Goal: Information Seeking & Learning: Learn about a topic

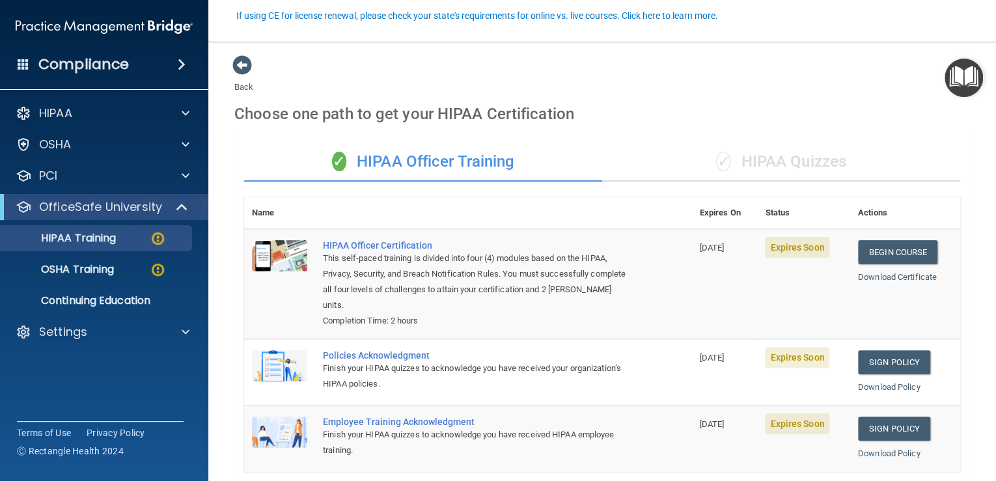
scroll to position [121, 0]
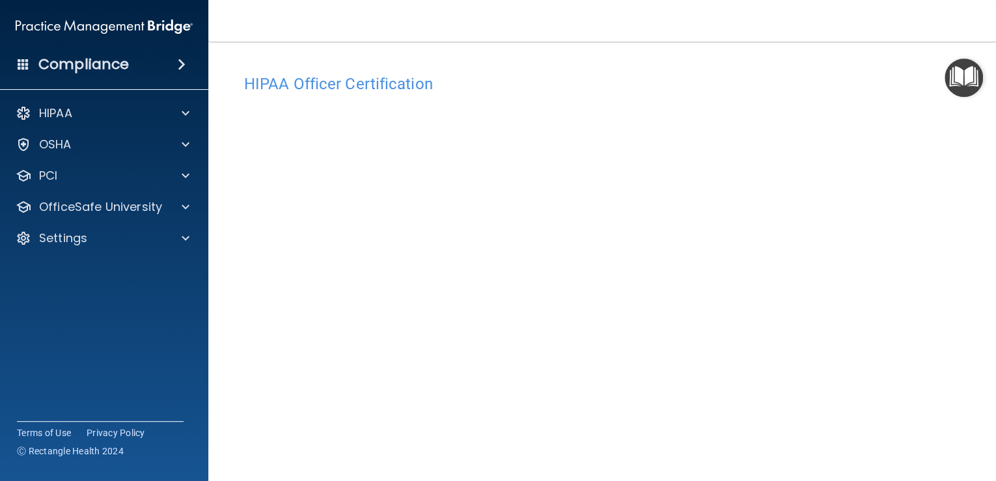
scroll to position [100, 0]
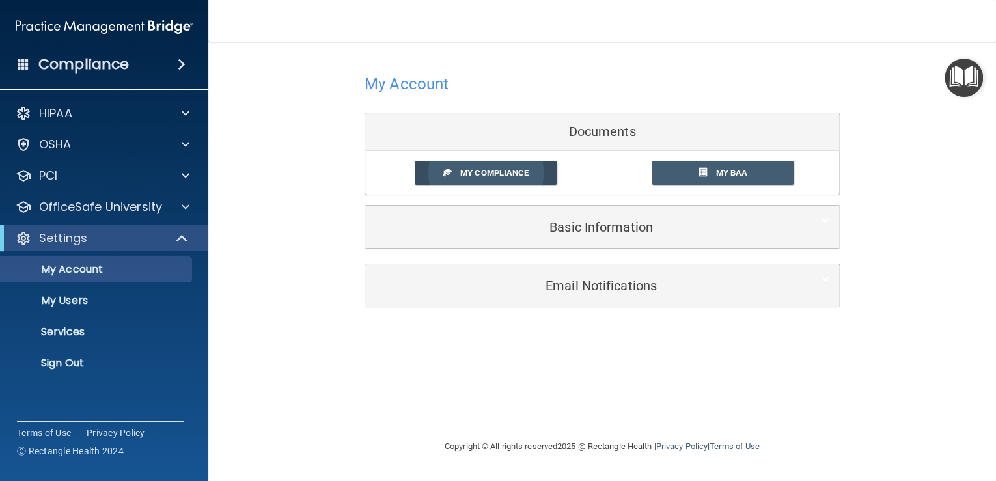
click at [495, 177] on span "My Compliance" at bounding box center [494, 173] width 68 height 10
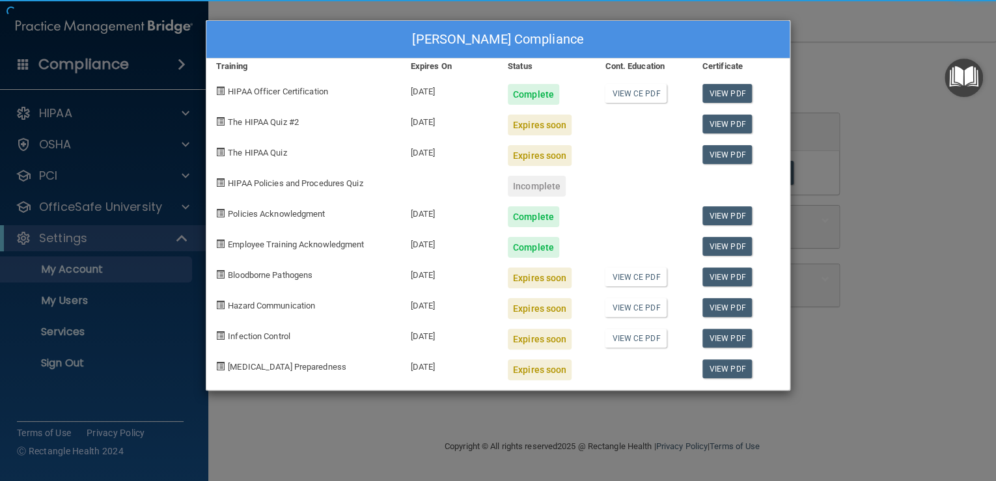
click at [637, 127] on body "Compliance HIPAA Documents and Policies Report an Incident Business Associates …" at bounding box center [498, 240] width 996 height 481
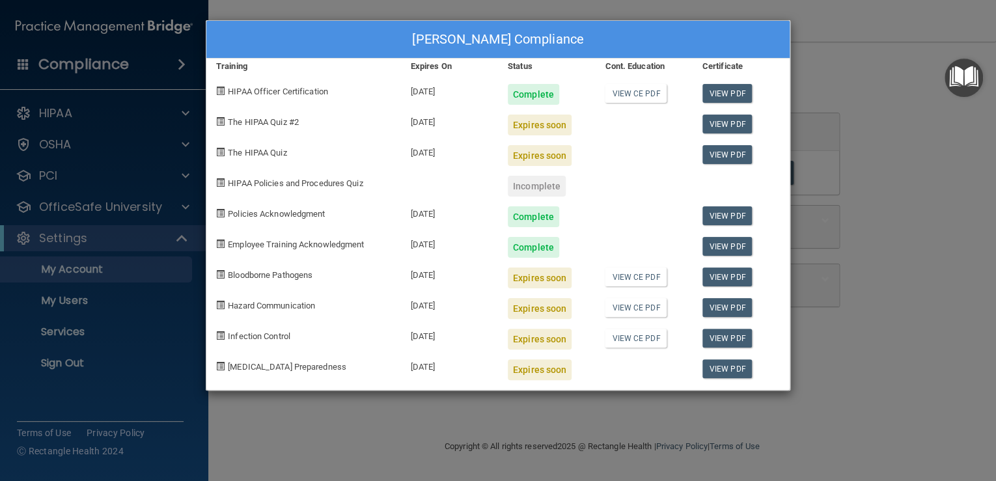
click at [534, 102] on div "Complete" at bounding box center [533, 94] width 51 height 21
click at [640, 98] on link "View CE PDF" at bounding box center [636, 93] width 62 height 19
click at [549, 196] on div "Incomplete" at bounding box center [537, 186] width 58 height 21
click at [552, 164] on div "Expires soon" at bounding box center [540, 155] width 64 height 21
click at [734, 286] on link "View PDF" at bounding box center [727, 276] width 50 height 19
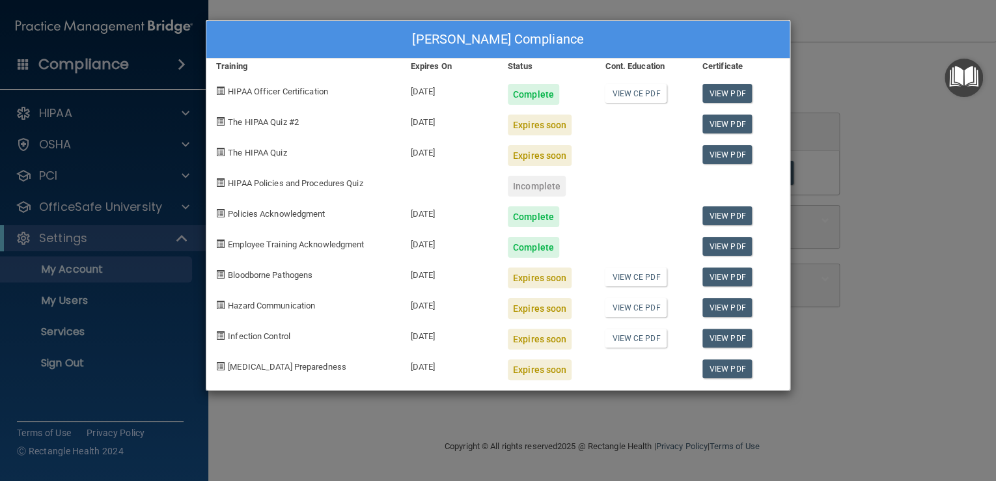
click at [547, 195] on div "Incomplete" at bounding box center [537, 186] width 58 height 21
click at [534, 197] on div "Incomplete" at bounding box center [537, 186] width 58 height 21
click at [670, 189] on div at bounding box center [643, 181] width 97 height 31
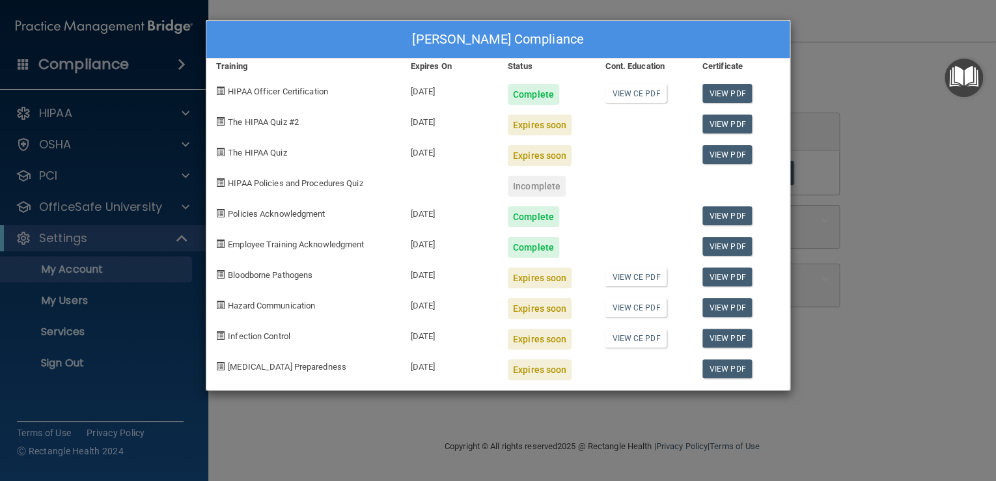
click at [333, 188] on span "HIPAA Policies and Procedures Quiz" at bounding box center [295, 183] width 135 height 10
click at [864, 122] on div "Vici Buck's Compliance Training Expires On Status Cont. Education Certificate H…" at bounding box center [498, 240] width 996 height 481
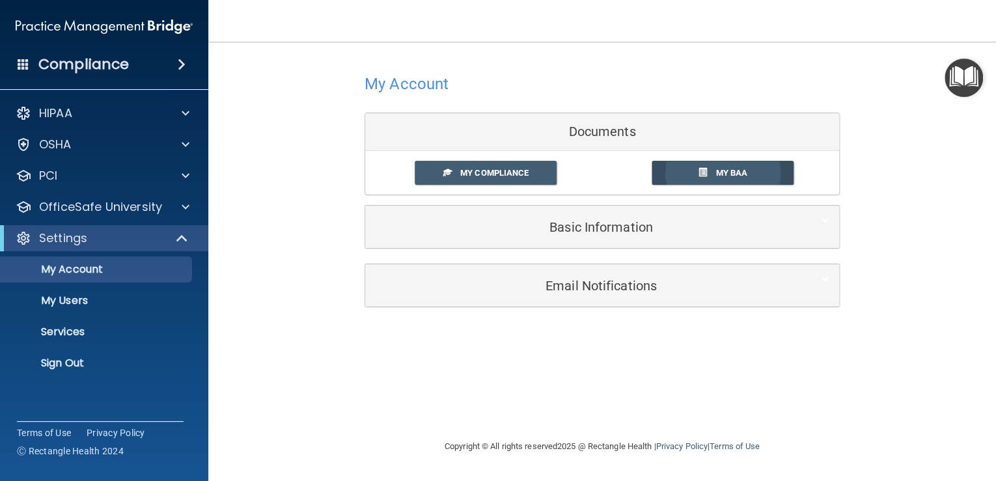
click at [711, 182] on link "My BAA" at bounding box center [722, 173] width 143 height 24
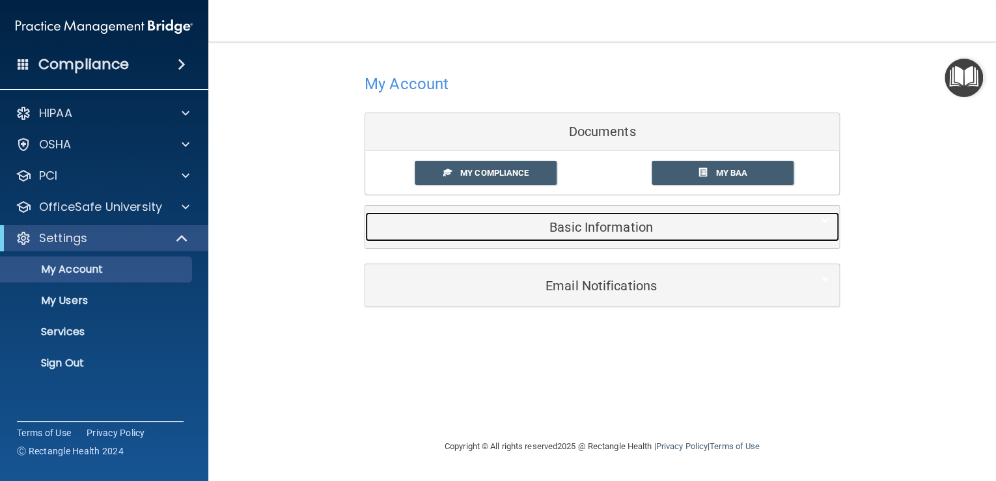
click at [612, 231] on h5 "Basic Information" at bounding box center [582, 227] width 415 height 14
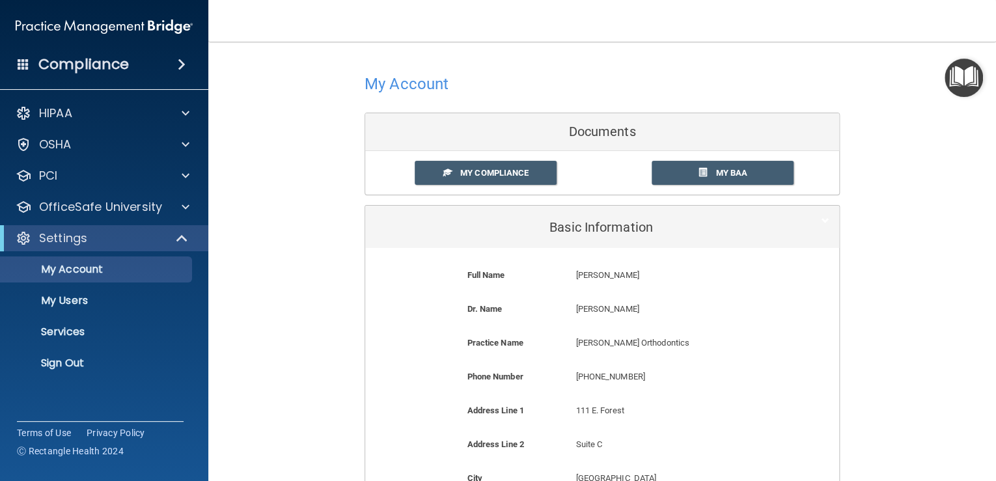
click at [596, 124] on div "Documents" at bounding box center [602, 132] width 474 height 38
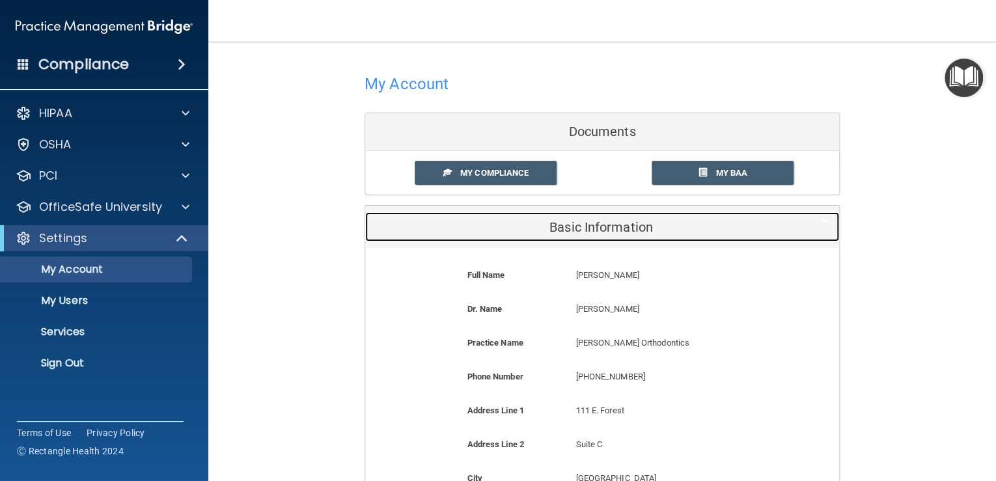
click at [594, 230] on h5 "Basic Information" at bounding box center [582, 227] width 415 height 14
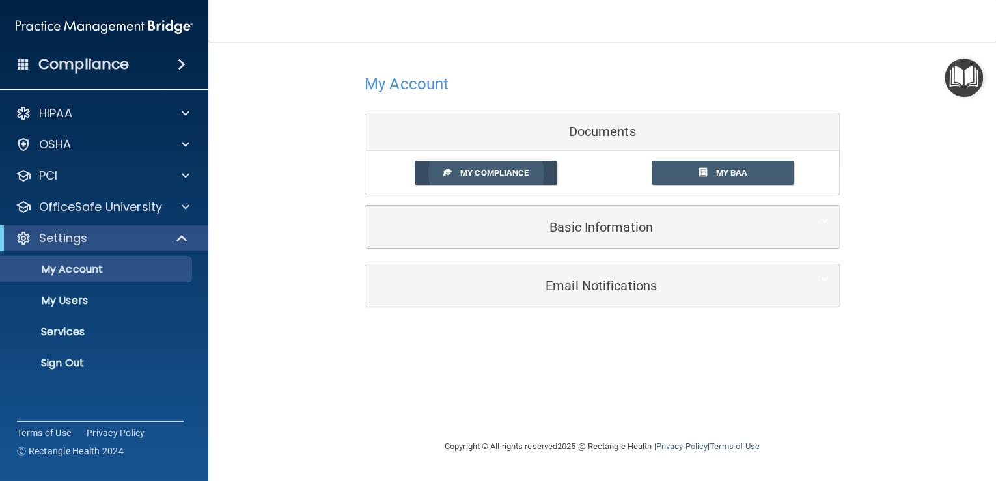
click at [484, 174] on span "My Compliance" at bounding box center [494, 173] width 68 height 10
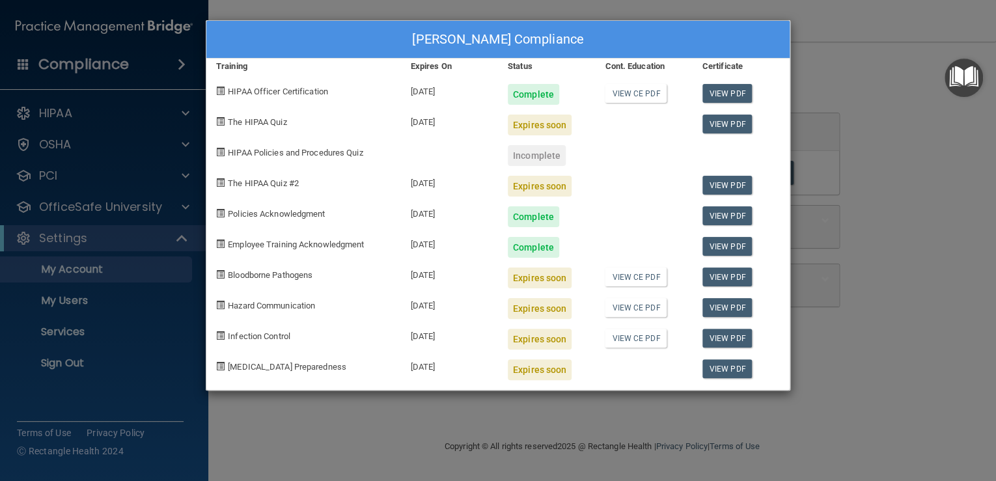
click at [550, 130] on div "Expires soon" at bounding box center [540, 125] width 64 height 21
click at [539, 128] on div "Expires soon" at bounding box center [540, 125] width 64 height 21
click at [292, 158] on span "HIPAA Policies and Procedures Quiz" at bounding box center [295, 153] width 135 height 10
click at [219, 156] on span at bounding box center [220, 152] width 8 height 8
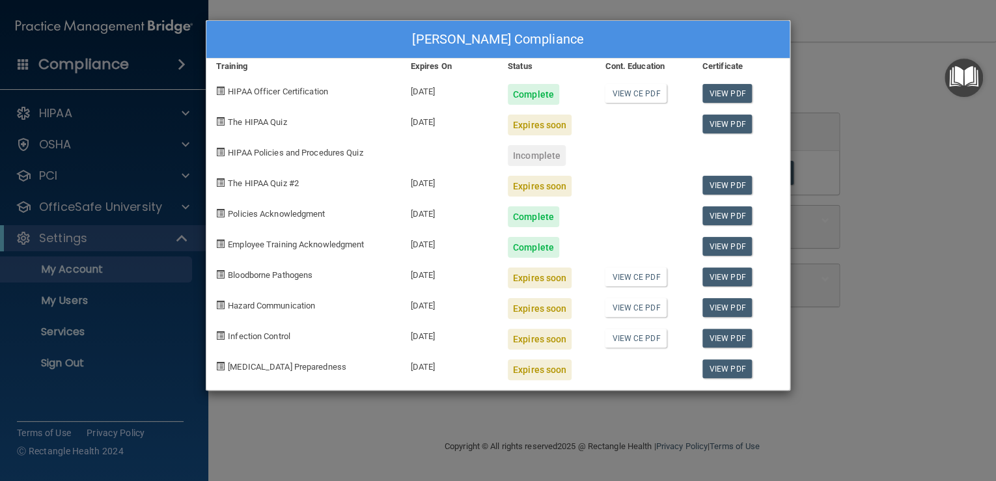
click at [539, 166] on div "Incomplete" at bounding box center [537, 155] width 58 height 21
click at [538, 159] on div "Incomplete" at bounding box center [537, 155] width 58 height 21
click at [551, 128] on div "Expires soon" at bounding box center [540, 125] width 64 height 21
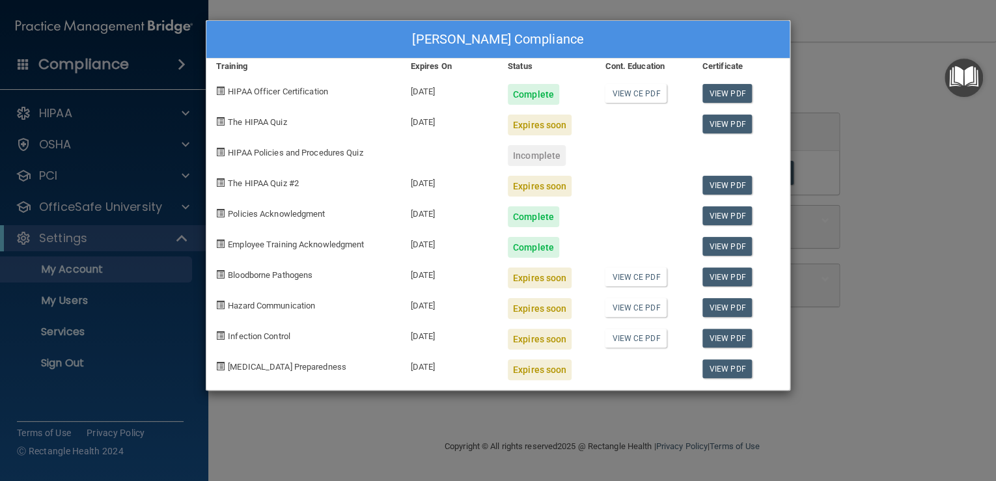
click at [551, 128] on div "Expires soon" at bounding box center [540, 125] width 64 height 21
click at [864, 74] on div "Vici Buck's Compliance Training Expires On Status Cont. Education Certificate H…" at bounding box center [498, 240] width 996 height 481
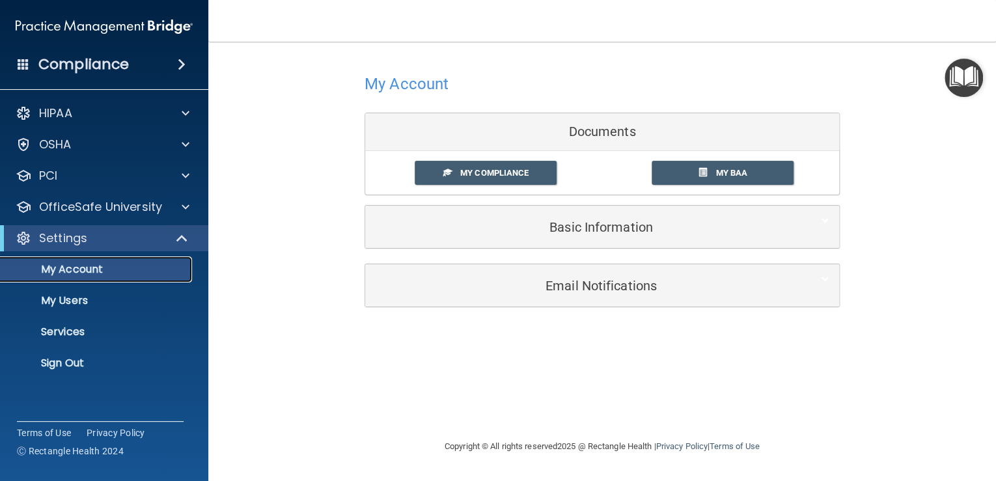
click at [107, 271] on p "My Account" at bounding box center [97, 269] width 178 height 13
click at [109, 237] on div "Settings" at bounding box center [86, 238] width 161 height 16
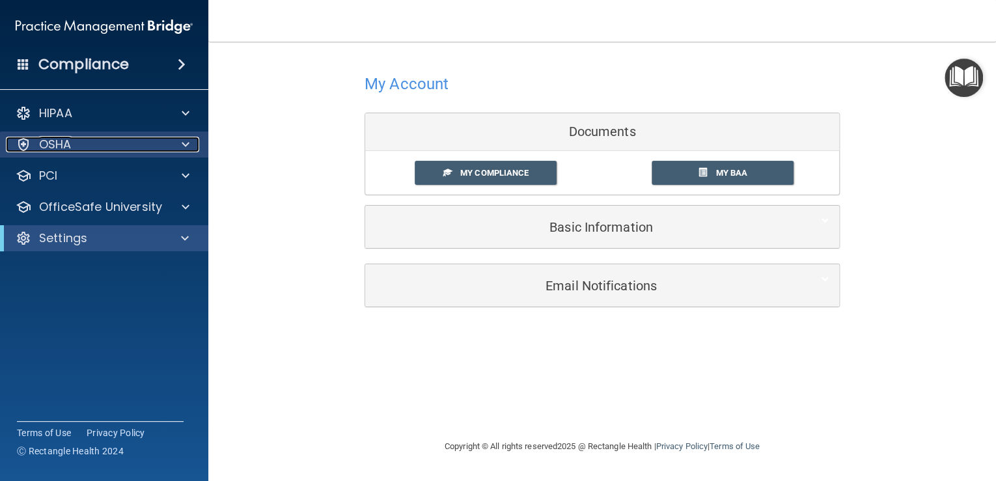
click at [131, 144] on div "OSHA" at bounding box center [86, 145] width 161 height 16
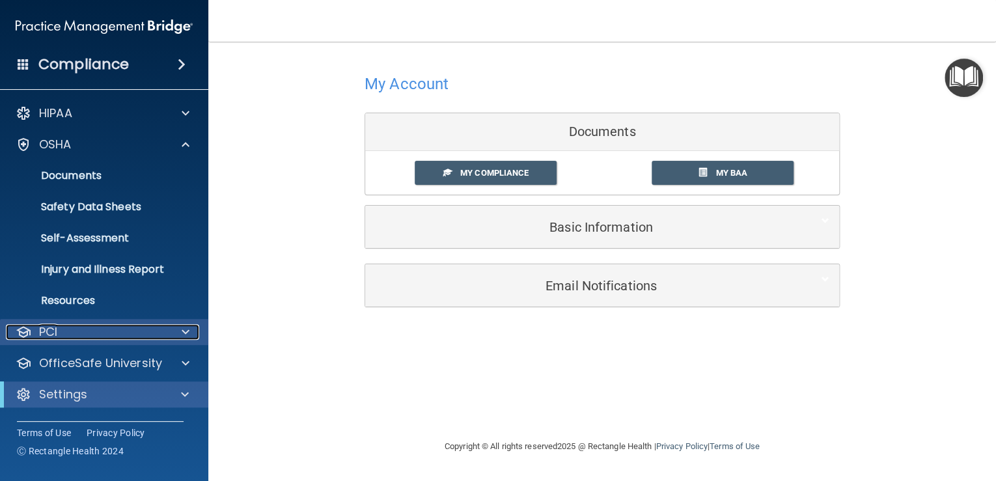
click at [163, 329] on div "PCI" at bounding box center [86, 332] width 161 height 16
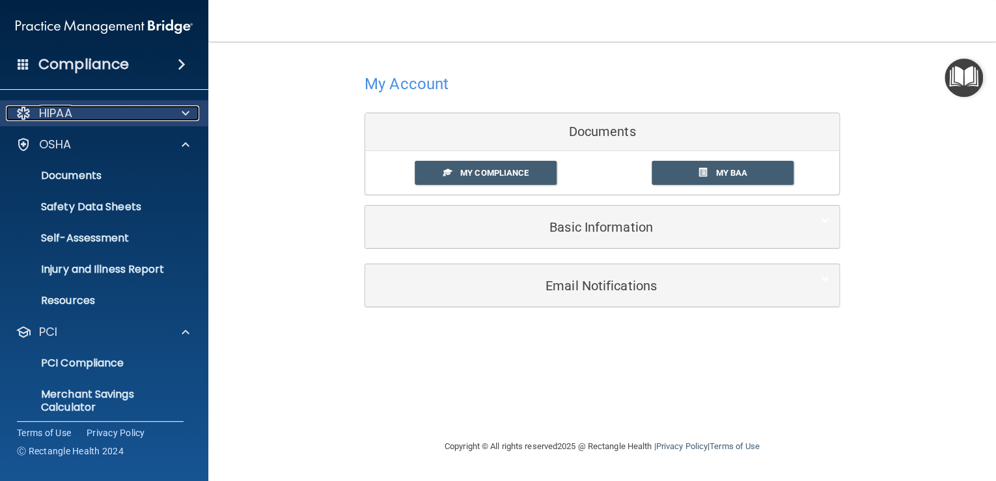
click at [155, 112] on div "HIPAA" at bounding box center [86, 113] width 161 height 16
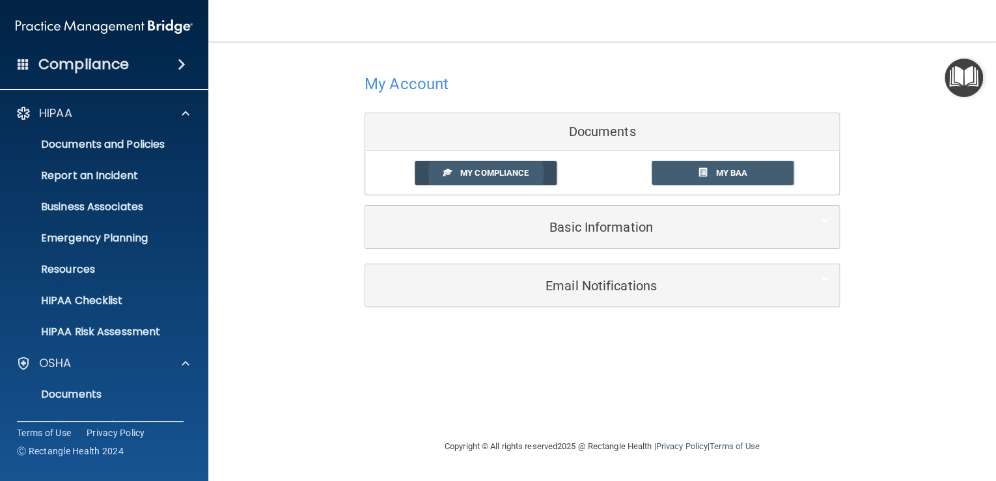
click at [498, 174] on span "My Compliance" at bounding box center [494, 173] width 68 height 10
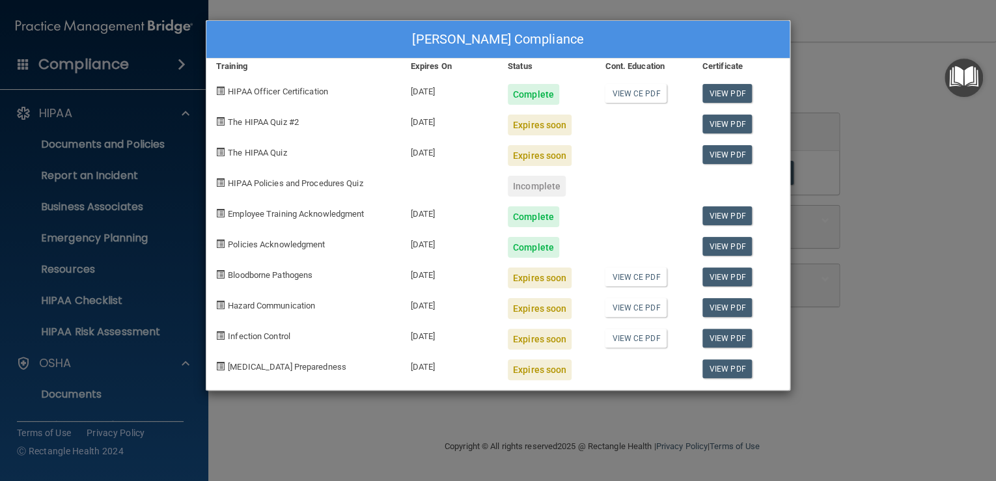
click at [888, 172] on div "[PERSON_NAME] Compliance Training Expires On Status Cont. Education Certificate…" at bounding box center [498, 240] width 996 height 481
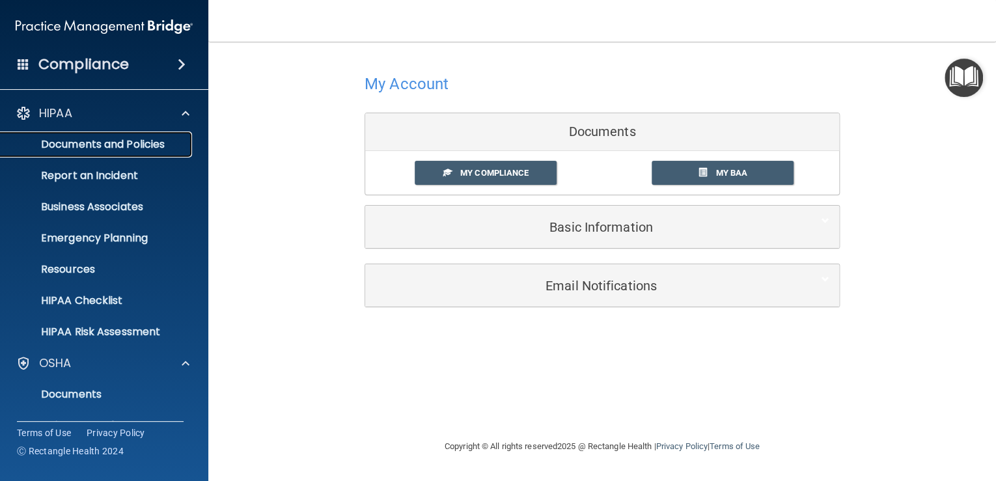
click at [135, 141] on p "Documents and Policies" at bounding box center [97, 144] width 178 height 13
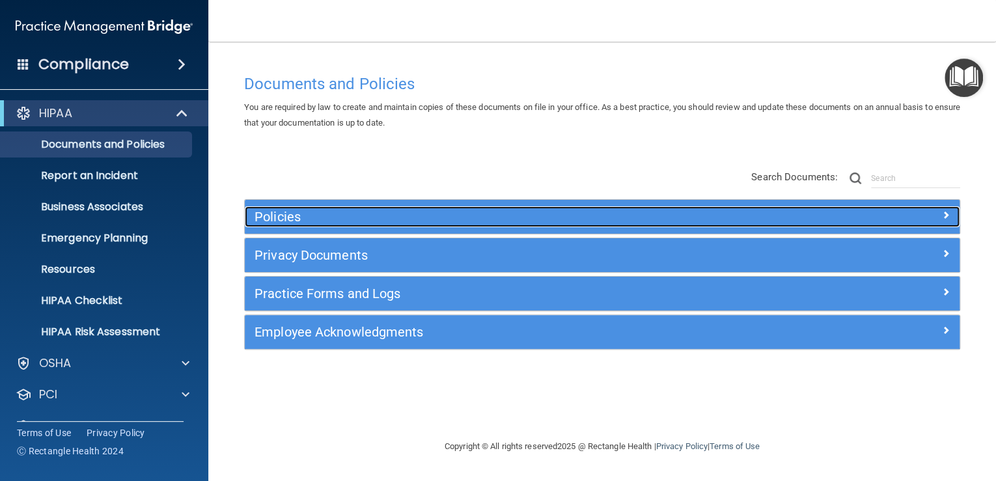
click at [279, 215] on div "Policies" at bounding box center [513, 216] width 536 height 21
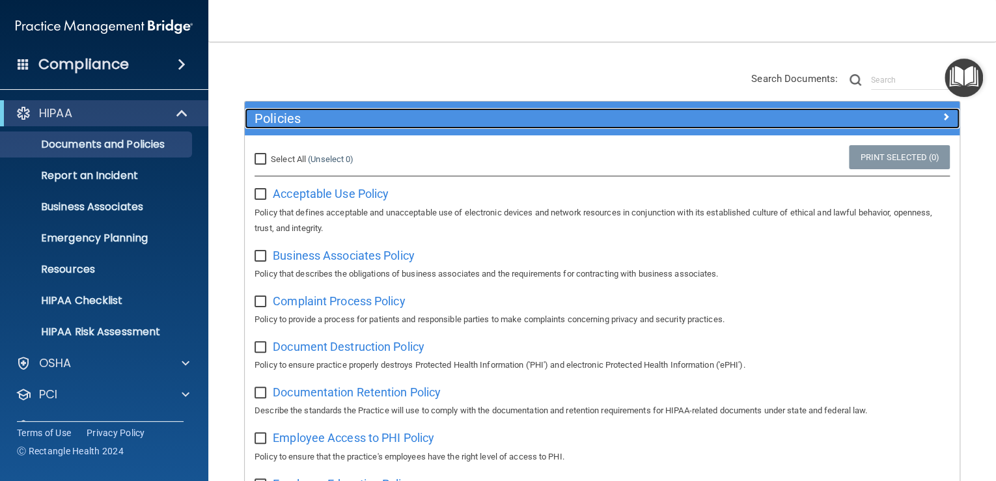
scroll to position [121, 0]
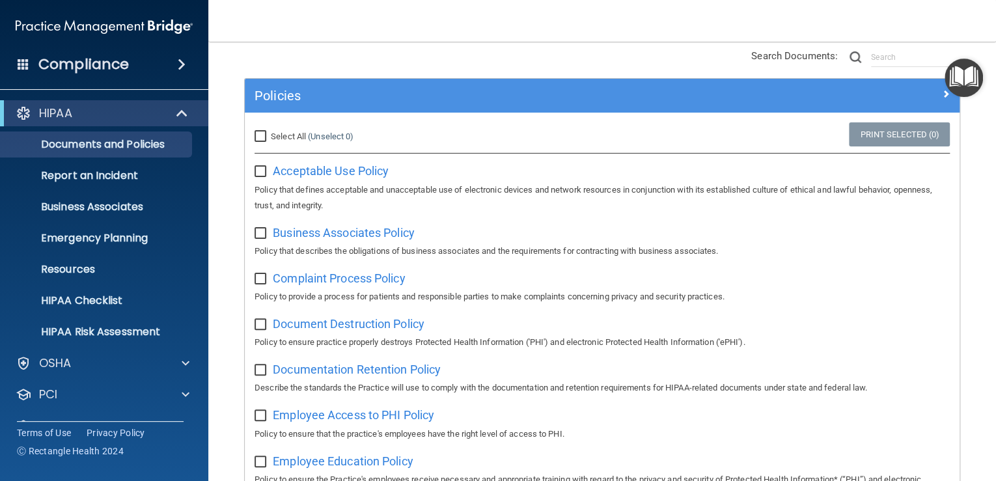
click at [263, 142] on input "Select All (Unselect 0) Unselect All" at bounding box center [261, 136] width 15 height 10
checkbox input "true"
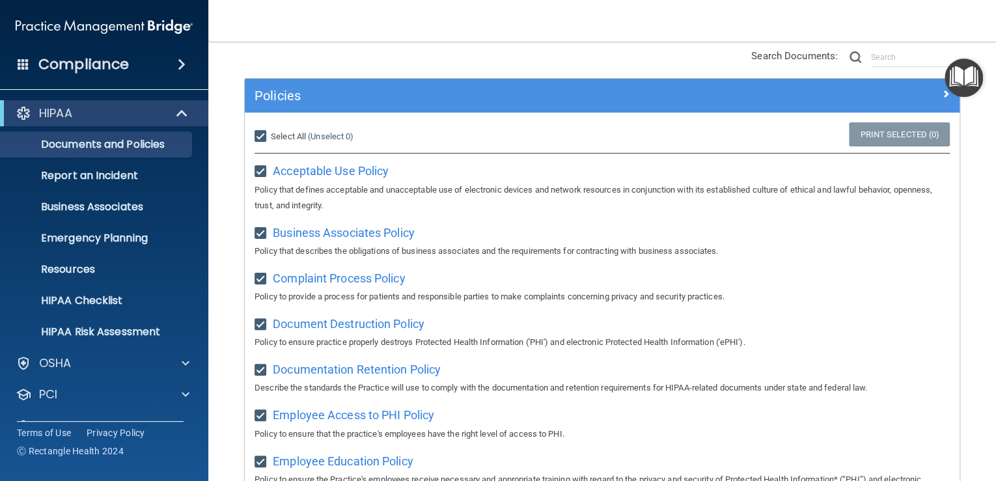
checkbox input "true"
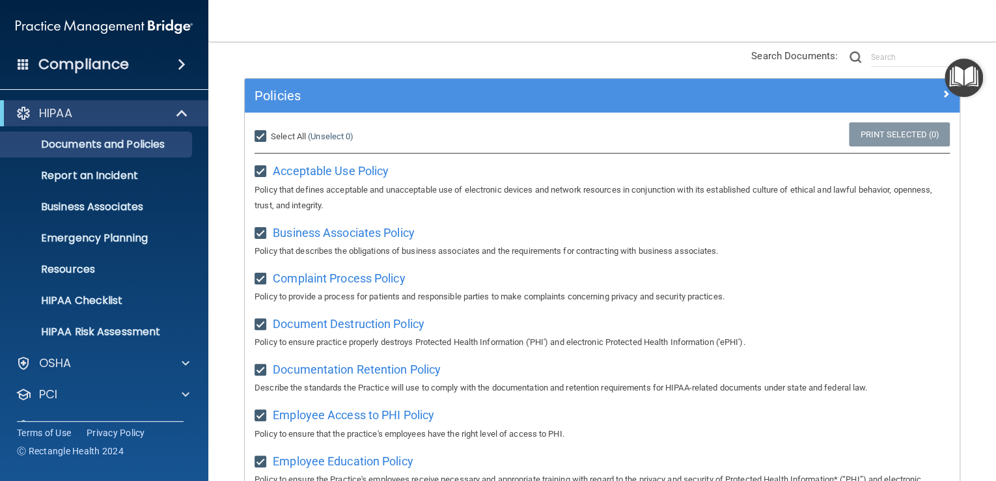
checkbox input "true"
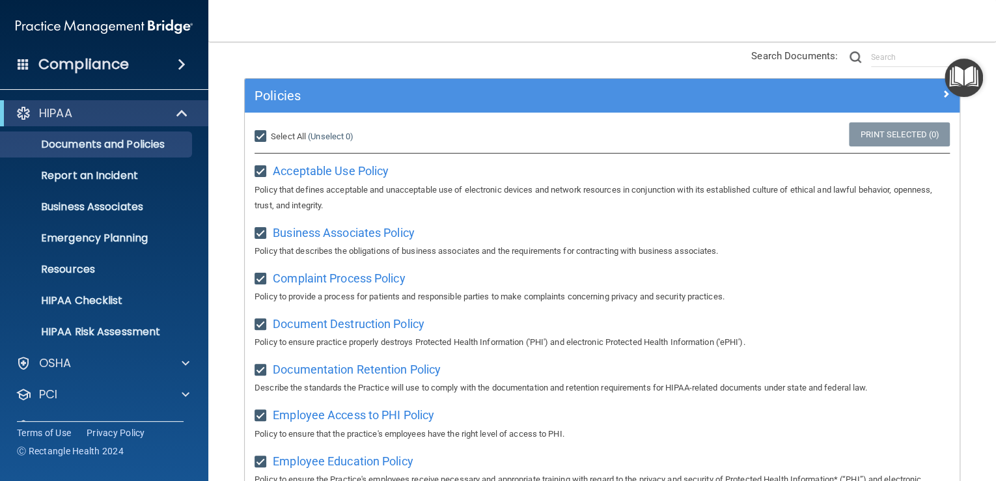
checkbox input "true"
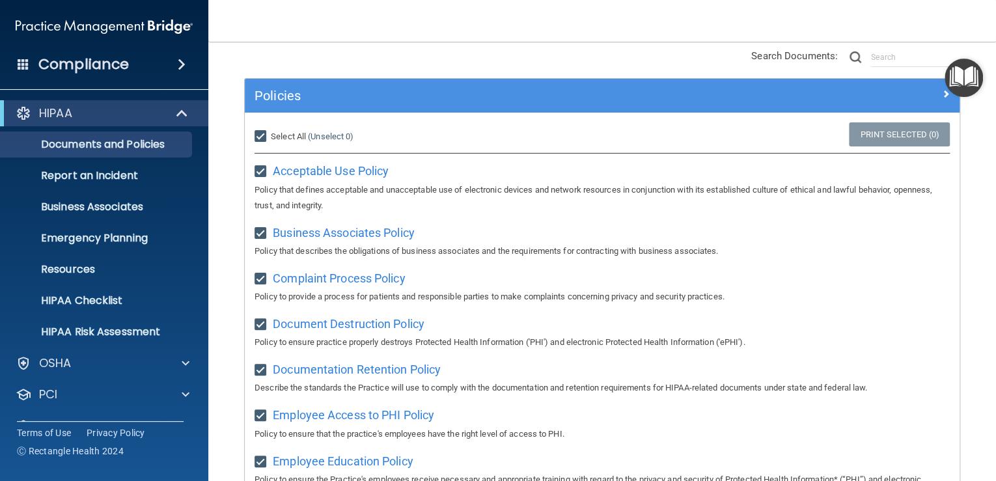
checkbox input "true"
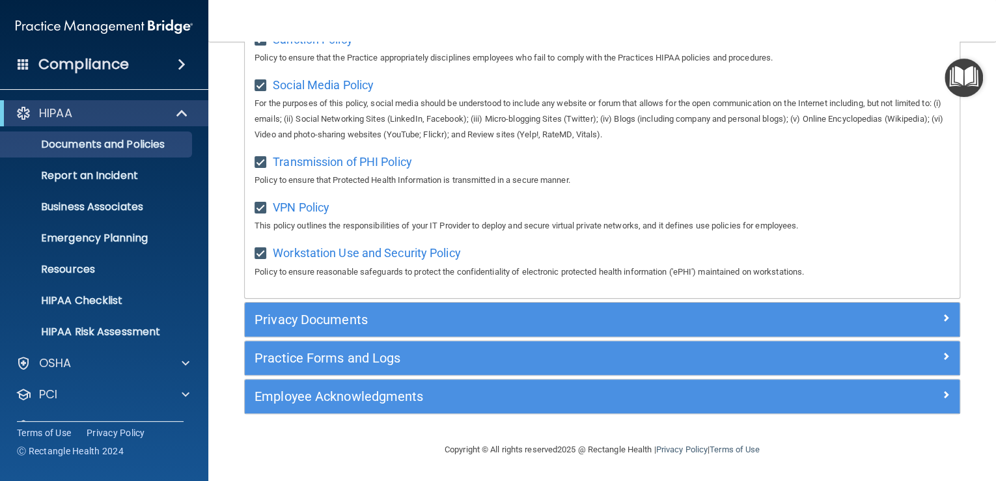
scroll to position [1277, 0]
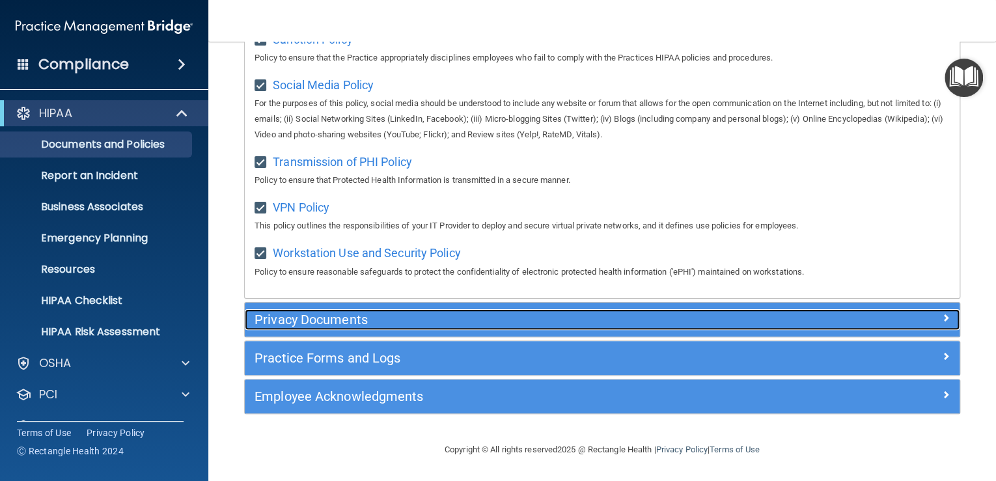
click at [303, 320] on h5 "Privacy Documents" at bounding box center [512, 319] width 517 height 14
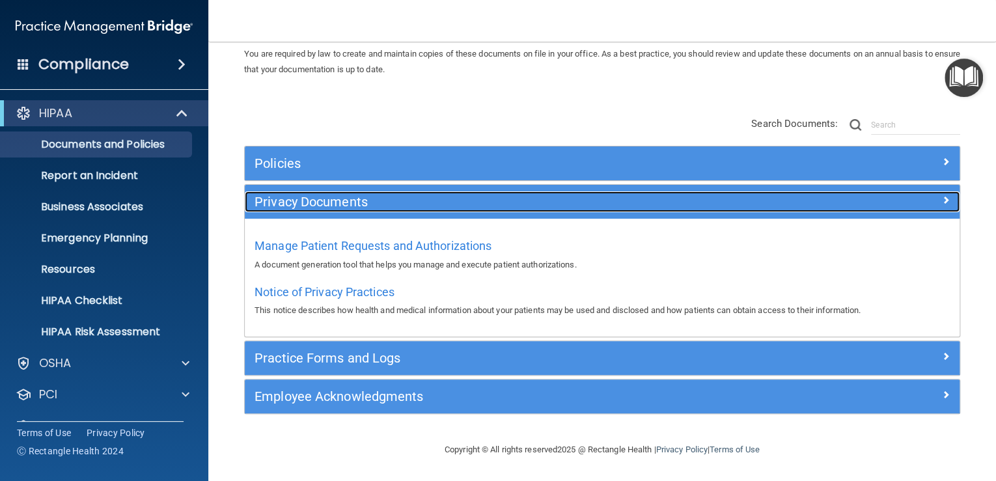
scroll to position [86, 0]
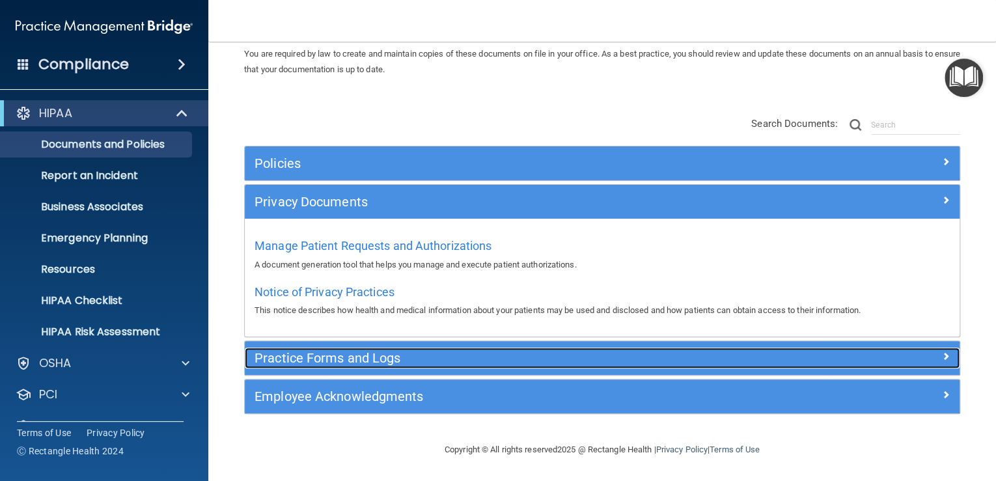
click at [331, 367] on div "Practice Forms and Logs" at bounding box center [513, 358] width 536 height 21
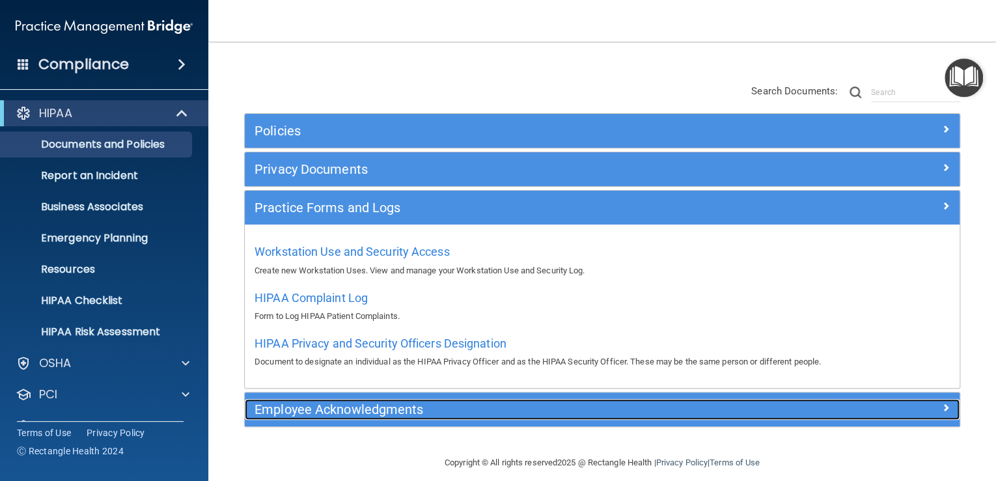
click at [341, 417] on h5 "Employee Acknowledgments" at bounding box center [512, 409] width 517 height 14
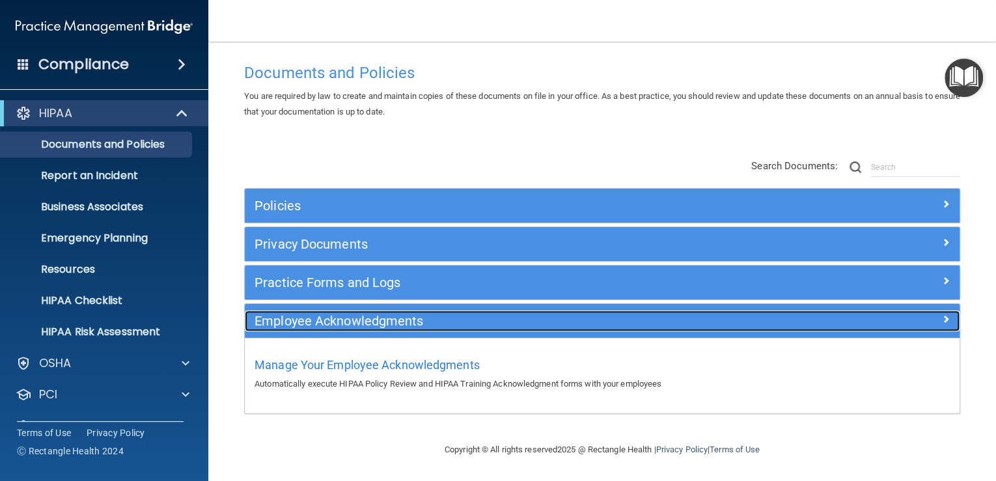
scroll to position [18, 0]
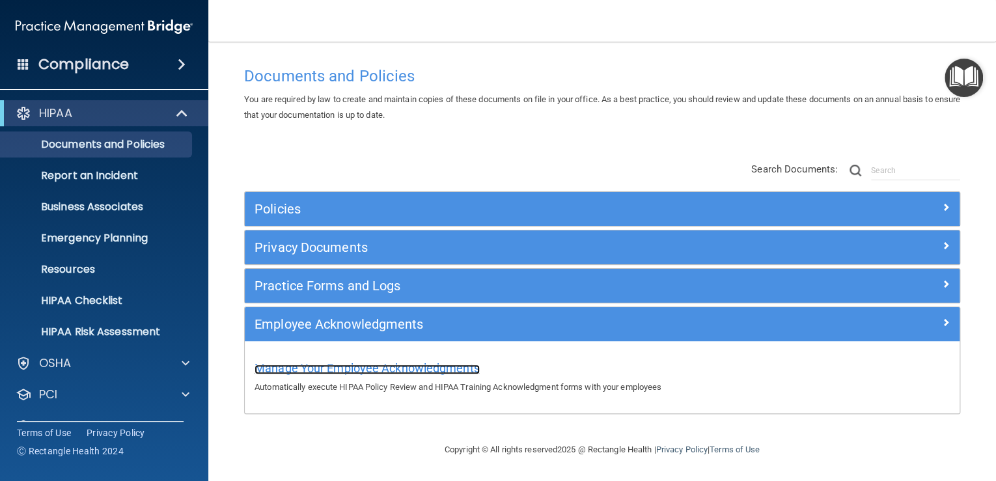
click at [348, 362] on span "Manage Your Employee Acknowledgments" at bounding box center [366, 368] width 225 height 14
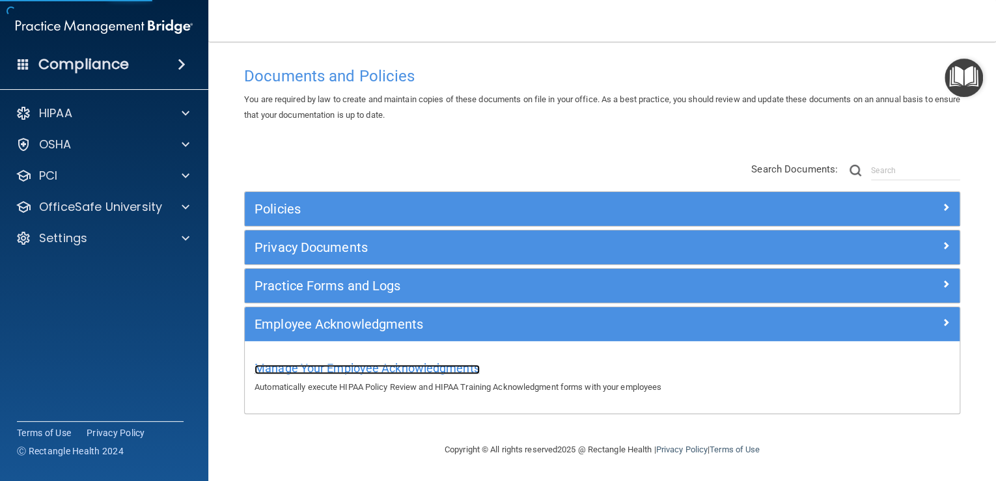
click at [350, 362] on span "Manage Your Employee Acknowledgments" at bounding box center [366, 368] width 225 height 14
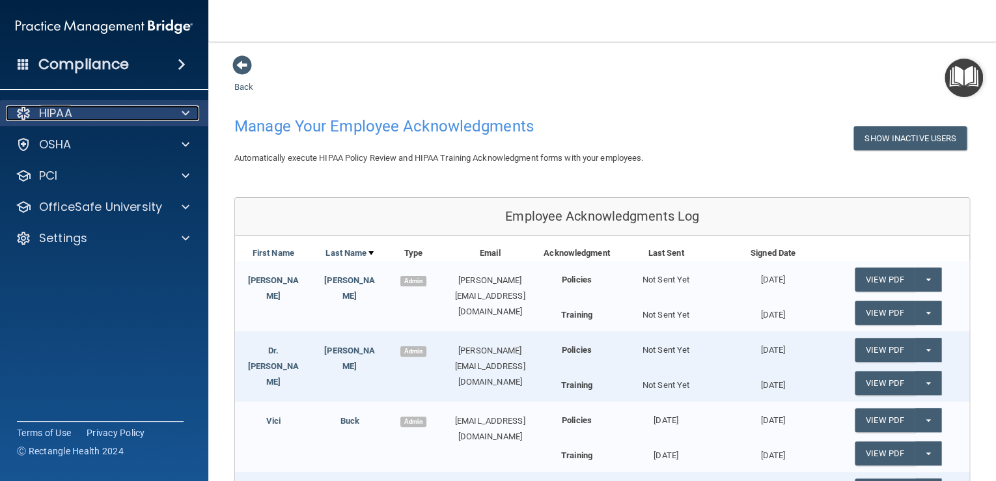
click at [75, 109] on div "HIPAA" at bounding box center [86, 113] width 161 height 16
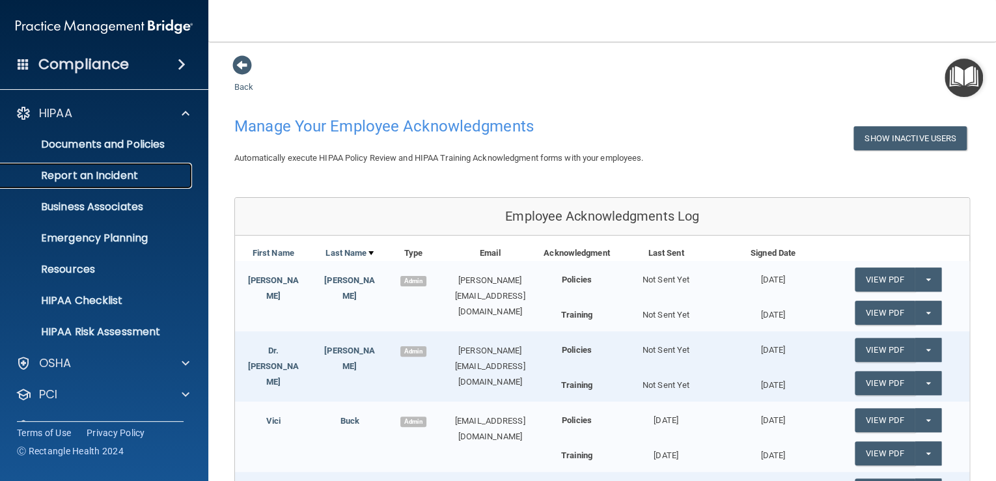
click at [109, 178] on p "Report an Incident" at bounding box center [97, 175] width 178 height 13
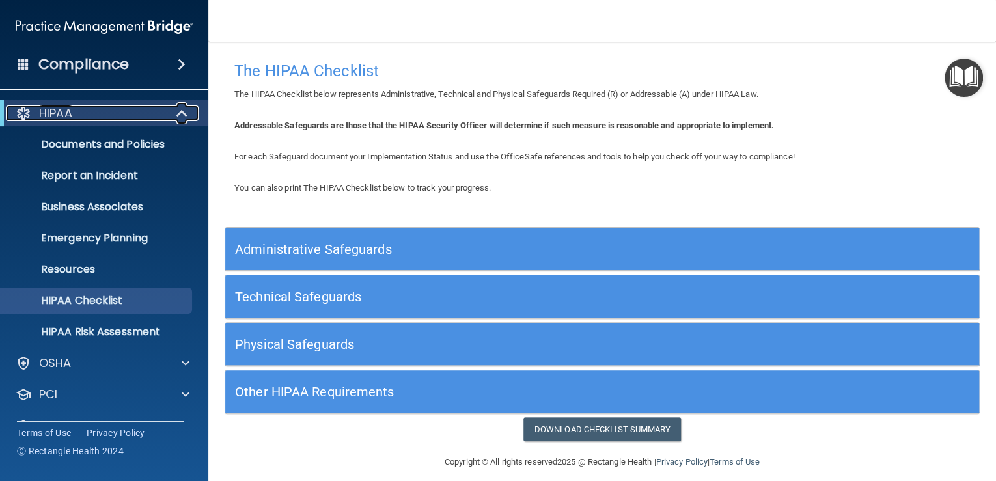
click at [175, 112] on div at bounding box center [183, 113] width 32 height 16
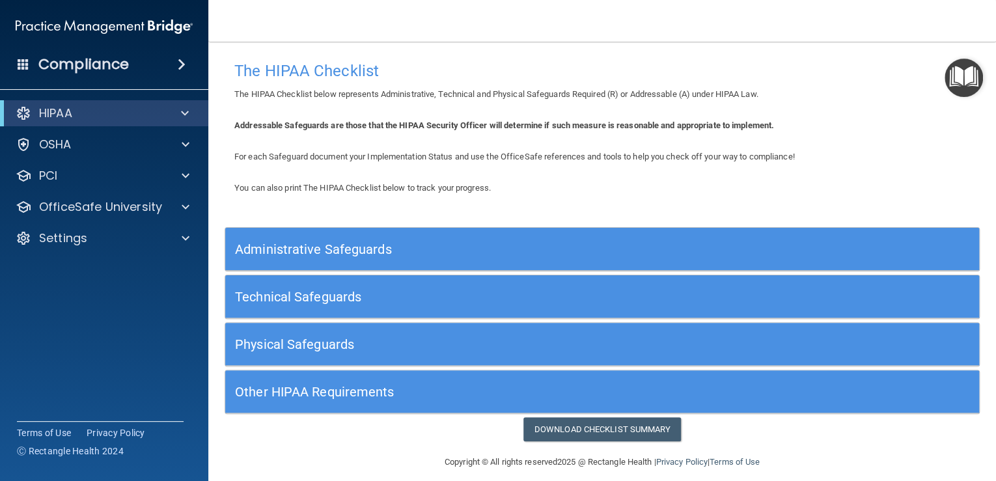
click at [94, 64] on h4 "Compliance" at bounding box center [83, 64] width 90 height 18
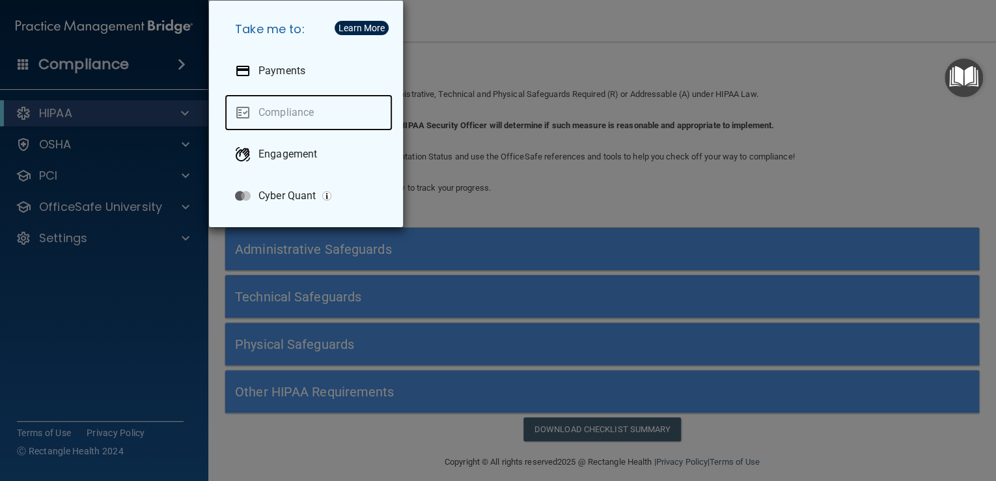
click at [287, 111] on link "Compliance" at bounding box center [309, 112] width 168 height 36
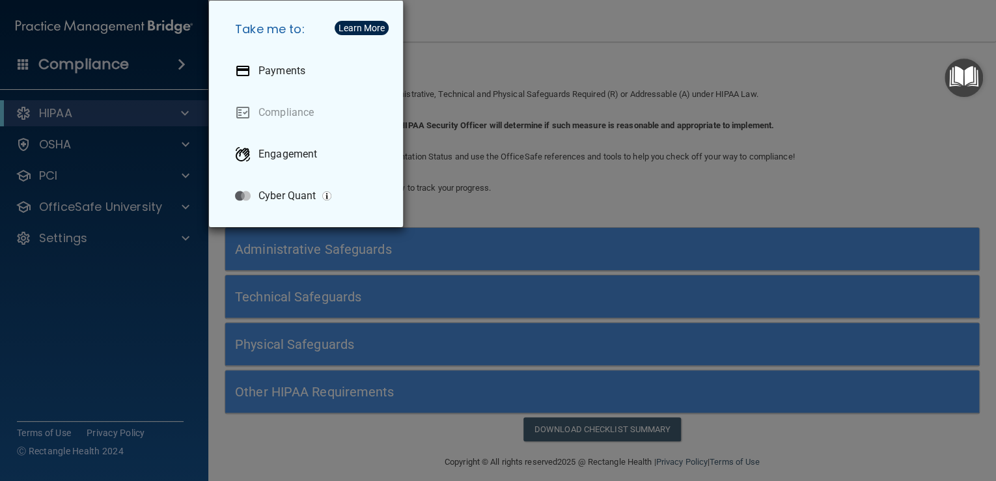
click at [143, 276] on div "Take me to: Payments Compliance Engagement Cyber Quant" at bounding box center [498, 240] width 996 height 481
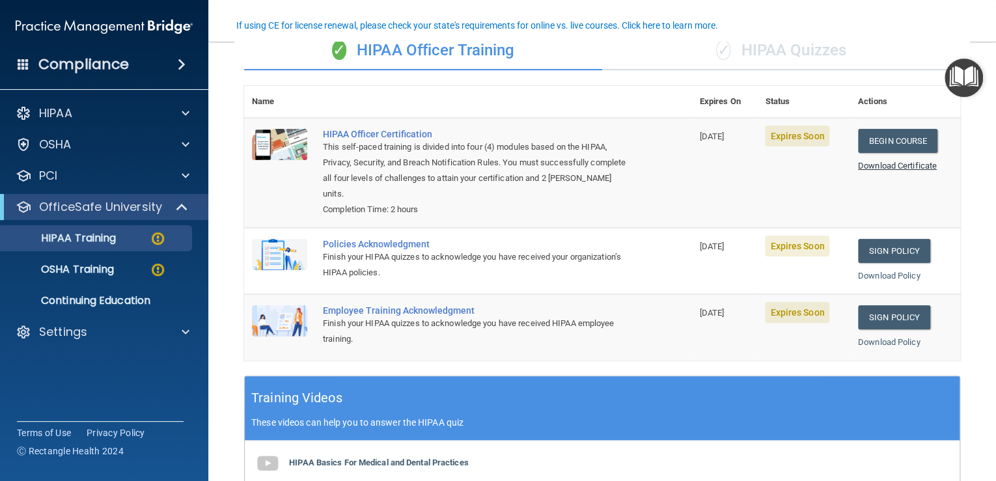
scroll to position [121, 0]
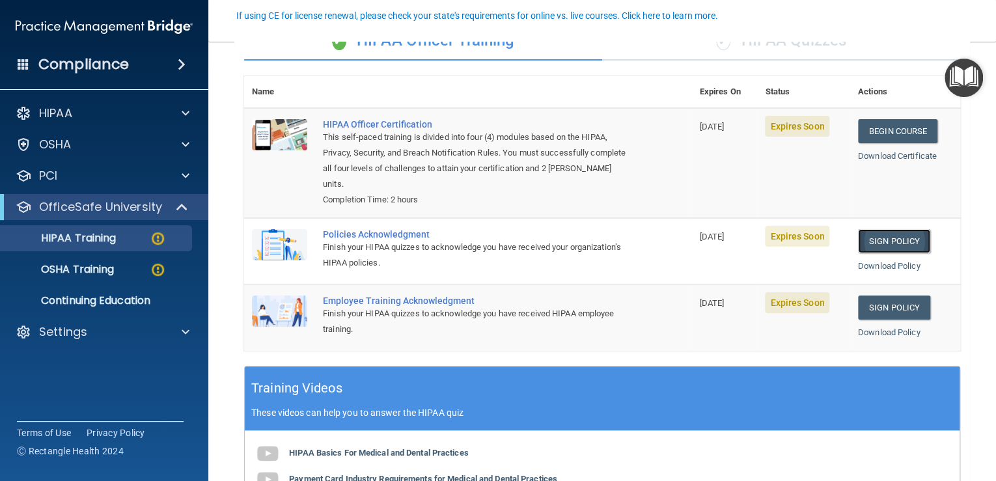
click at [883, 253] on link "Sign Policy" at bounding box center [894, 241] width 72 height 24
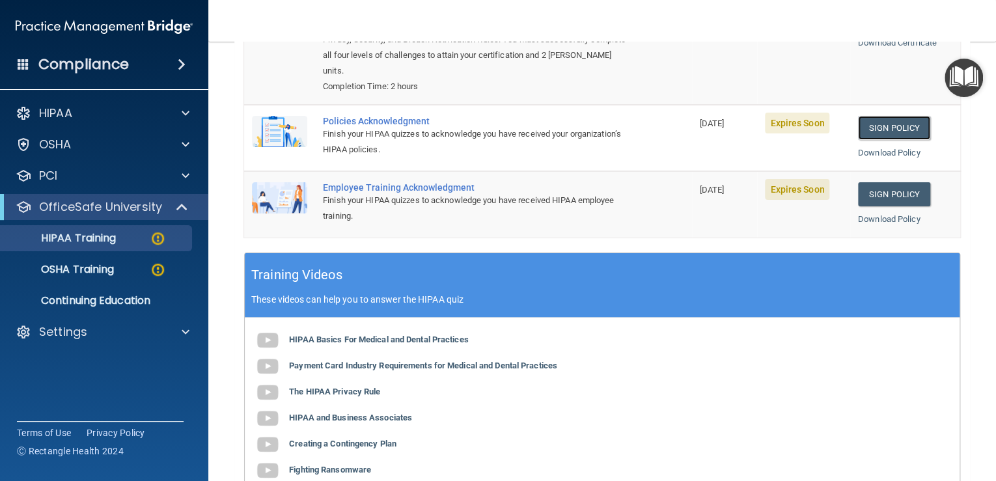
scroll to position [230, 0]
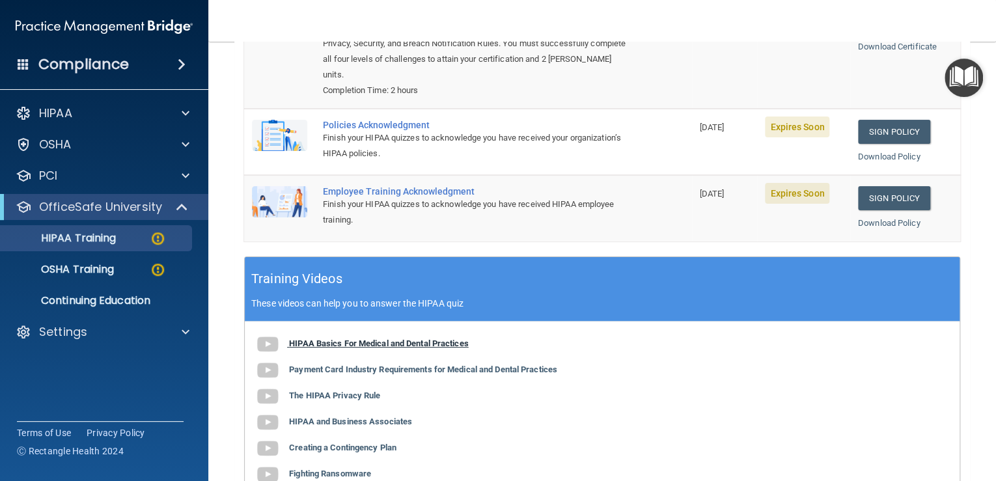
click at [367, 348] on b "HIPAA Basics For Medical and Dental Practices" at bounding box center [379, 343] width 180 height 10
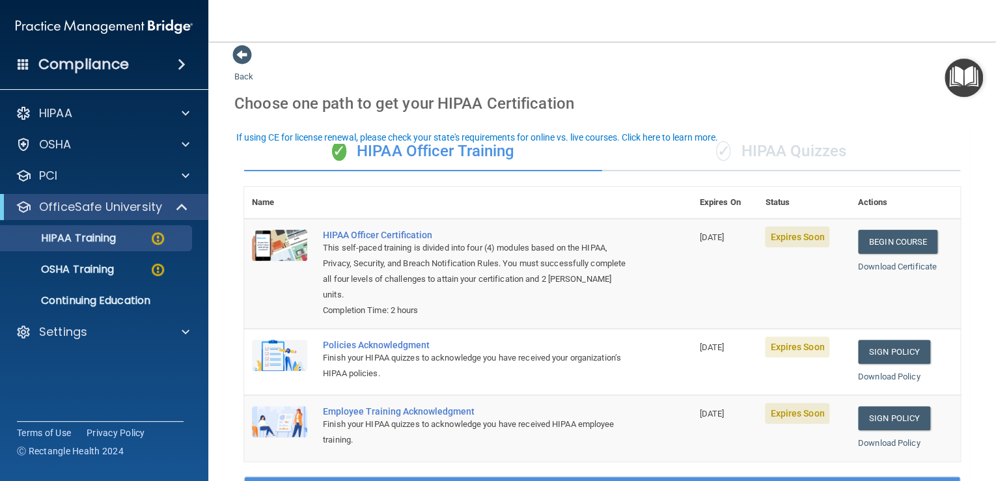
scroll to position [0, 0]
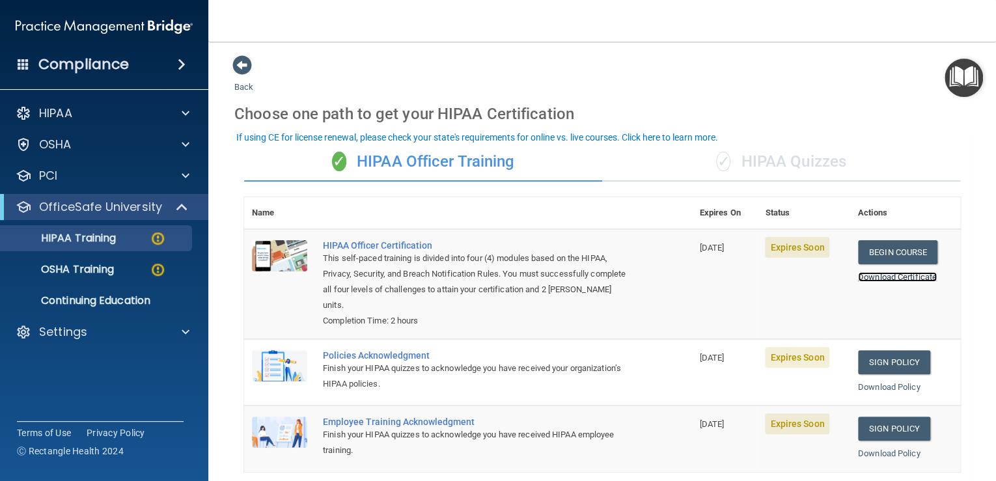
click at [888, 282] on link "Download Certificate" at bounding box center [897, 277] width 79 height 10
click at [244, 62] on span at bounding box center [242, 65] width 20 height 20
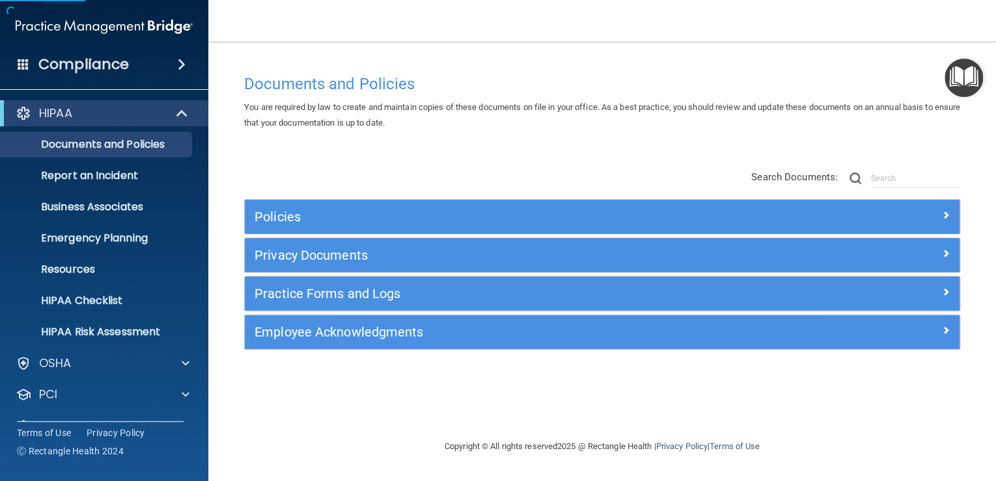
click at [244, 61] on div "Documents and Policies You are required by law to create and maintain copies of…" at bounding box center [601, 240] width 735 height 371
click at [159, 27] on img at bounding box center [104, 27] width 177 height 26
click at [89, 65] on h4 "Compliance" at bounding box center [83, 64] width 90 height 18
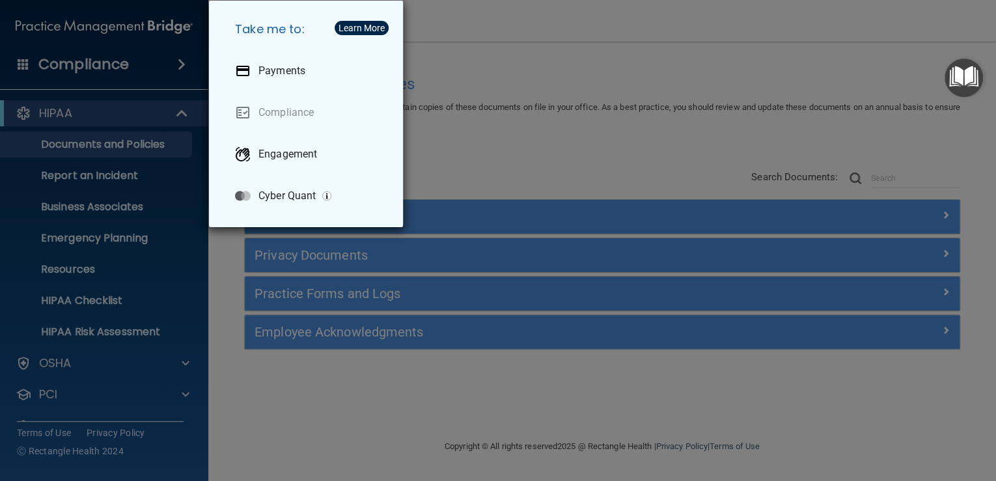
click at [89, 65] on div "Take me to: Payments Compliance Engagement Cyber Quant" at bounding box center [498, 240] width 996 height 481
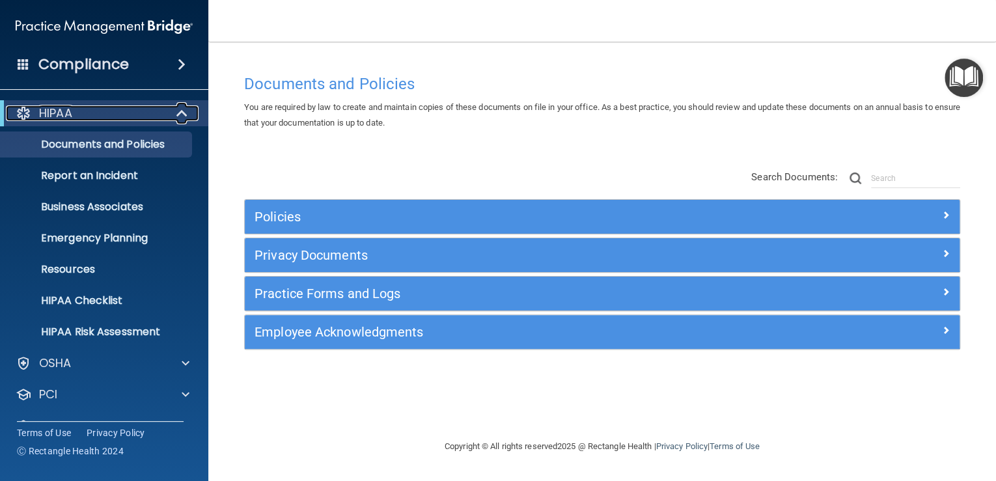
click at [105, 114] on div "HIPAA" at bounding box center [86, 113] width 161 height 16
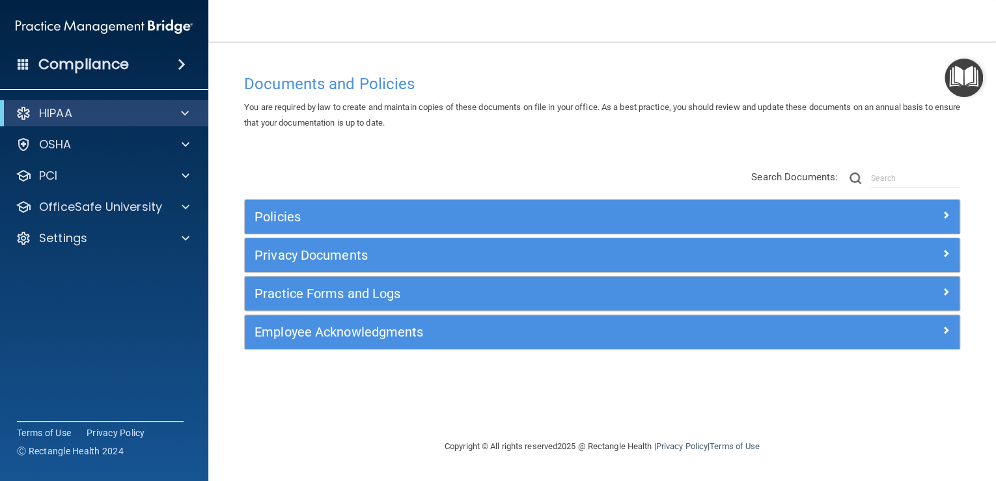
click at [43, 66] on h4 "Compliance" at bounding box center [83, 64] width 90 height 18
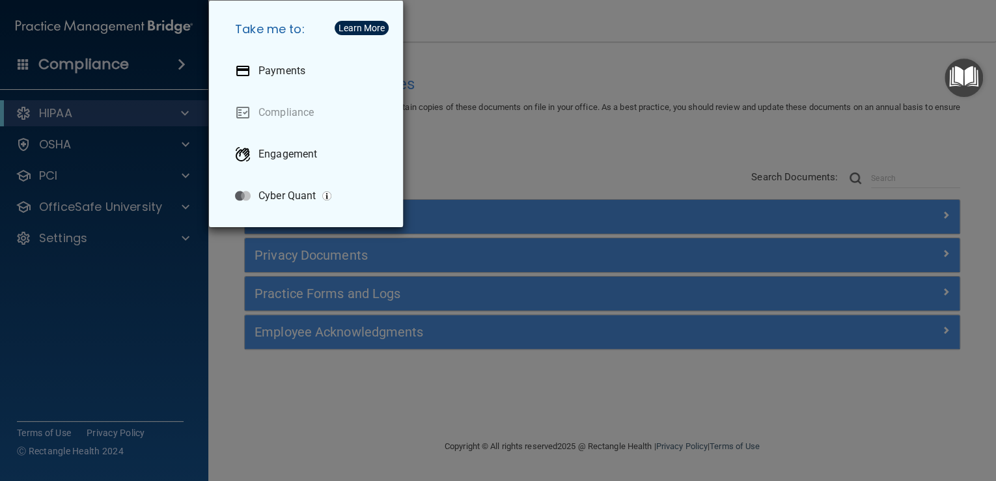
click at [11, 62] on div "Take me to: Payments Compliance Engagement Cyber Quant" at bounding box center [498, 240] width 996 height 481
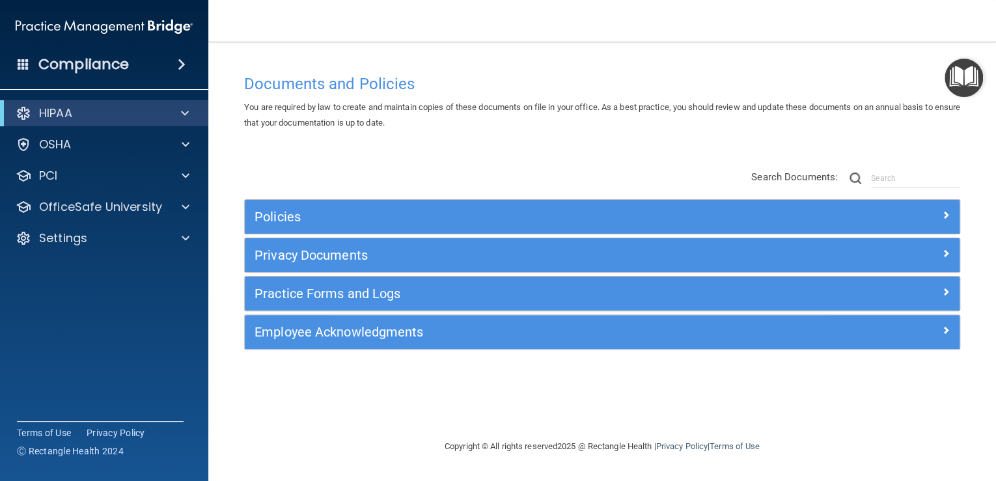
click at [50, 25] on img at bounding box center [104, 27] width 177 height 26
click at [957, 75] on img "Open Resource Center" at bounding box center [963, 78] width 38 height 38
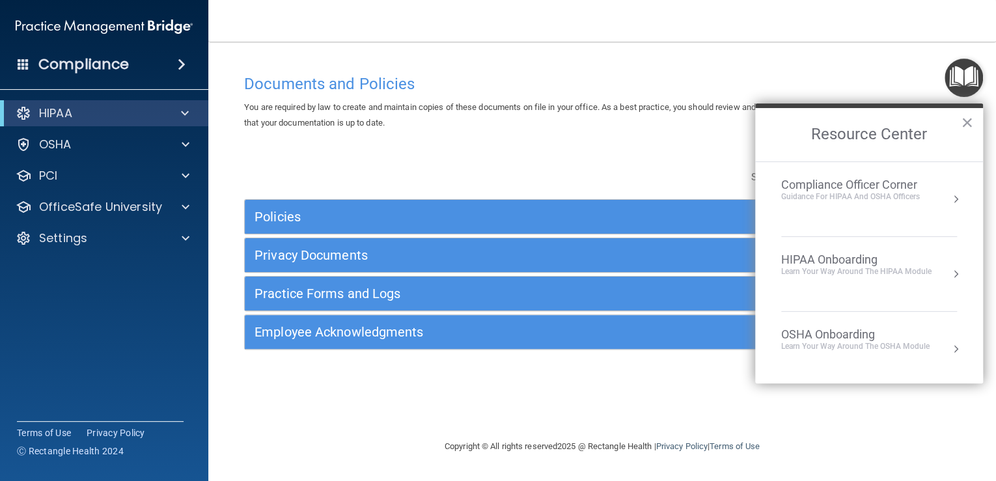
click at [292, 191] on div "Policies Select All (Unselect 0) Unselect All Print Selected (0) Acceptable Use…" at bounding box center [601, 261] width 735 height 208
click at [159, 57] on div "Compliance" at bounding box center [104, 64] width 208 height 29
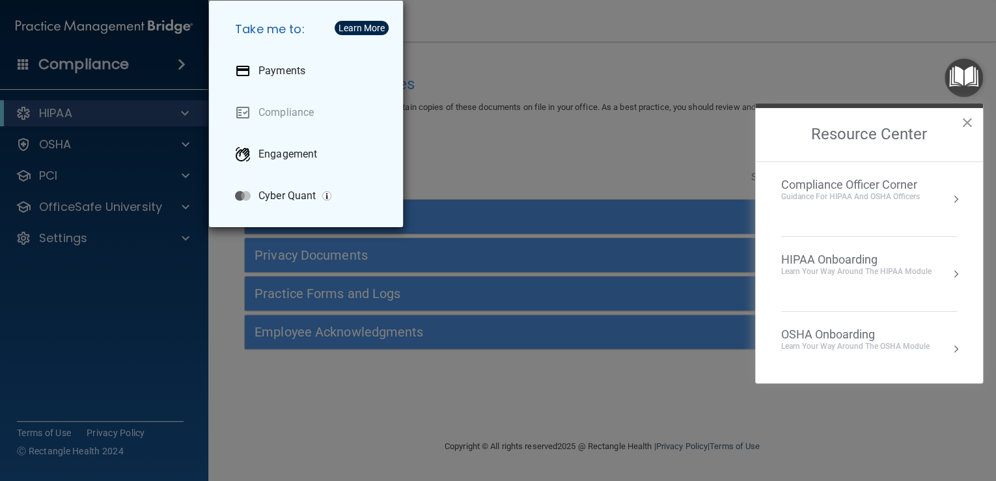
click at [969, 118] on button "×" at bounding box center [967, 122] width 12 height 21
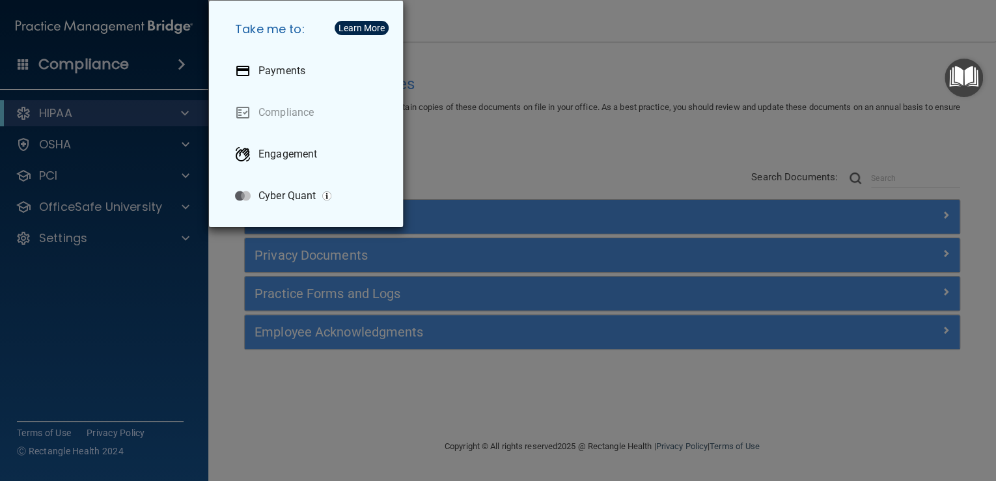
drag, startPoint x: 877, startPoint y: 117, endPoint x: 821, endPoint y: 115, distance: 56.0
click at [432, 56] on div "Take me to: Payments Compliance Engagement Cyber Quant" at bounding box center [498, 240] width 996 height 481
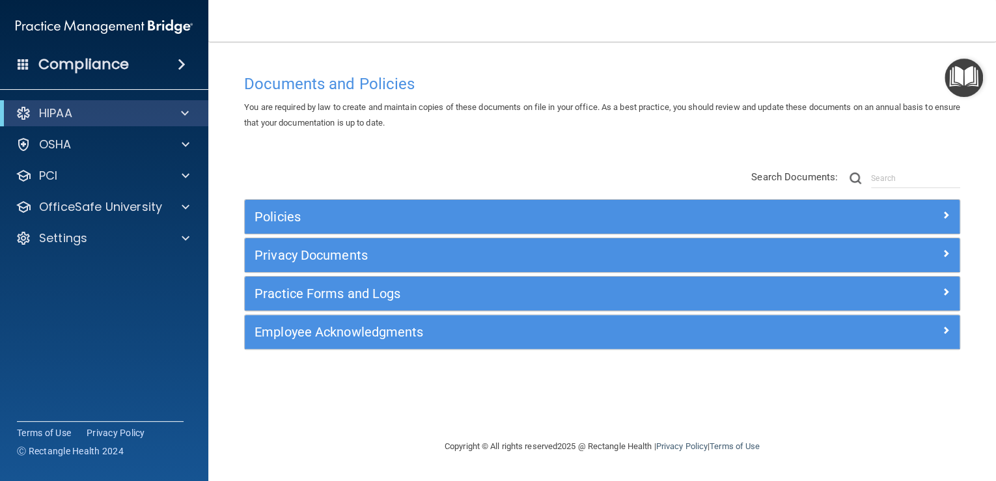
click at [53, 30] on img at bounding box center [104, 27] width 177 height 26
click at [182, 19] on img at bounding box center [104, 27] width 177 height 26
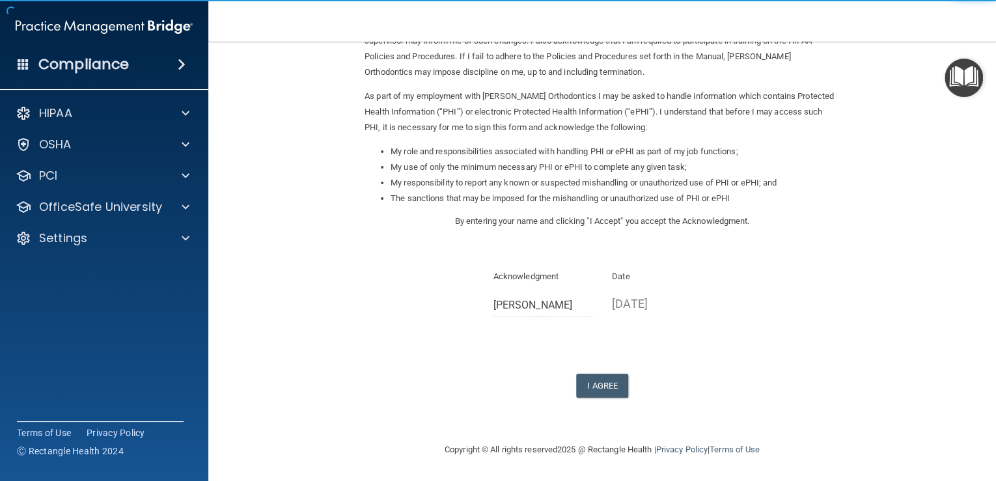
scroll to position [243, 0]
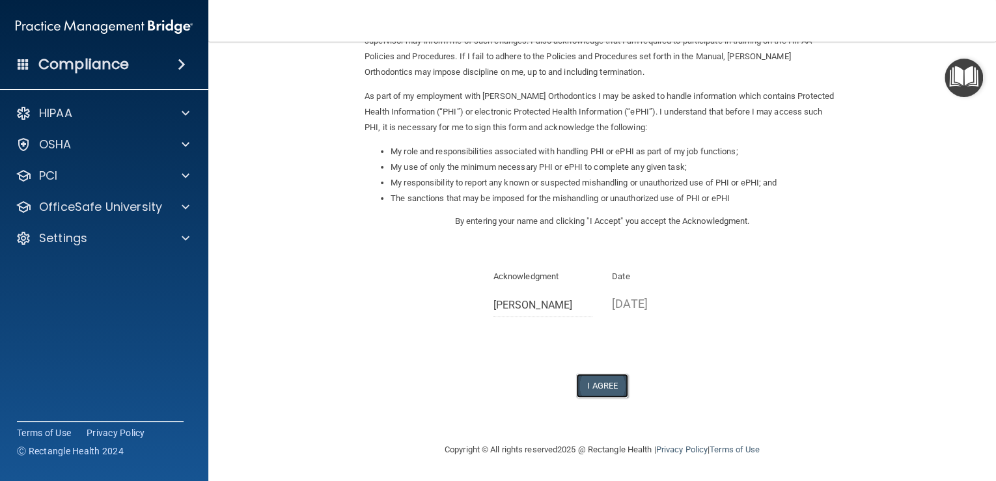
click at [594, 390] on button "I Agree" at bounding box center [602, 386] width 52 height 24
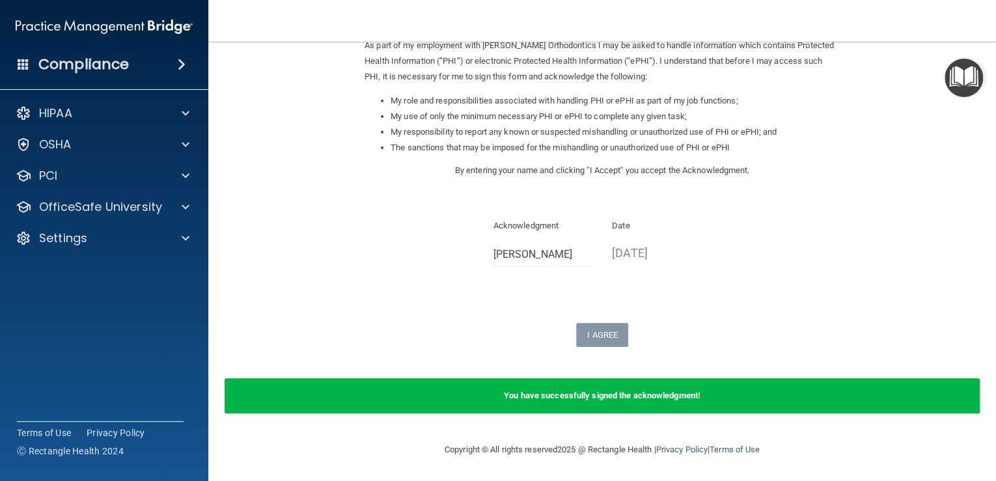
scroll to position [310, 0]
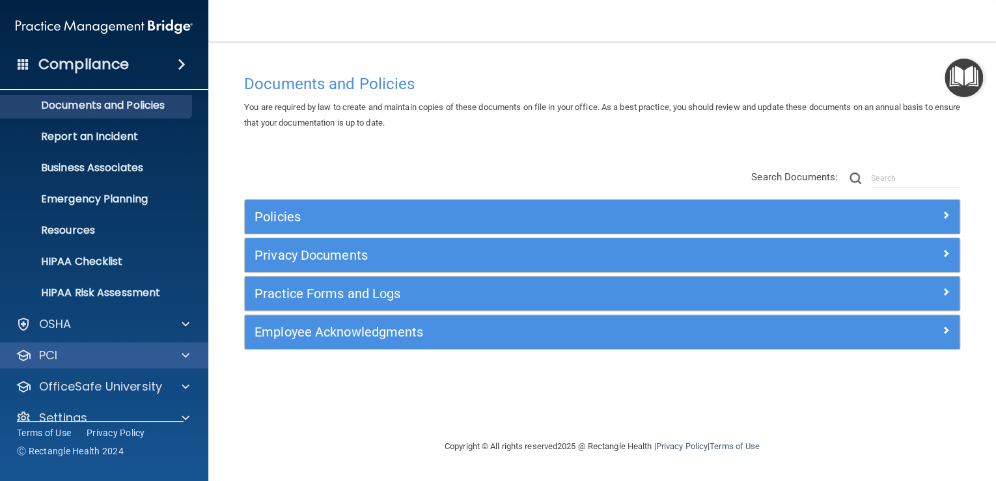
scroll to position [59, 0]
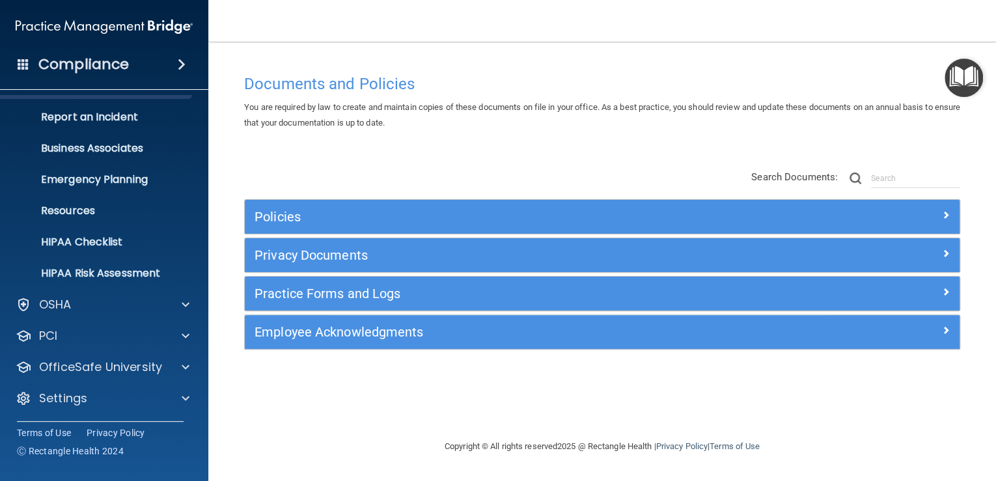
click at [100, 68] on h4 "Compliance" at bounding box center [83, 64] width 90 height 18
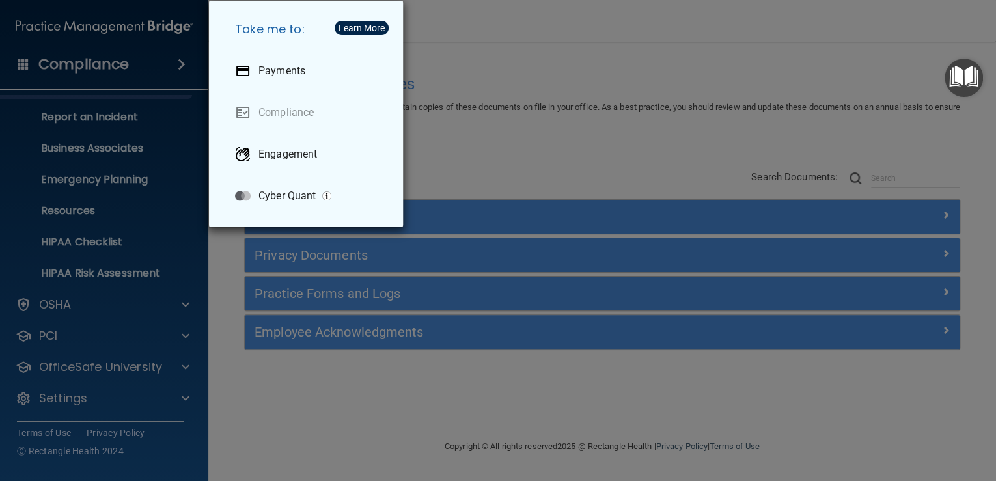
click at [448, 61] on div "Take me to: Payments Compliance Engagement Cyber Quant" at bounding box center [498, 240] width 996 height 481
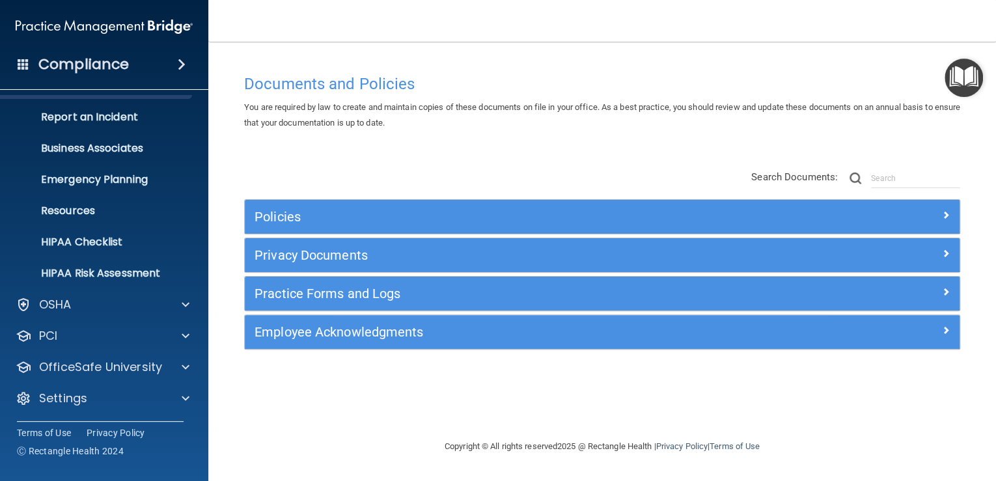
click at [966, 75] on img "Open Resource Center" at bounding box center [963, 78] width 38 height 38
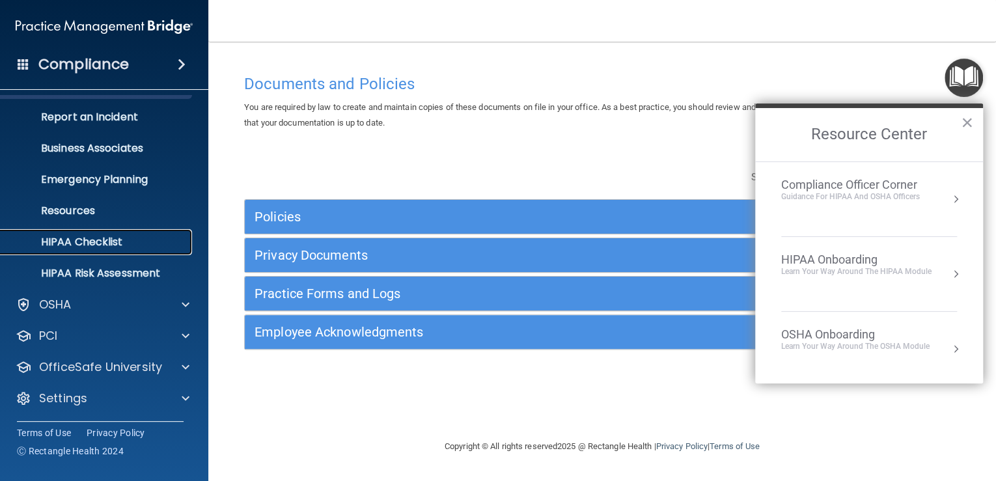
click at [102, 233] on link "HIPAA Checklist" at bounding box center [89, 242] width 205 height 26
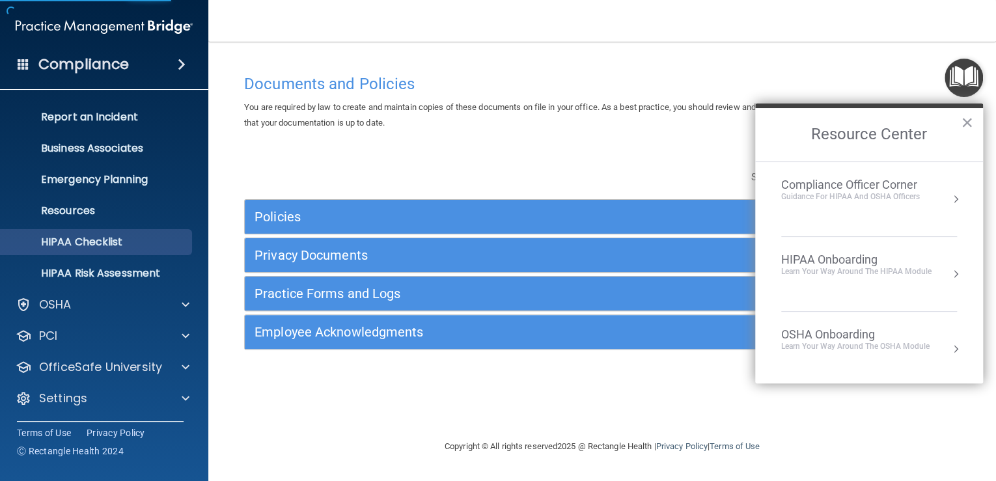
click at [106, 228] on ul "Documents and Policies Report an Incident Business Associates Emergency Plannin…" at bounding box center [105, 177] width 236 height 219
click at [107, 241] on p "HIPAA Checklist" at bounding box center [97, 242] width 178 height 13
click at [847, 198] on div "Guidance for HIPAA and OSHA Officers" at bounding box center [850, 196] width 139 height 11
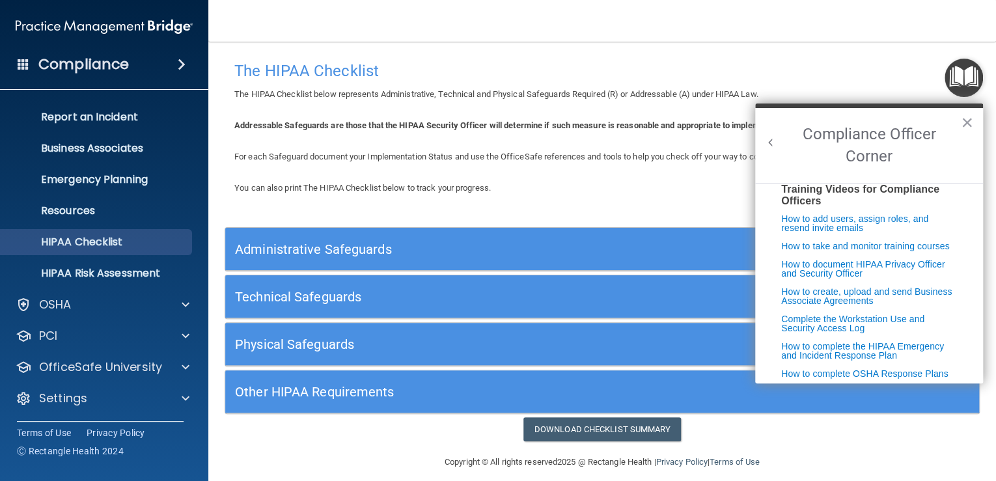
scroll to position [405, 0]
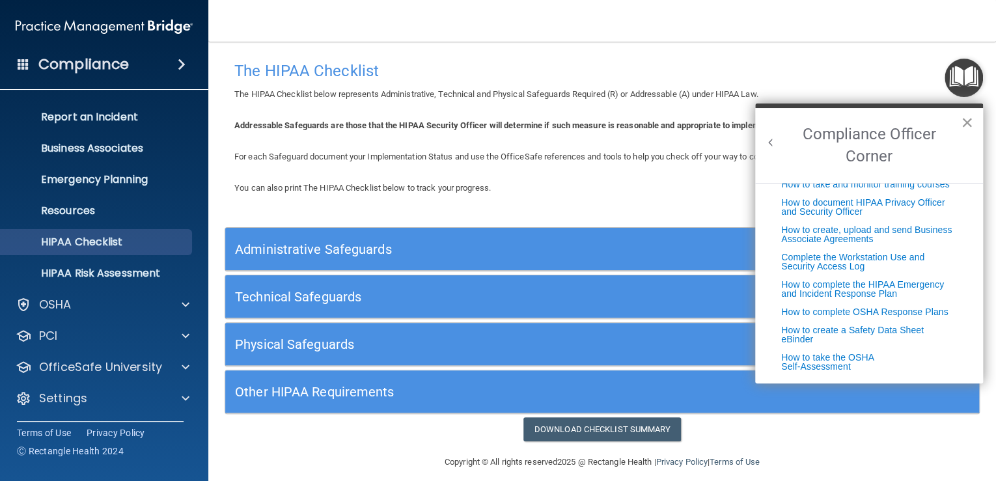
click at [971, 117] on button "×" at bounding box center [967, 122] width 12 height 21
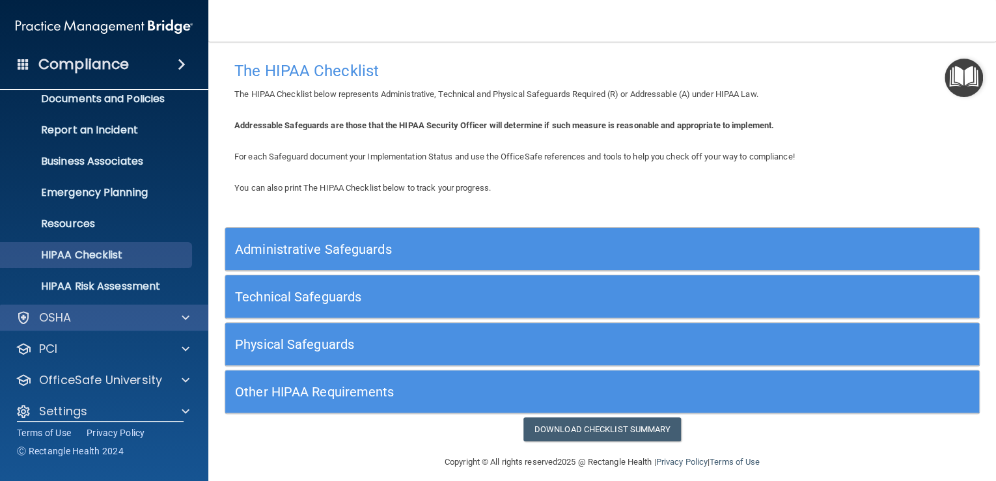
scroll to position [59, 0]
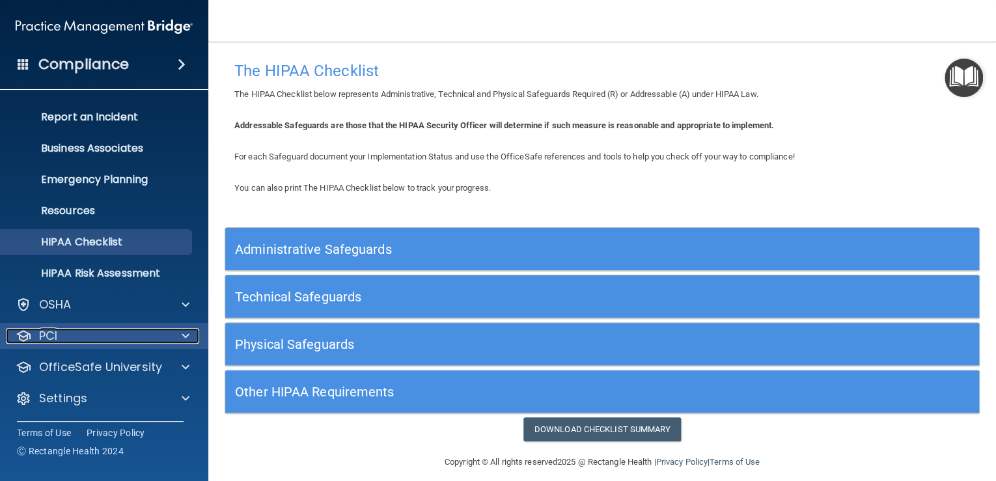
click at [47, 331] on p "PCI" at bounding box center [48, 336] width 18 height 16
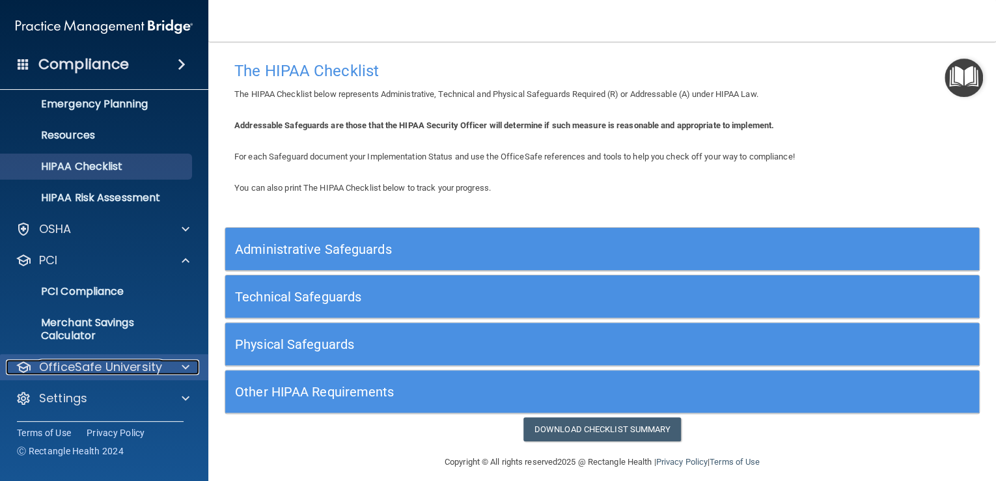
click at [105, 364] on p "OfficeSafe University" at bounding box center [100, 367] width 123 height 16
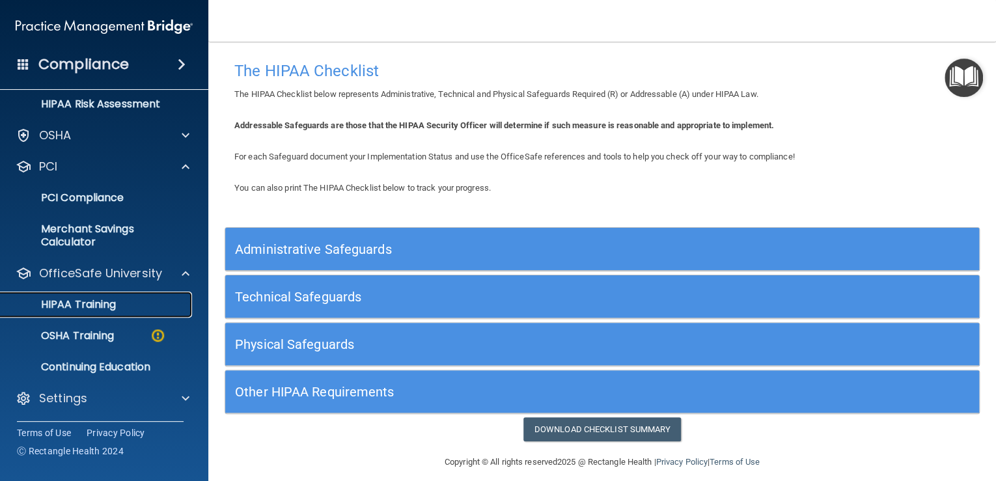
click at [90, 301] on p "HIPAA Training" at bounding box center [61, 304] width 107 height 13
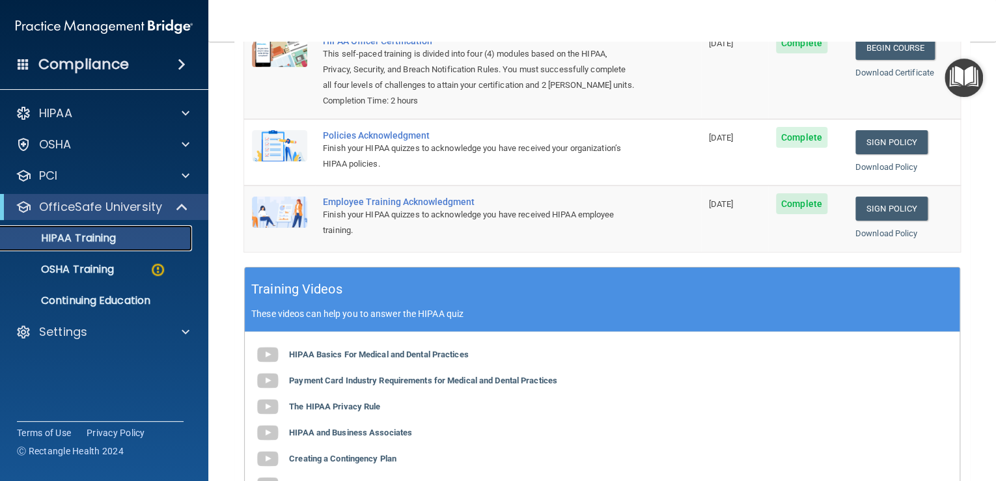
scroll to position [243, 0]
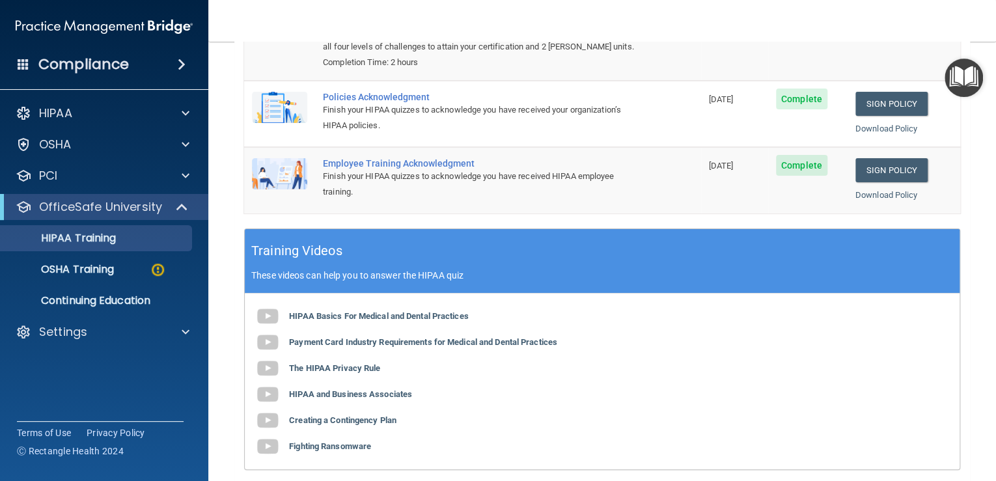
click at [394, 133] on div "Finish your HIPAA quizzes to acknowledge you have received your organization’s …" at bounding box center [479, 117] width 313 height 31
click at [398, 102] on div "Policies Acknowledgment" at bounding box center [479, 97] width 313 height 10
drag, startPoint x: 398, startPoint y: 161, endPoint x: 403, endPoint y: 167, distance: 7.4
click at [403, 147] on td "Policies Acknowledgment Finish your HIPAA quizzes to acknowledge you have recei…" at bounding box center [508, 114] width 386 height 66
click at [701, 72] on td "10/01/2026" at bounding box center [734, 33] width 67 height 94
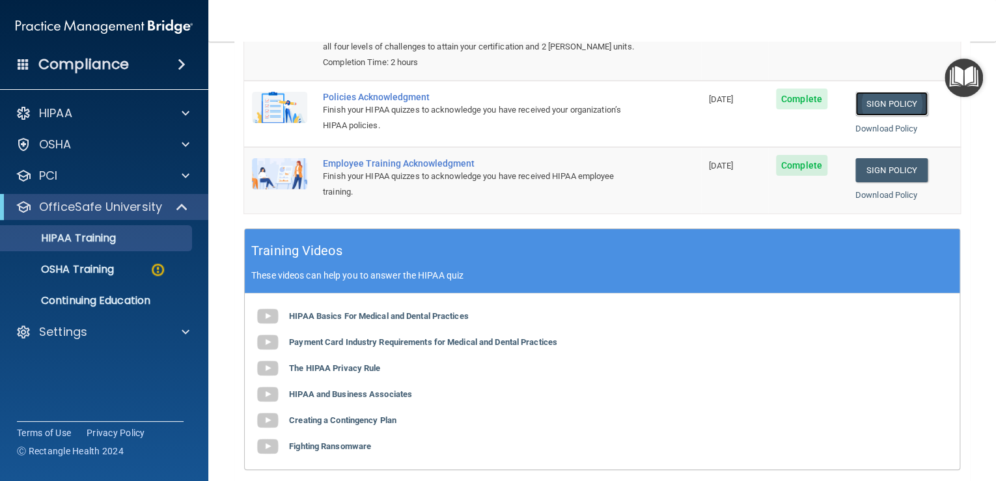
click at [863, 116] on link "Sign Policy" at bounding box center [891, 104] width 72 height 24
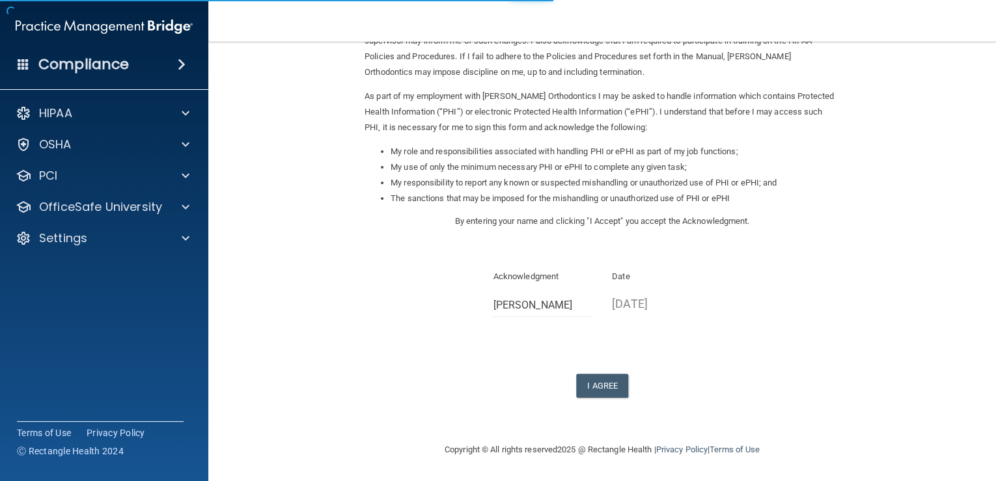
scroll to position [255, 0]
click at [595, 383] on button "I Agree" at bounding box center [602, 386] width 52 height 24
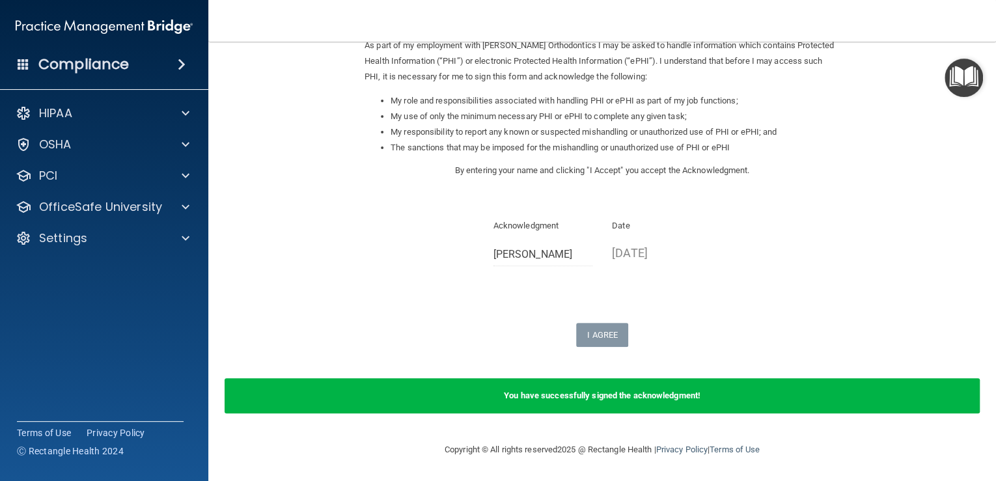
scroll to position [310, 0]
click at [553, 400] on div "You have successfully signed the acknowledgment!" at bounding box center [602, 395] width 755 height 35
click at [552, 395] on b "You have successfully signed the acknowledgment!" at bounding box center [602, 395] width 197 height 10
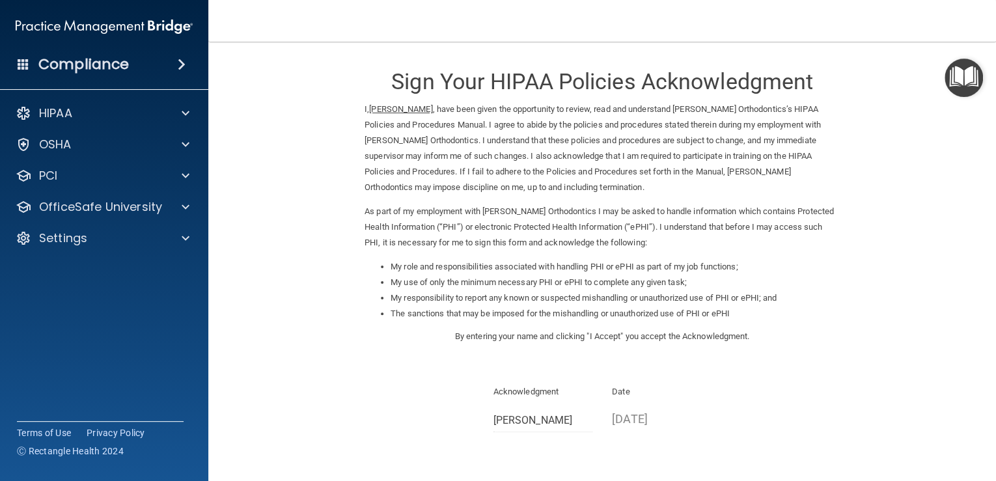
click at [122, 66] on h4 "Compliance" at bounding box center [83, 64] width 90 height 18
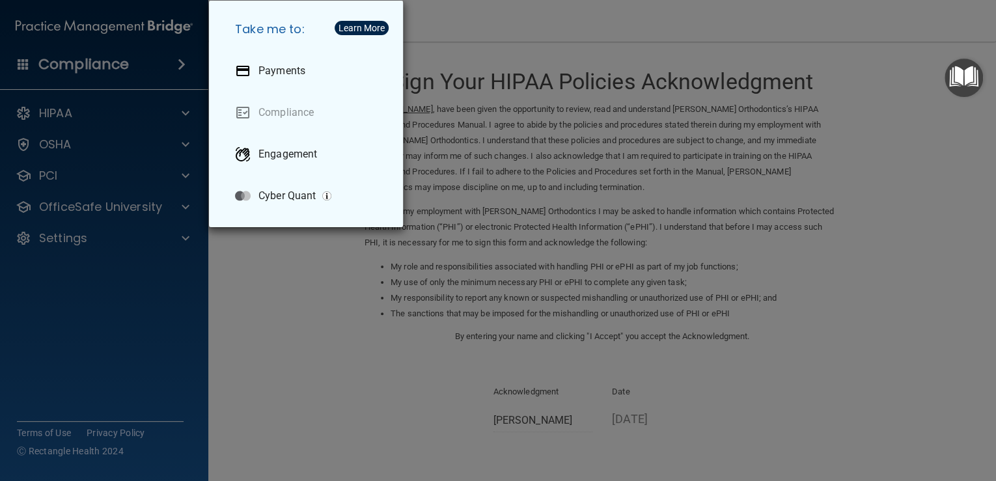
click at [70, 115] on div "Take me to: Payments Compliance Engagement Cyber Quant" at bounding box center [498, 240] width 996 height 481
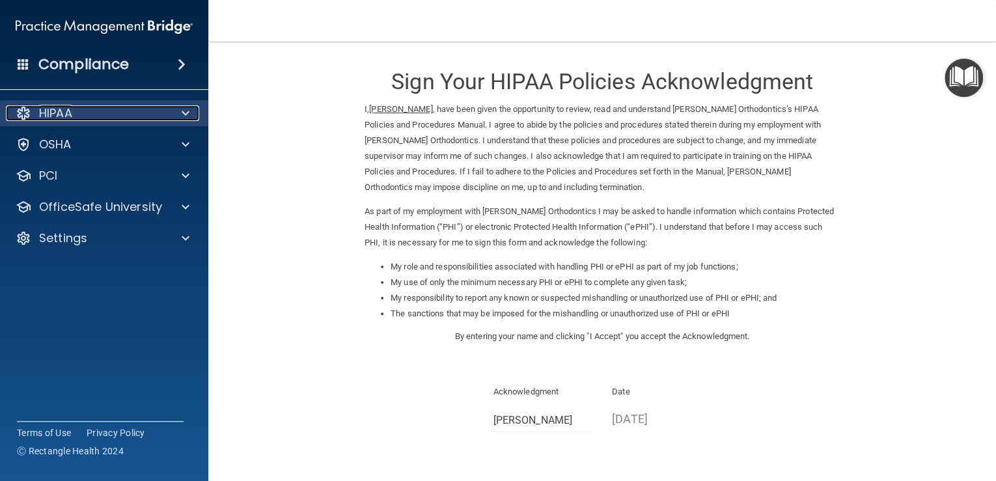
click at [69, 109] on p "HIPAA" at bounding box center [55, 113] width 33 height 16
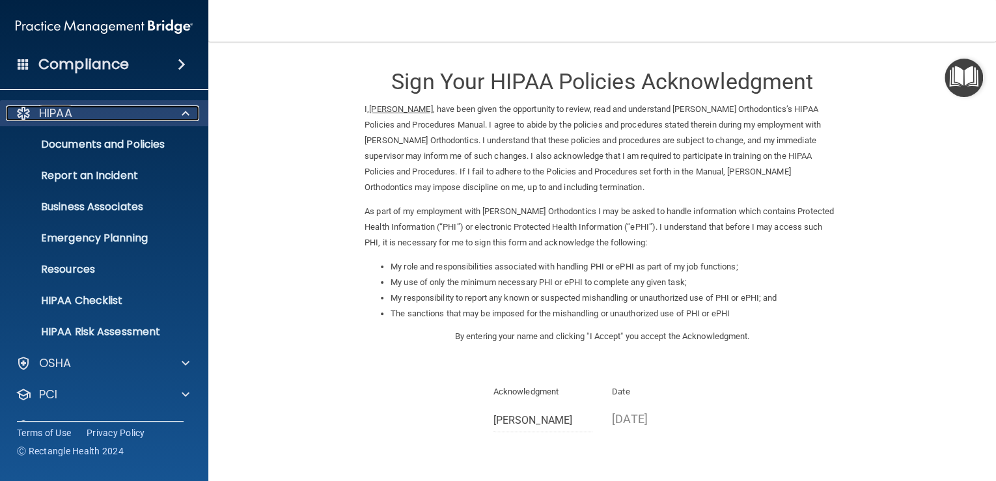
click at [69, 109] on p "HIPAA" at bounding box center [55, 113] width 33 height 16
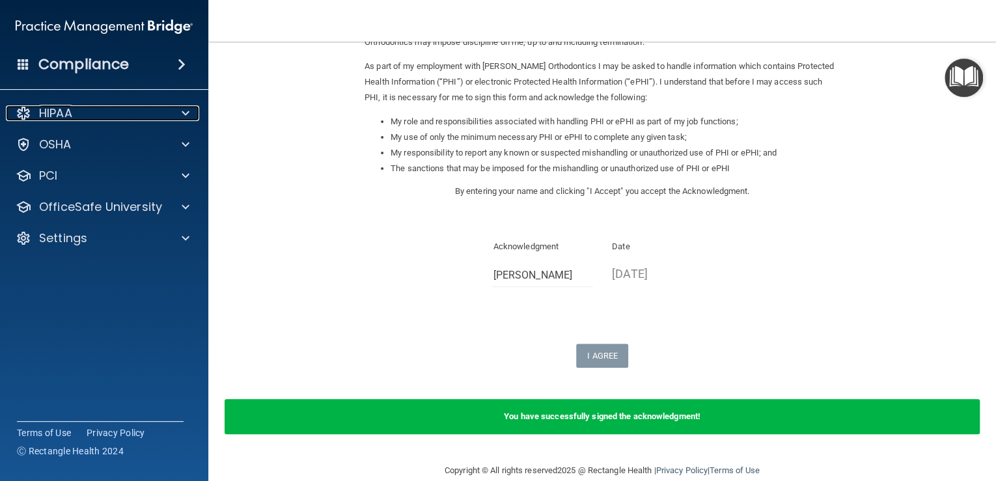
scroll to position [310, 0]
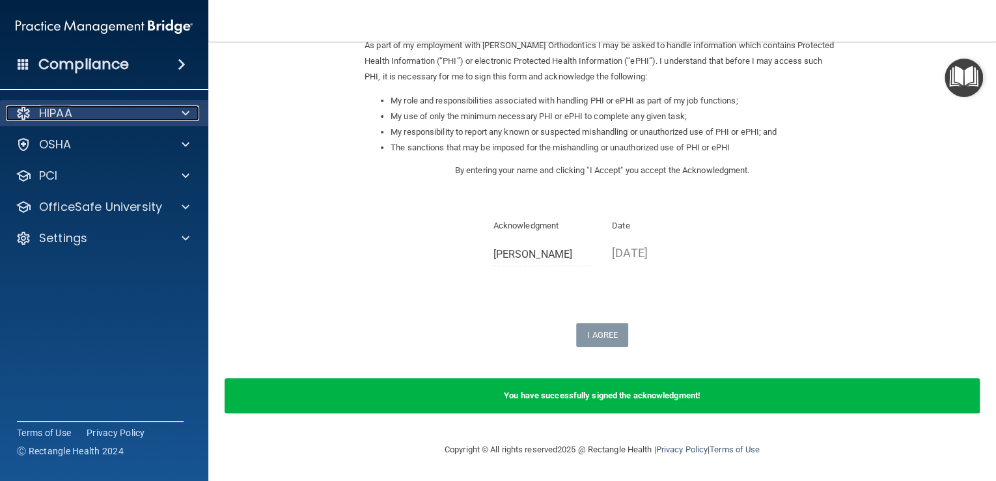
click at [49, 113] on p "HIPAA" at bounding box center [55, 113] width 33 height 16
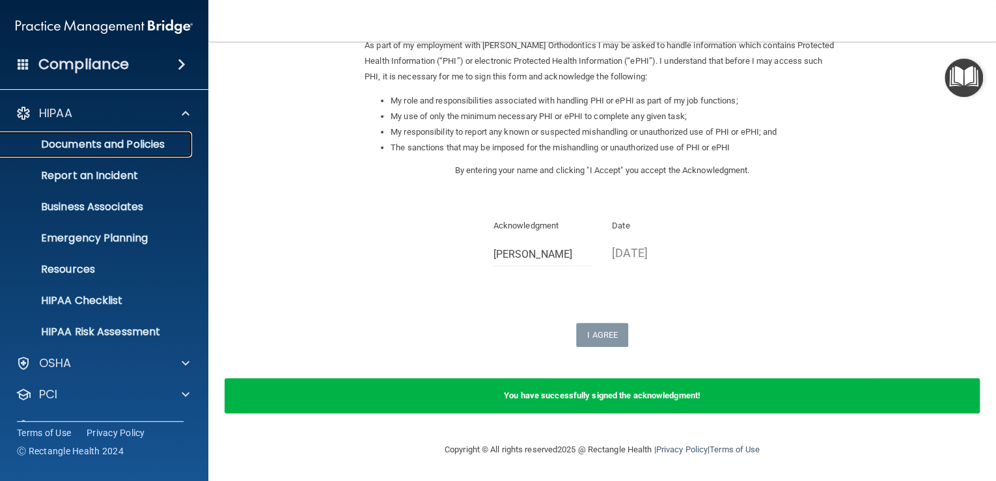
click at [128, 141] on p "Documents and Policies" at bounding box center [97, 144] width 178 height 13
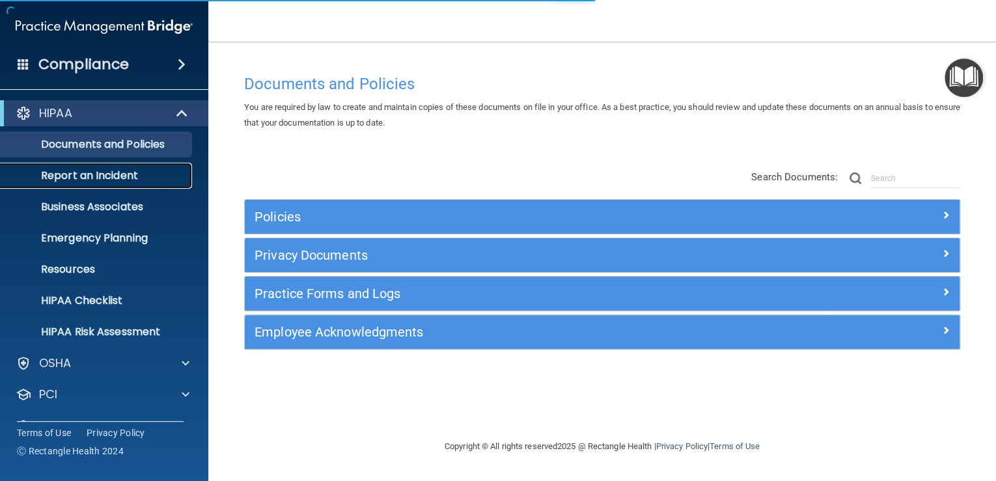
click at [120, 174] on p "Report an Incident" at bounding box center [97, 175] width 178 height 13
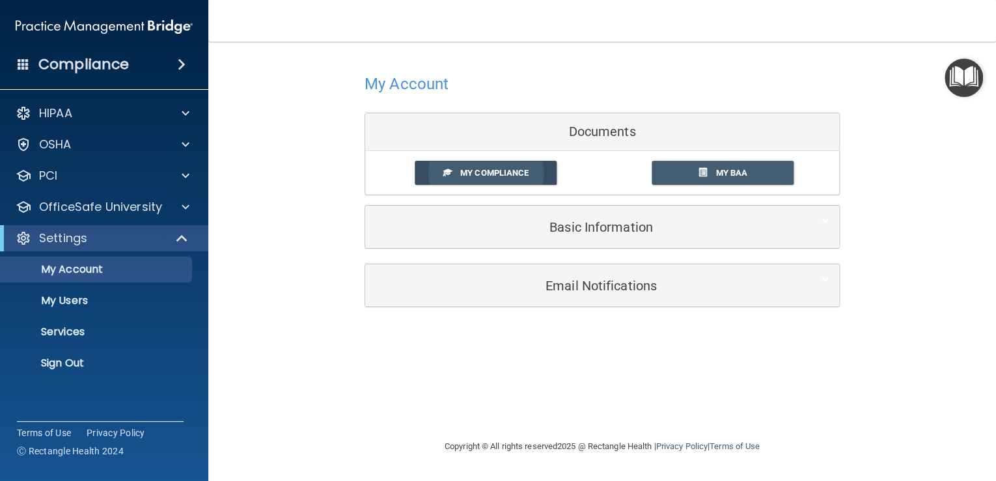
click at [475, 169] on span "My Compliance" at bounding box center [494, 173] width 68 height 10
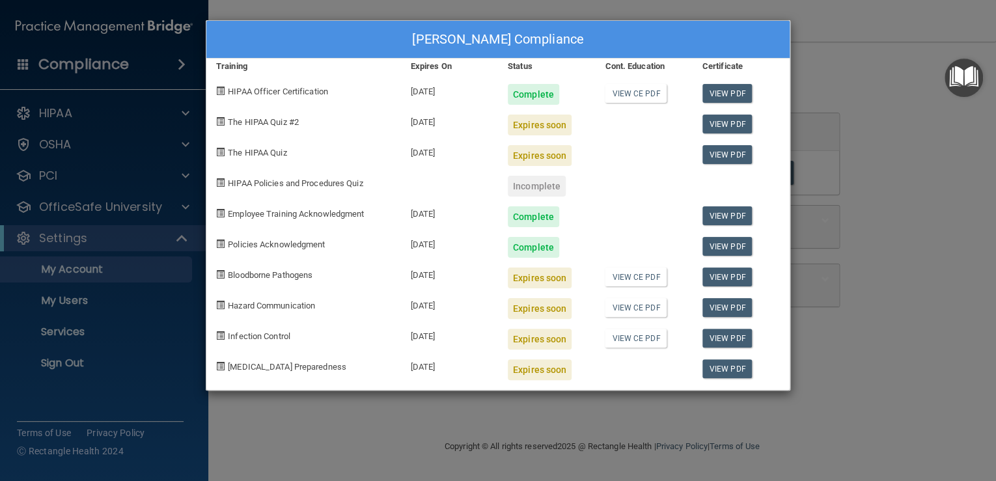
click at [58, 103] on div "[PERSON_NAME] Compliance Training Expires On Status Cont. Education Certificate…" at bounding box center [498, 240] width 996 height 481
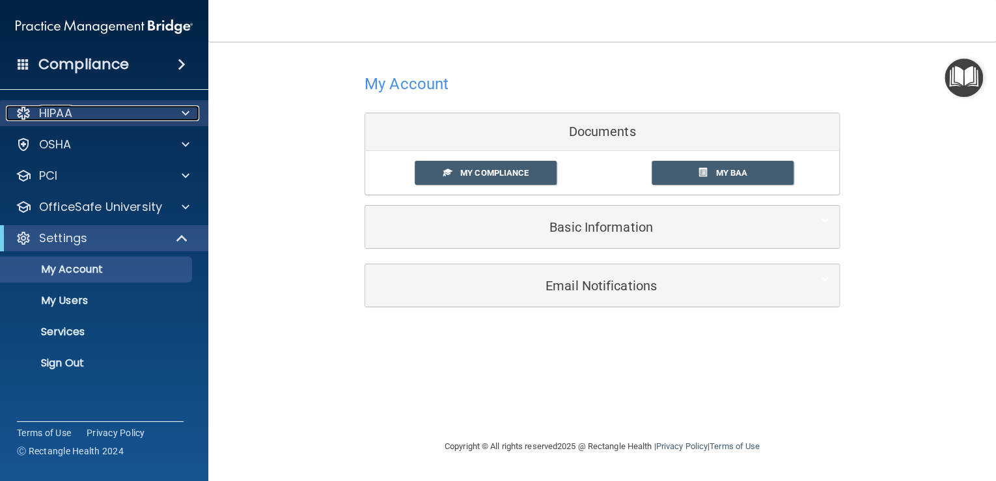
click at [64, 117] on p "HIPAA" at bounding box center [55, 113] width 33 height 16
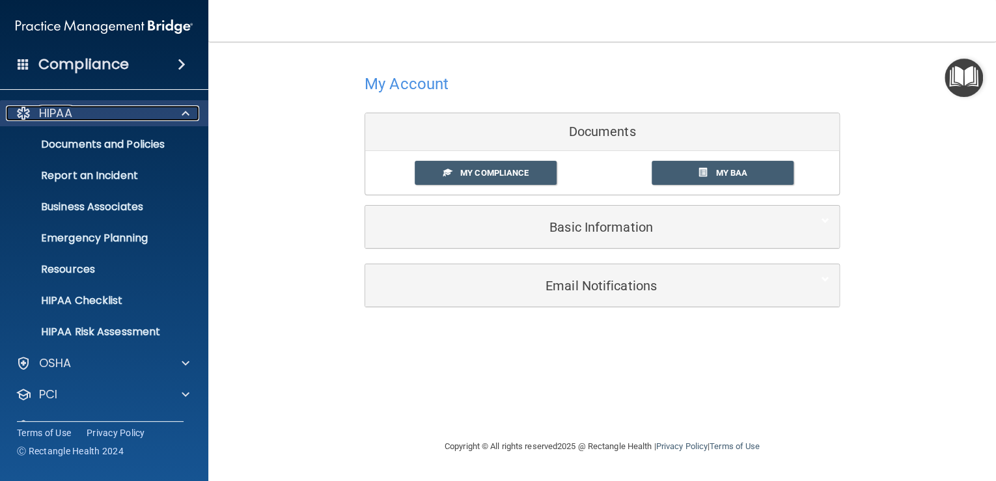
click at [73, 111] on div "HIPAA" at bounding box center [86, 113] width 161 height 16
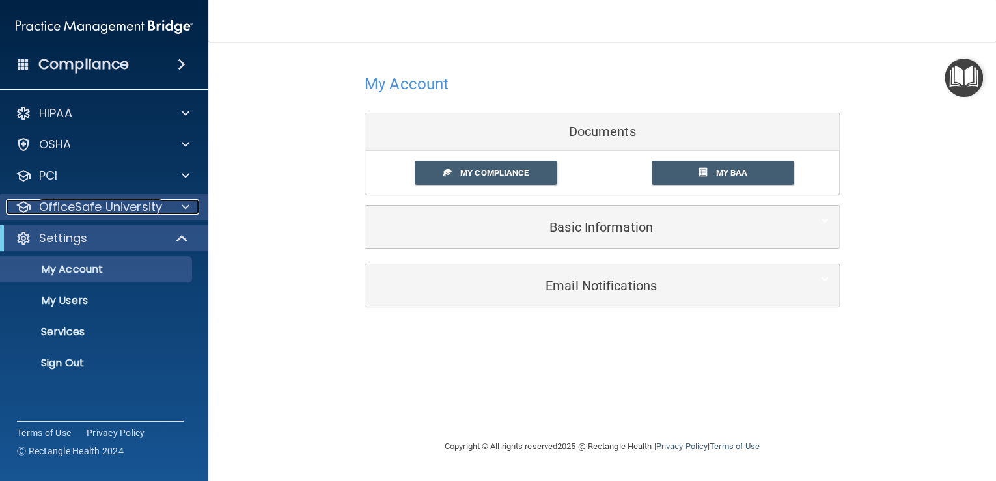
click at [136, 206] on p "OfficeSafe University" at bounding box center [100, 207] width 123 height 16
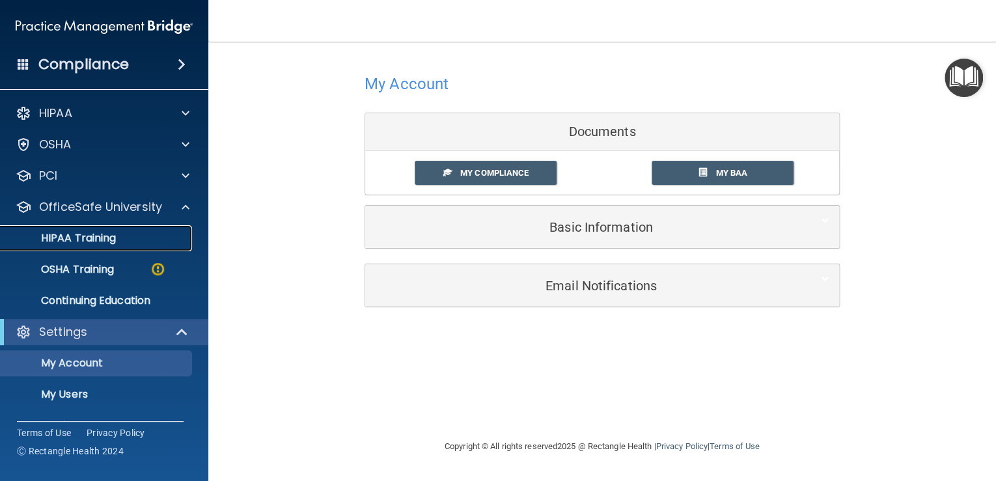
click at [95, 235] on p "HIPAA Training" at bounding box center [61, 238] width 107 height 13
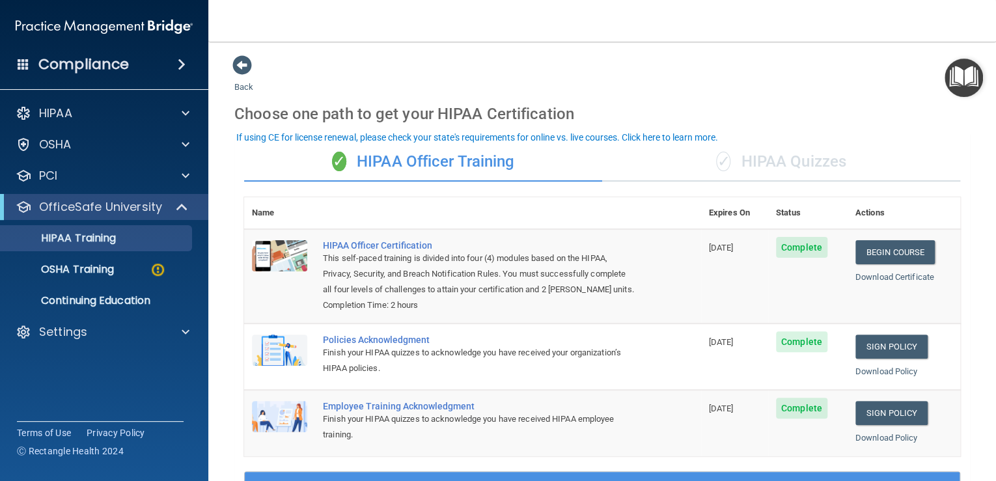
click at [824, 163] on div "✓ HIPAA Quizzes" at bounding box center [781, 162] width 358 height 39
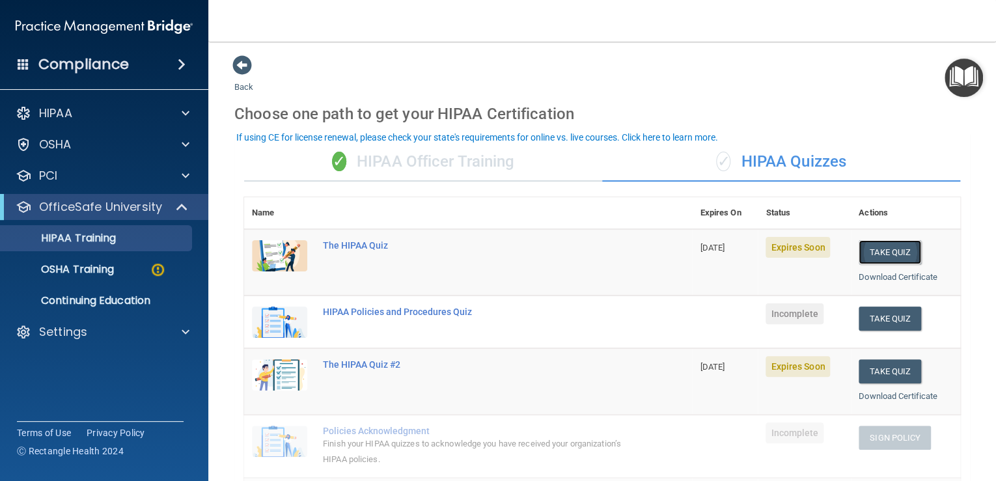
click at [858, 253] on button "Take Quiz" at bounding box center [889, 252] width 62 height 24
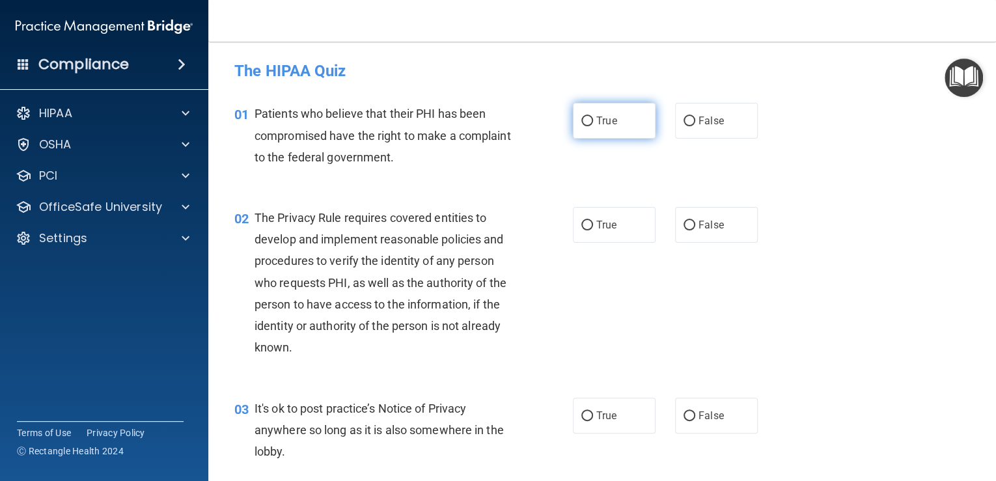
click at [583, 122] on input "True" at bounding box center [587, 121] width 12 height 10
radio input "true"
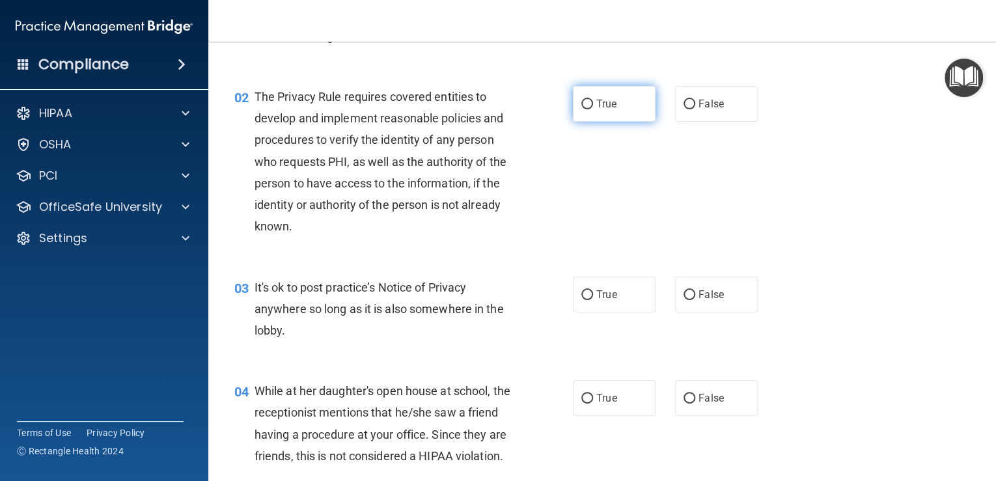
click at [591, 103] on label "True" at bounding box center [614, 104] width 83 height 36
click at [591, 103] on input "True" at bounding box center [587, 105] width 12 height 10
radio input "true"
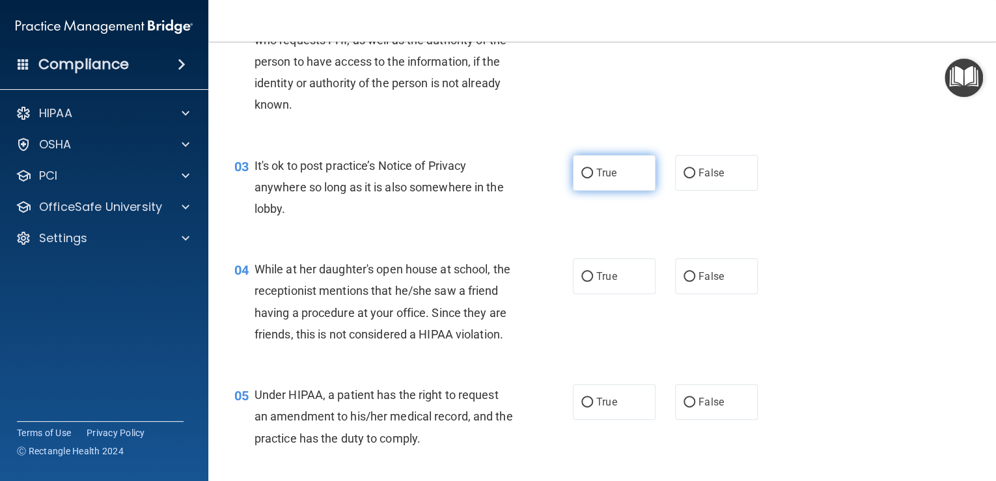
click at [585, 172] on input "True" at bounding box center [587, 174] width 12 height 10
radio input "true"
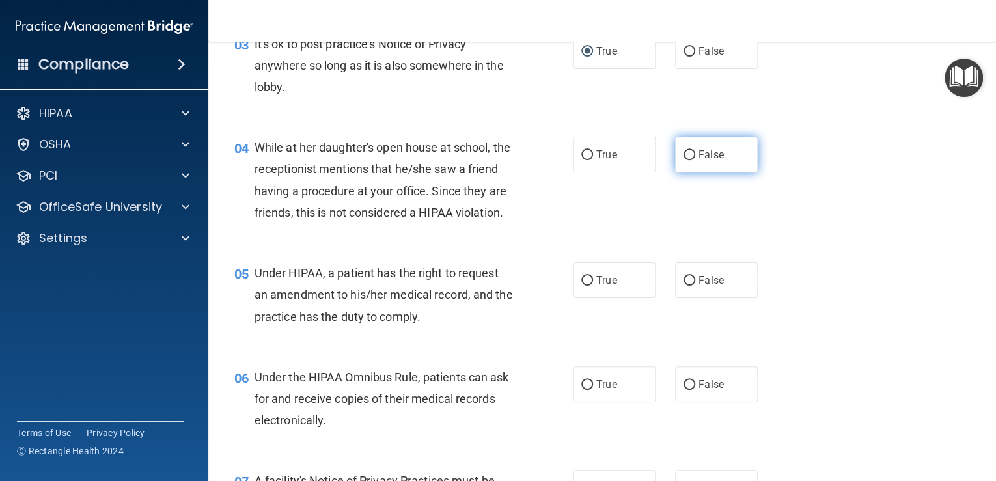
click at [684, 161] on label "False" at bounding box center [716, 155] width 83 height 36
click at [684, 160] on input "False" at bounding box center [689, 155] width 12 height 10
radio input "true"
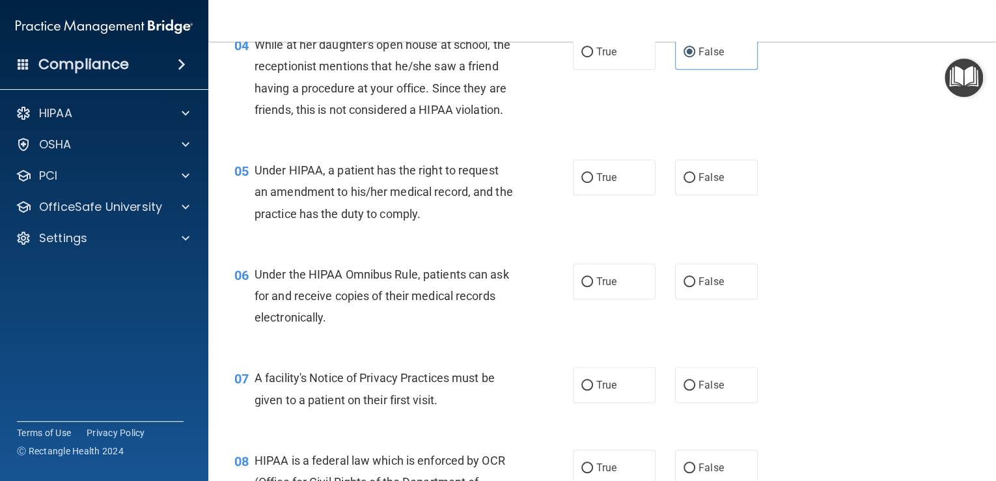
scroll to position [486, 0]
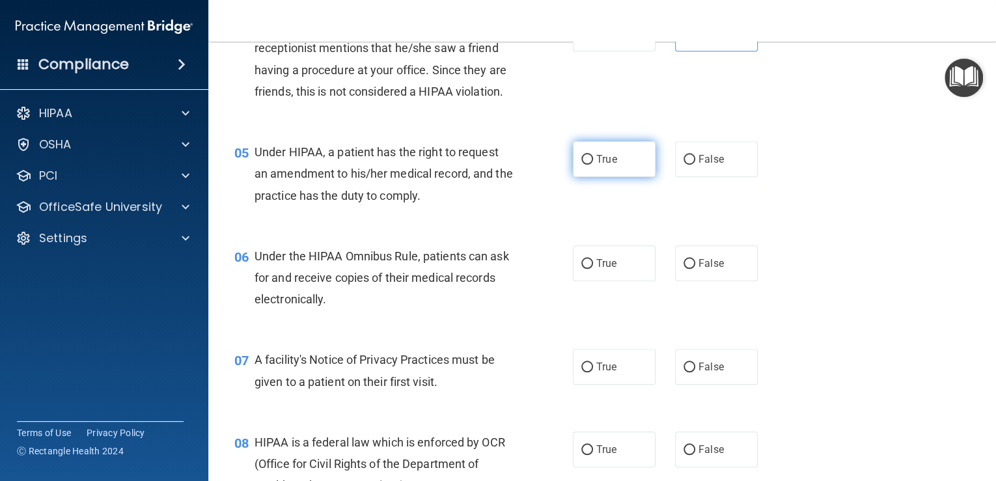
click at [598, 165] on span "True" at bounding box center [606, 159] width 20 height 12
click at [593, 165] on input "True" at bounding box center [587, 160] width 12 height 10
radio input "true"
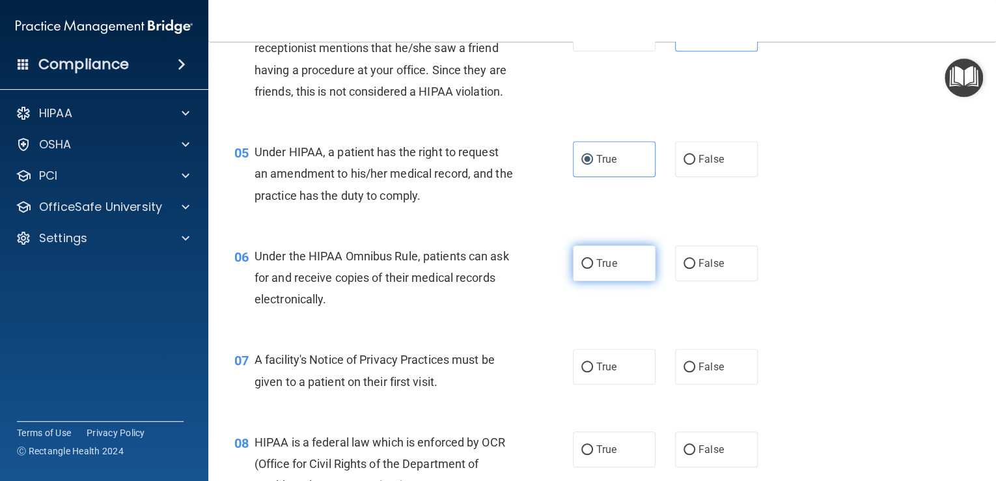
click at [600, 269] on span "True" at bounding box center [606, 263] width 20 height 12
click at [593, 269] on input "True" at bounding box center [587, 264] width 12 height 10
radio input "true"
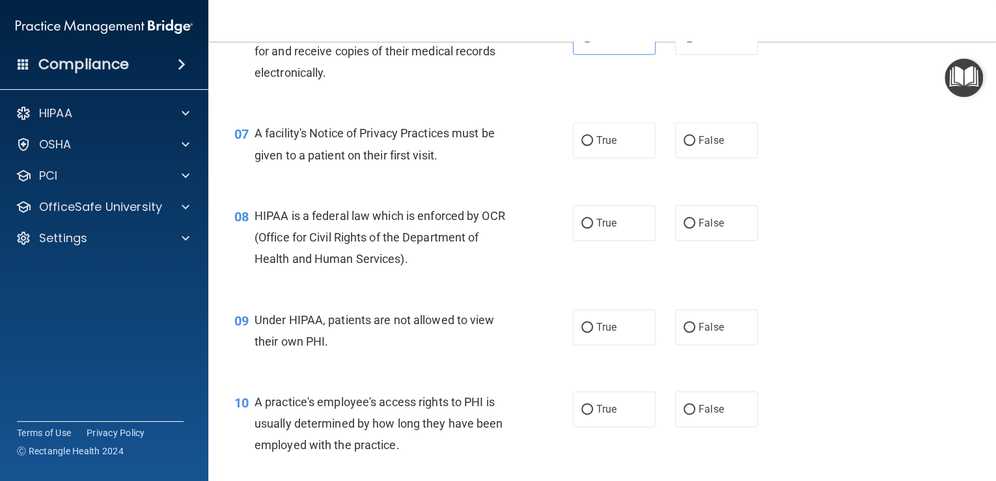
scroll to position [729, 0]
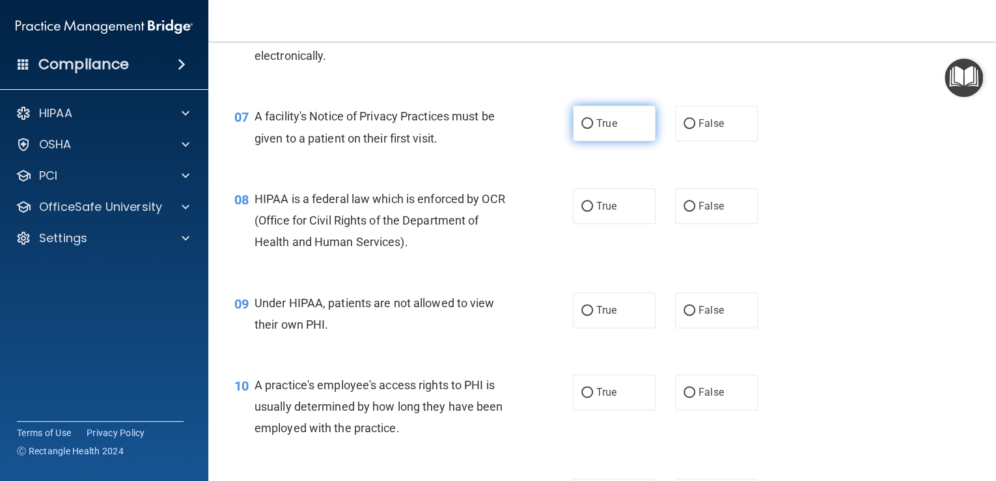
click at [588, 141] on label "True" at bounding box center [614, 123] width 83 height 36
click at [588, 129] on input "True" at bounding box center [587, 124] width 12 height 10
radio input "true"
click at [717, 212] on span "False" at bounding box center [710, 206] width 25 height 12
click at [695, 212] on input "False" at bounding box center [689, 207] width 12 height 10
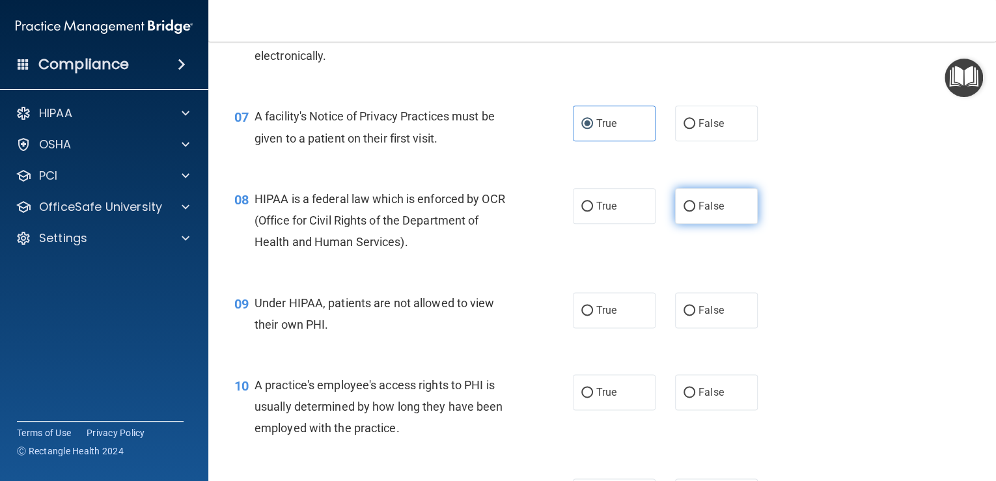
radio input "true"
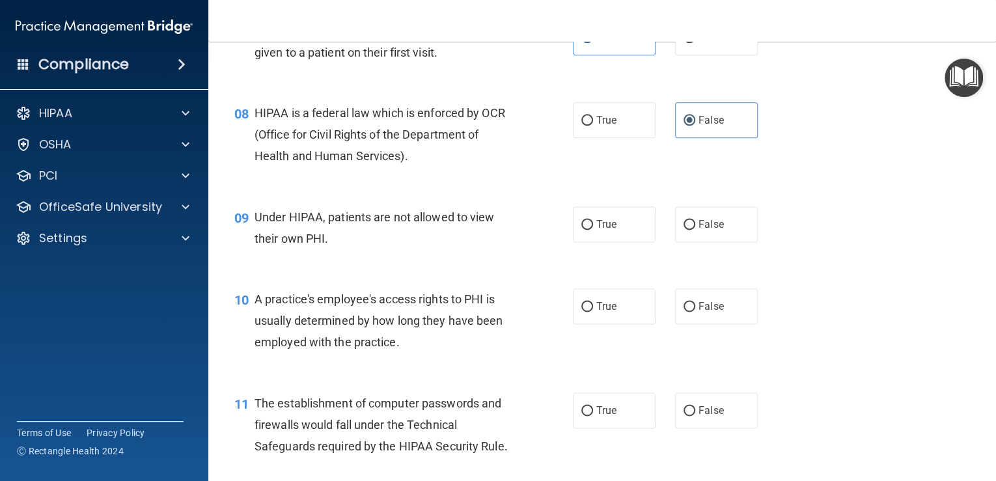
scroll to position [850, 0]
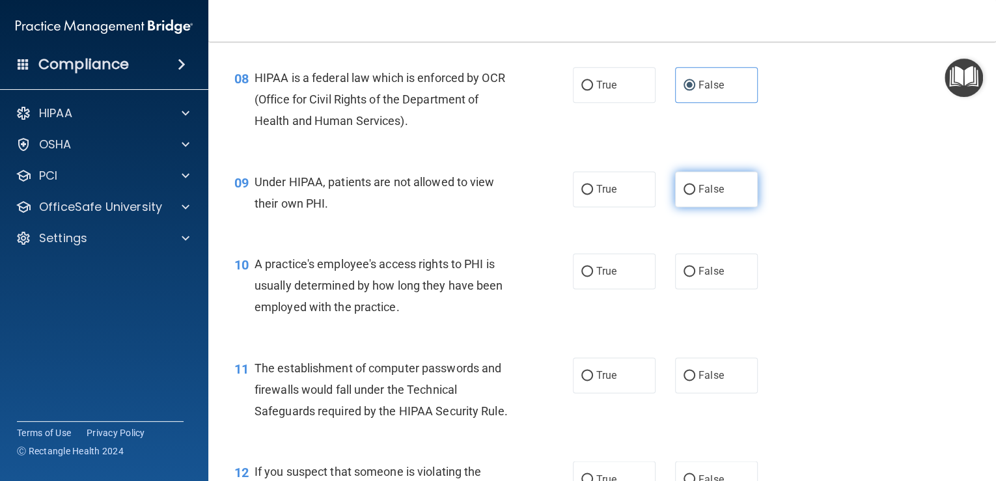
click at [704, 207] on label "False" at bounding box center [716, 189] width 83 height 36
click at [695, 195] on input "False" at bounding box center [689, 190] width 12 height 10
radio input "true"
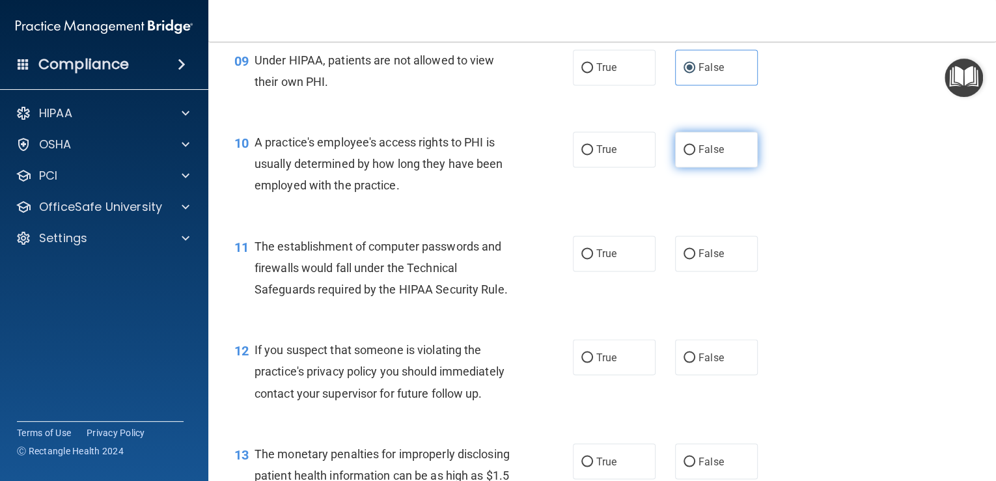
click at [705, 156] on span "False" at bounding box center [710, 149] width 25 height 12
click at [695, 155] on input "False" at bounding box center [689, 150] width 12 height 10
radio input "true"
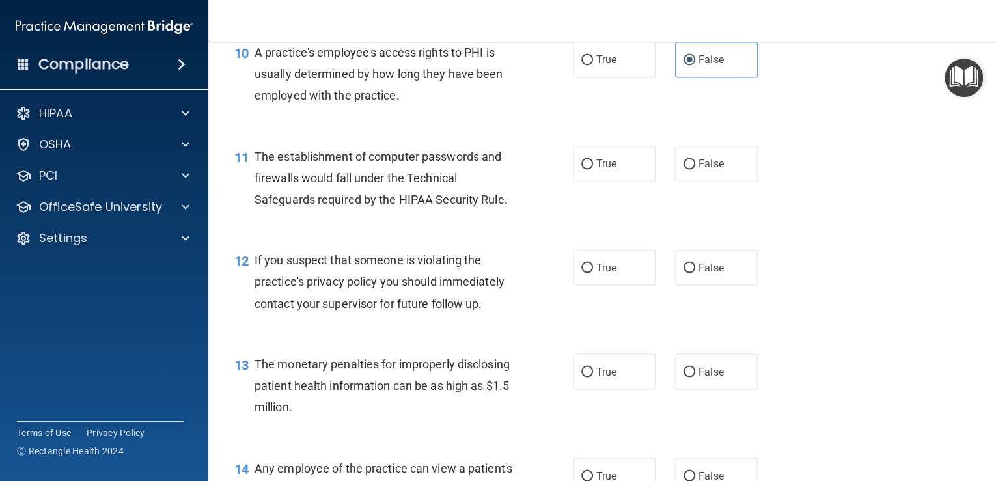
scroll to position [1093, 0]
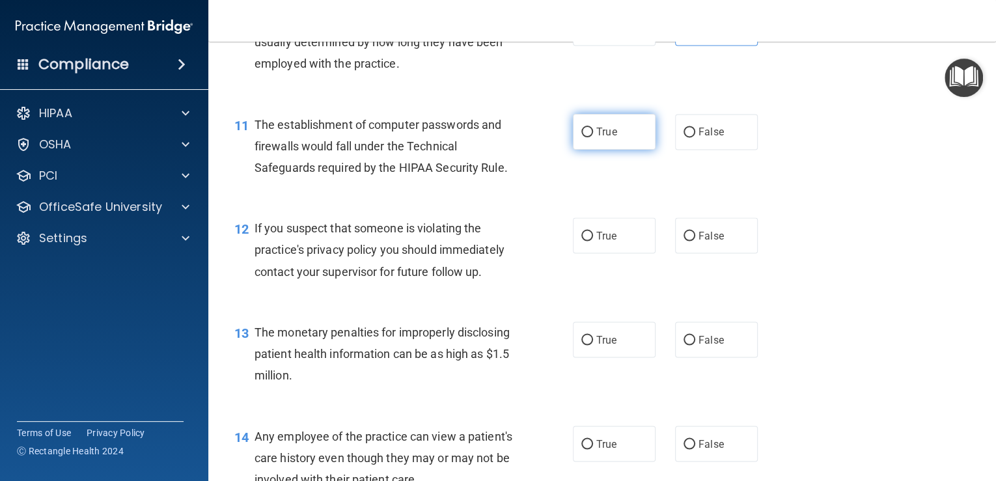
click at [575, 150] on label "True" at bounding box center [614, 132] width 83 height 36
click at [581, 137] on input "True" at bounding box center [587, 133] width 12 height 10
radio input "true"
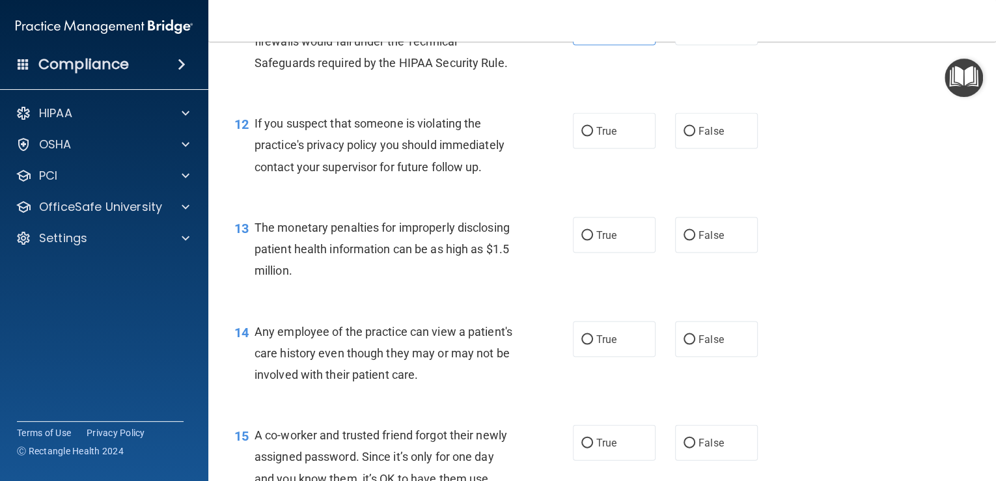
scroll to position [1214, 0]
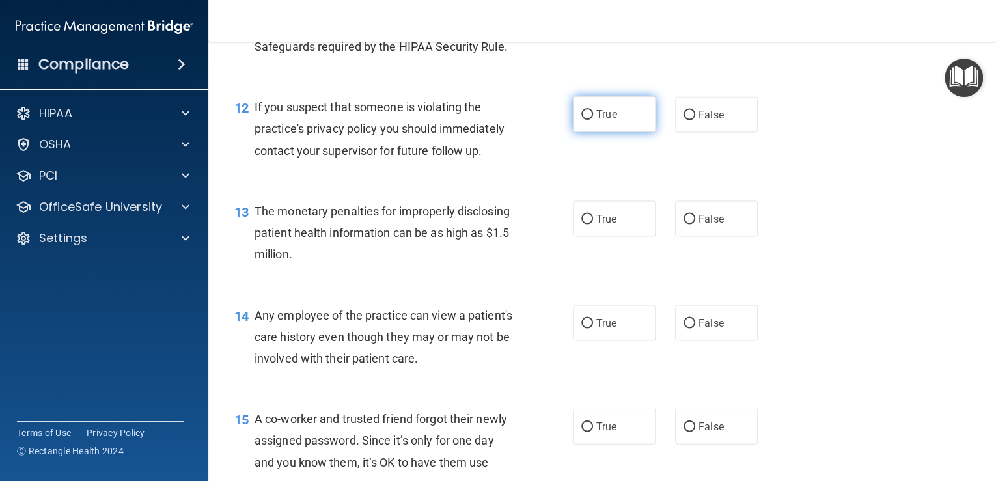
click at [601, 132] on label "True" at bounding box center [614, 114] width 83 height 36
click at [593, 120] on input "True" at bounding box center [587, 115] width 12 height 10
radio input "true"
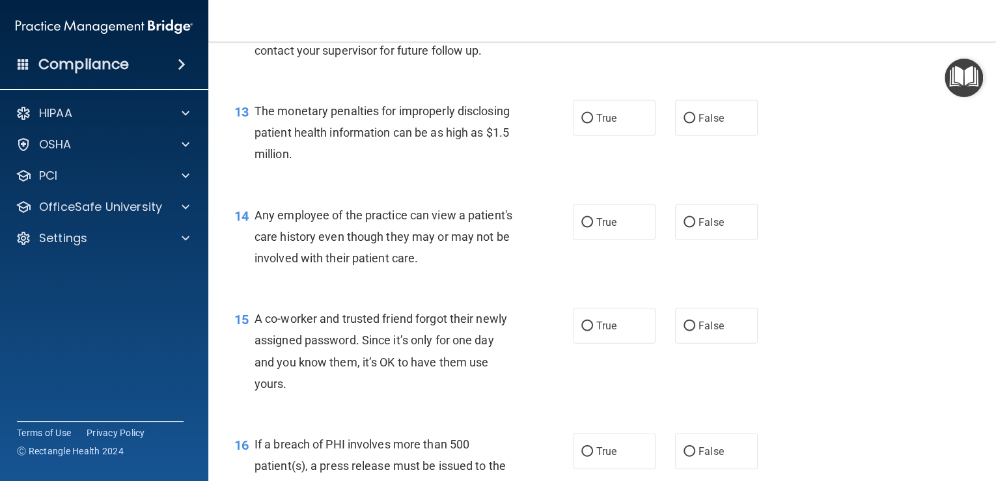
scroll to position [1336, 0]
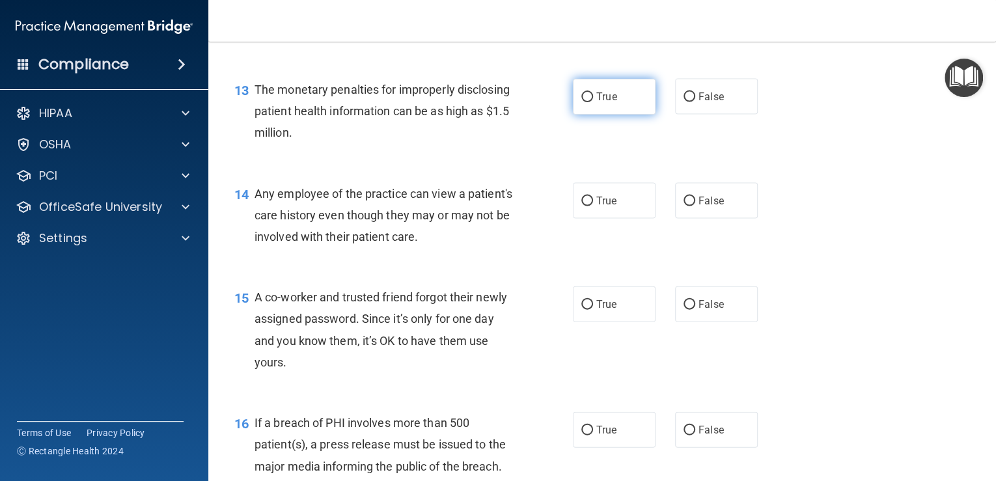
click at [584, 102] on input "True" at bounding box center [587, 97] width 12 height 10
radio input "true"
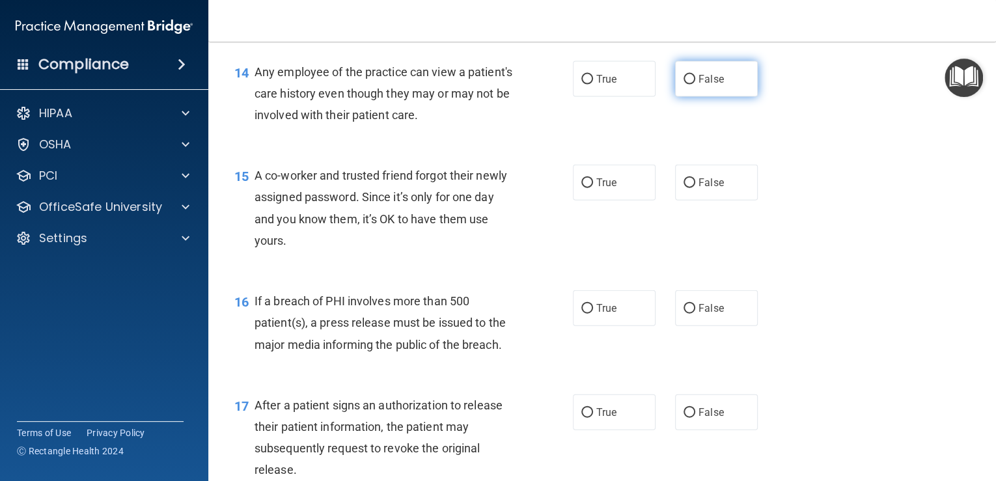
click at [698, 85] on span "False" at bounding box center [710, 79] width 25 height 12
click at [695, 85] on input "False" at bounding box center [689, 80] width 12 height 10
radio input "true"
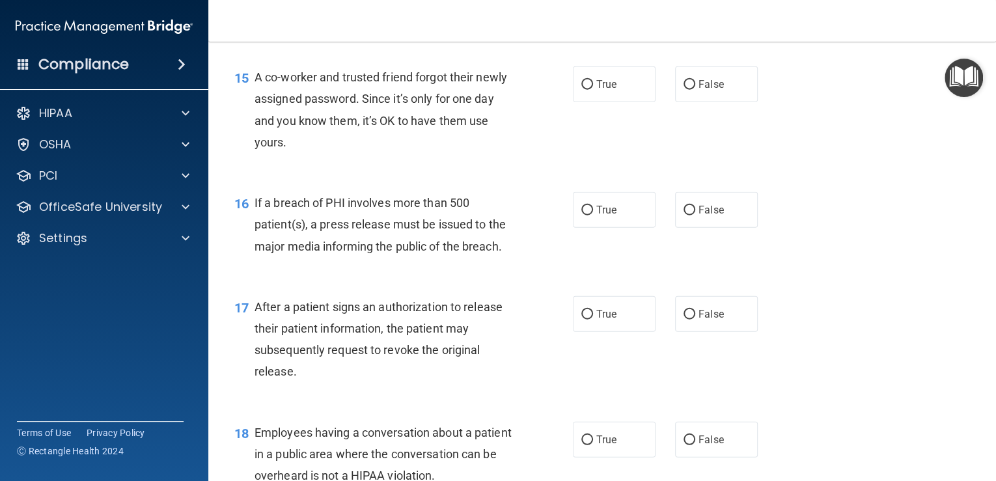
scroll to position [1579, 0]
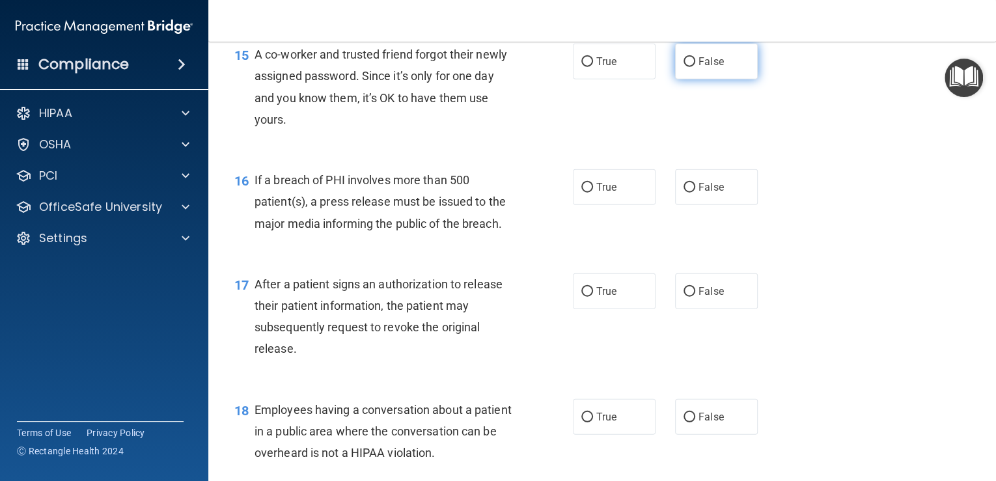
click at [692, 79] on label "False" at bounding box center [716, 62] width 83 height 36
click at [692, 67] on input "False" at bounding box center [689, 62] width 12 height 10
radio input "true"
click at [597, 193] on span "True" at bounding box center [606, 187] width 20 height 12
click at [593, 193] on input "True" at bounding box center [587, 188] width 12 height 10
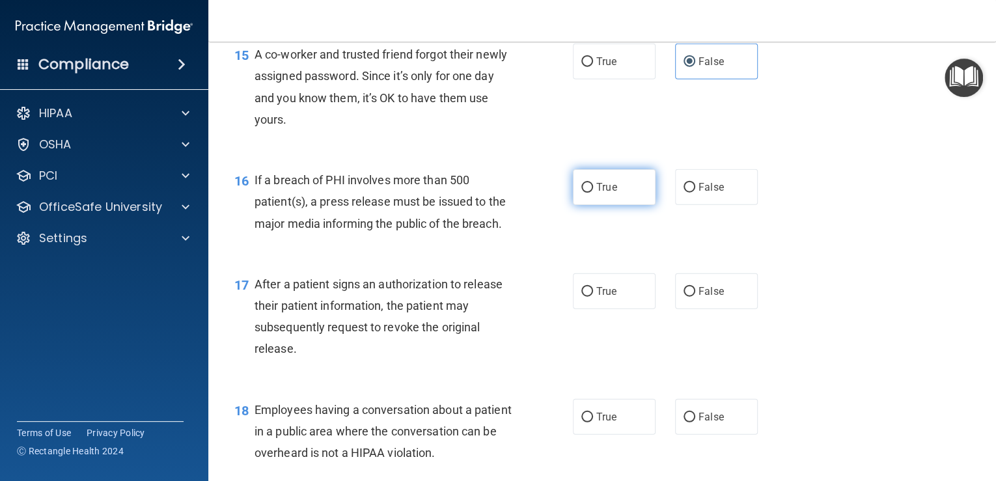
radio input "true"
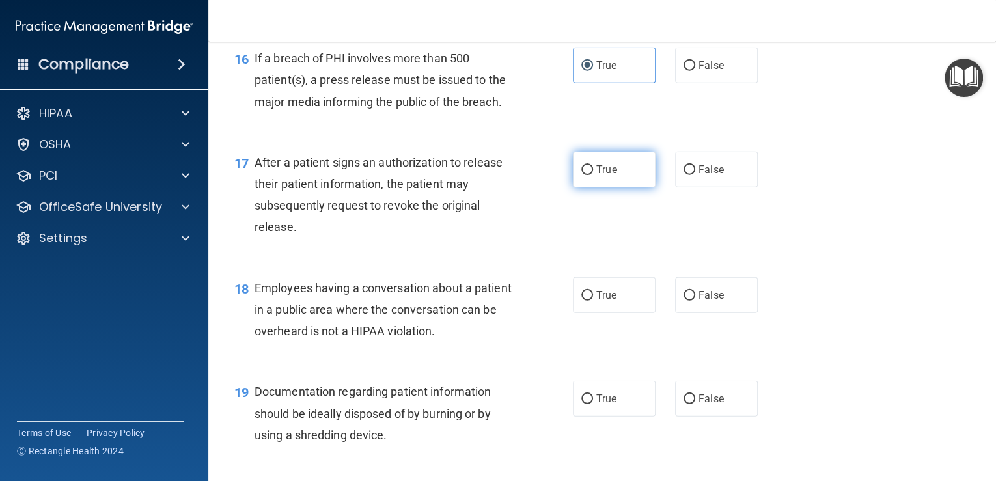
click at [601, 176] on span "True" at bounding box center [606, 169] width 20 height 12
click at [593, 175] on input "True" at bounding box center [587, 170] width 12 height 10
radio input "true"
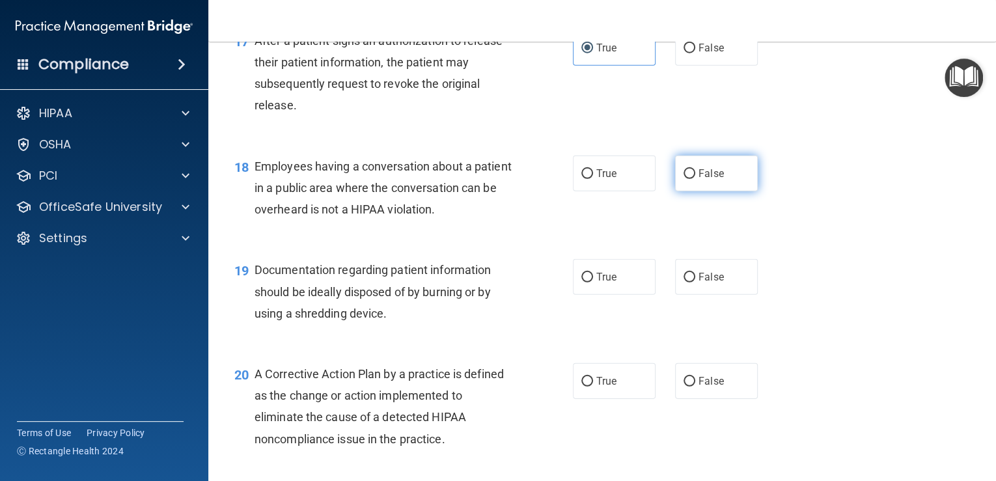
click at [675, 191] on label "False" at bounding box center [716, 174] width 83 height 36
click at [683, 179] on input "False" at bounding box center [689, 174] width 12 height 10
radio input "true"
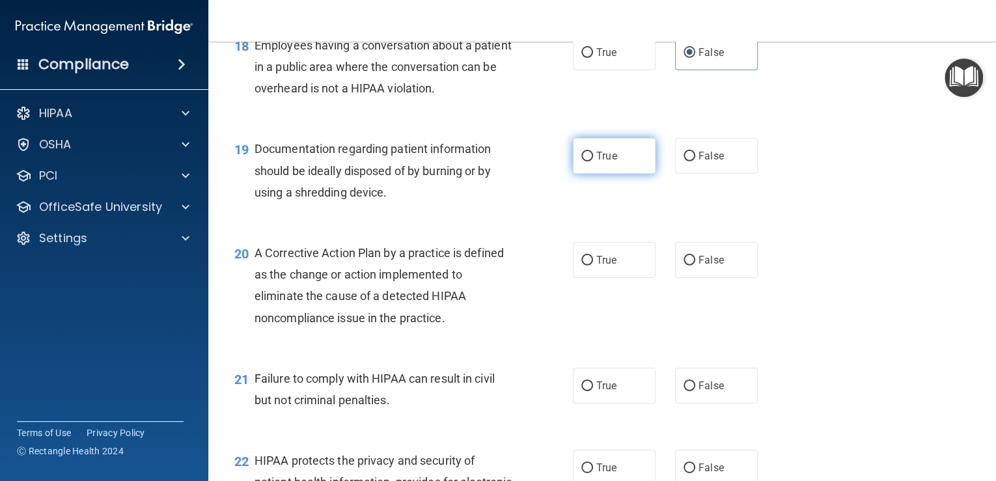
click at [604, 162] on span "True" at bounding box center [606, 156] width 20 height 12
click at [593, 161] on input "True" at bounding box center [587, 157] width 12 height 10
radio input "true"
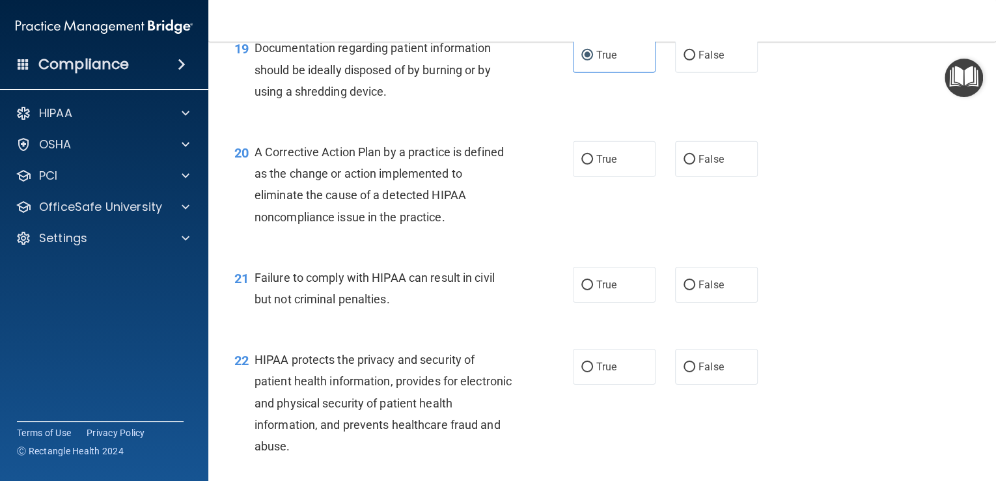
scroll to position [2065, 0]
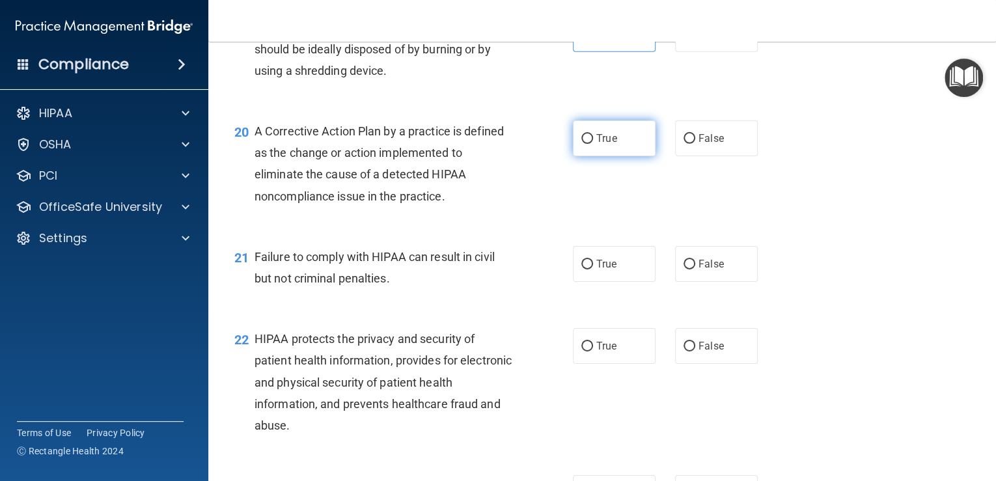
click at [610, 144] on span "True" at bounding box center [606, 138] width 20 height 12
click at [593, 144] on input "True" at bounding box center [587, 139] width 12 height 10
radio input "true"
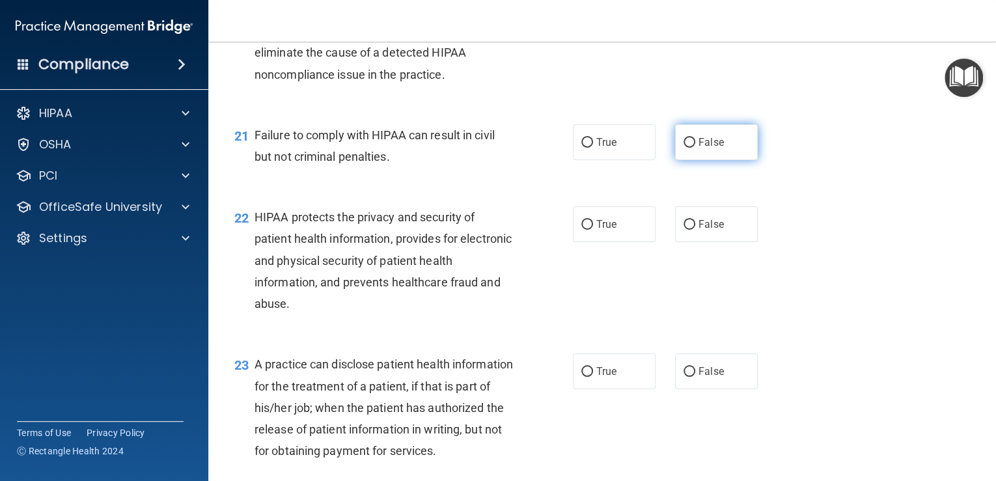
click at [704, 157] on label "False" at bounding box center [716, 142] width 83 height 36
click at [695, 148] on input "False" at bounding box center [689, 143] width 12 height 10
radio input "true"
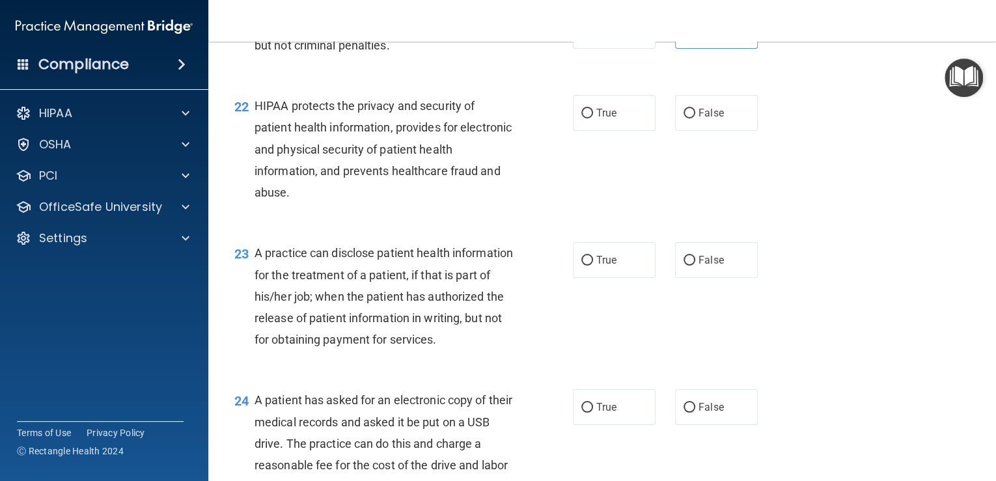
scroll to position [2308, 0]
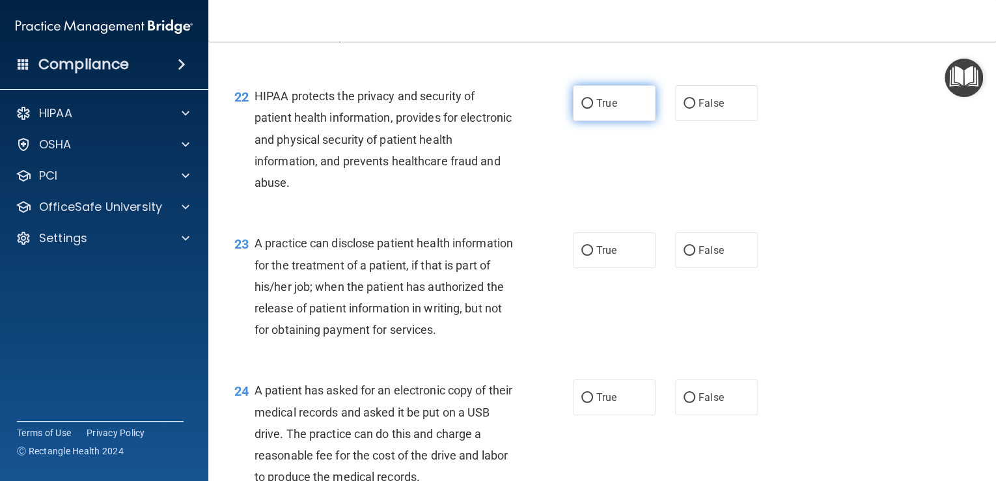
click at [612, 121] on label "True" at bounding box center [614, 103] width 83 height 36
click at [593, 109] on input "True" at bounding box center [587, 104] width 12 height 10
radio input "true"
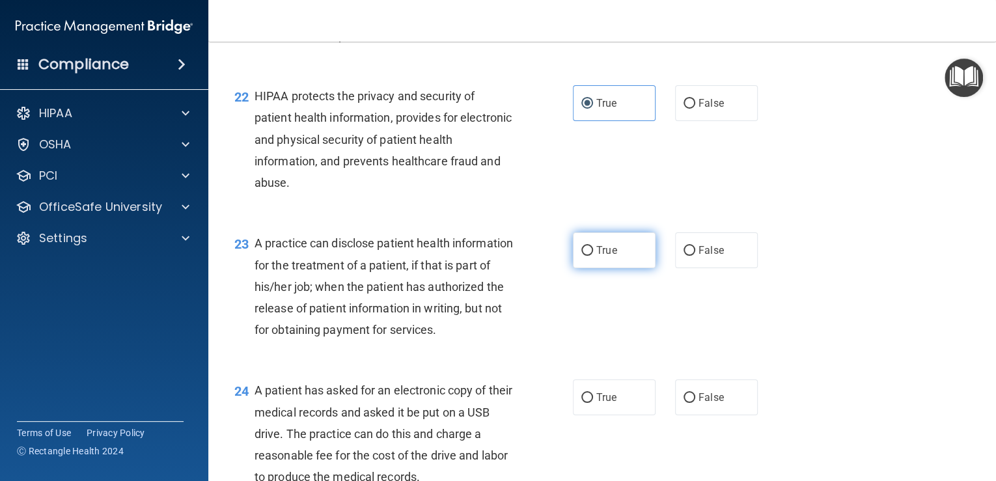
click at [596, 256] on span "True" at bounding box center [606, 250] width 20 height 12
click at [593, 256] on input "True" at bounding box center [587, 251] width 12 height 10
radio input "true"
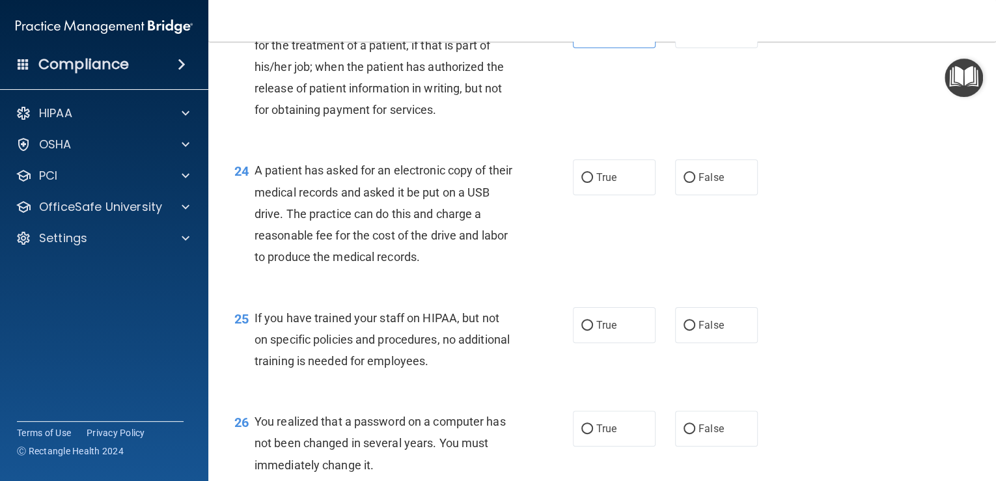
scroll to position [2551, 0]
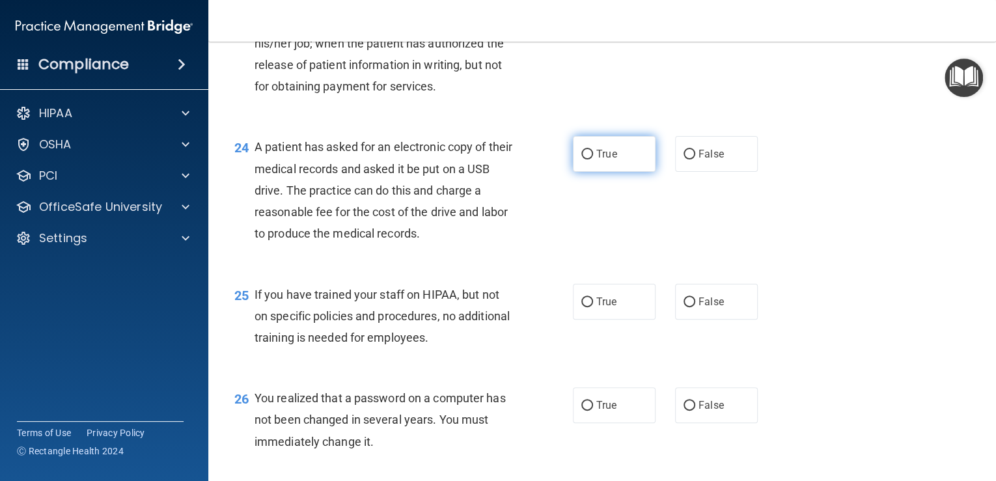
click at [591, 172] on label "True" at bounding box center [614, 154] width 83 height 36
click at [591, 159] on input "True" at bounding box center [587, 155] width 12 height 10
radio input "true"
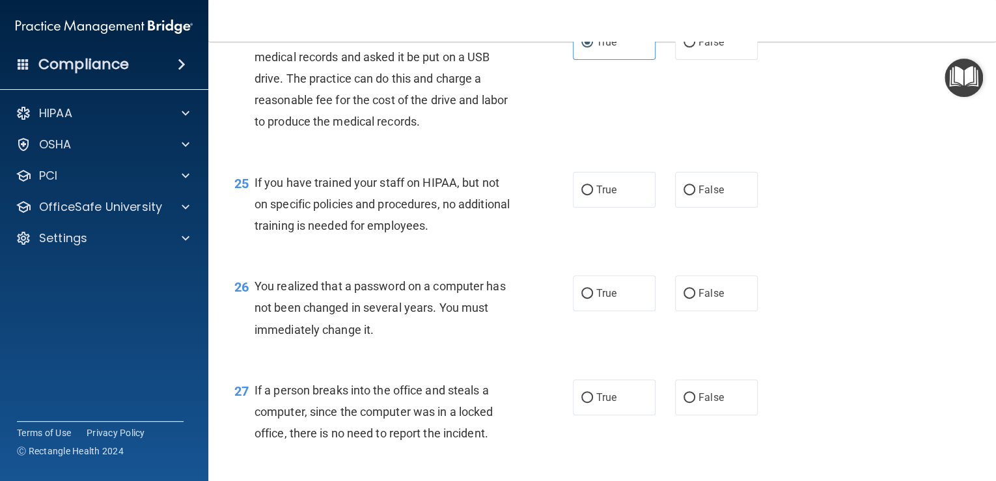
scroll to position [2672, 0]
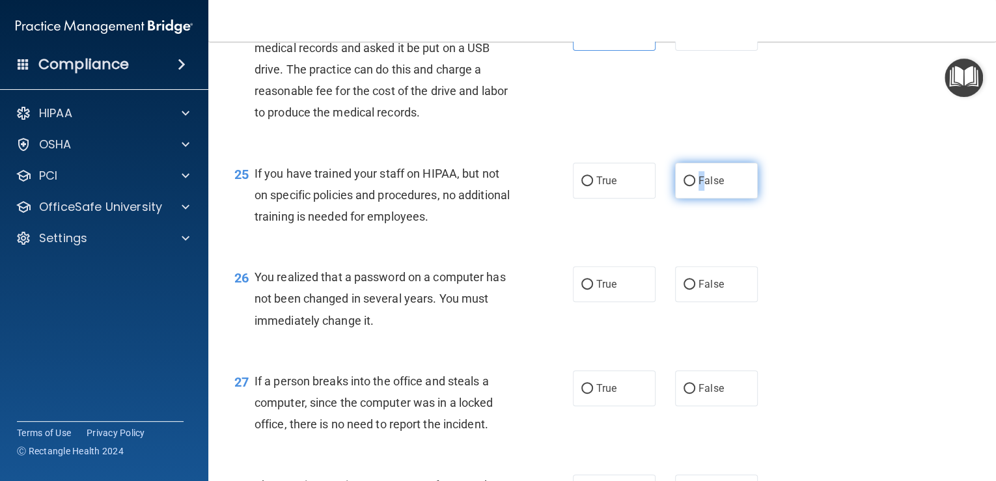
click at [683, 199] on label "False" at bounding box center [716, 181] width 83 height 36
click at [690, 199] on label "False" at bounding box center [716, 181] width 83 height 36
click at [690, 186] on input "False" at bounding box center [689, 181] width 12 height 10
radio input "true"
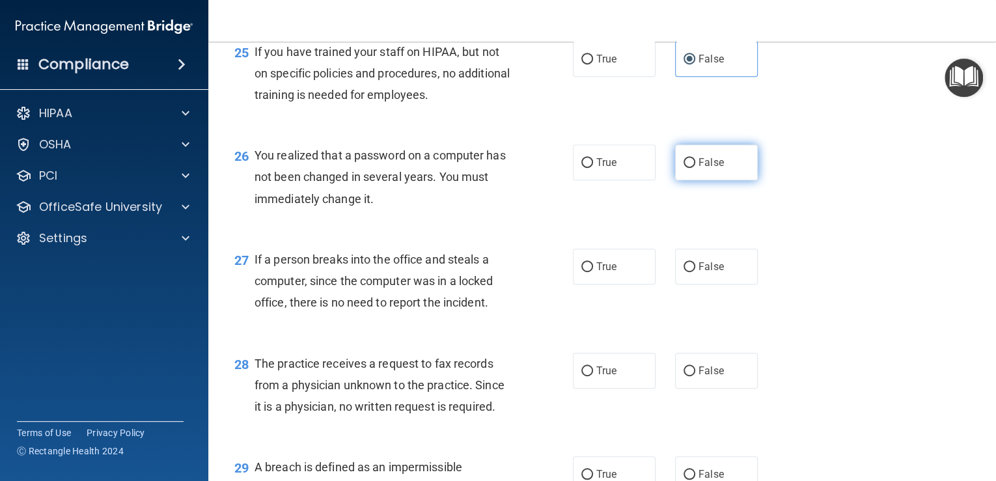
click at [683, 168] on input "False" at bounding box center [689, 163] width 12 height 10
radio input "true"
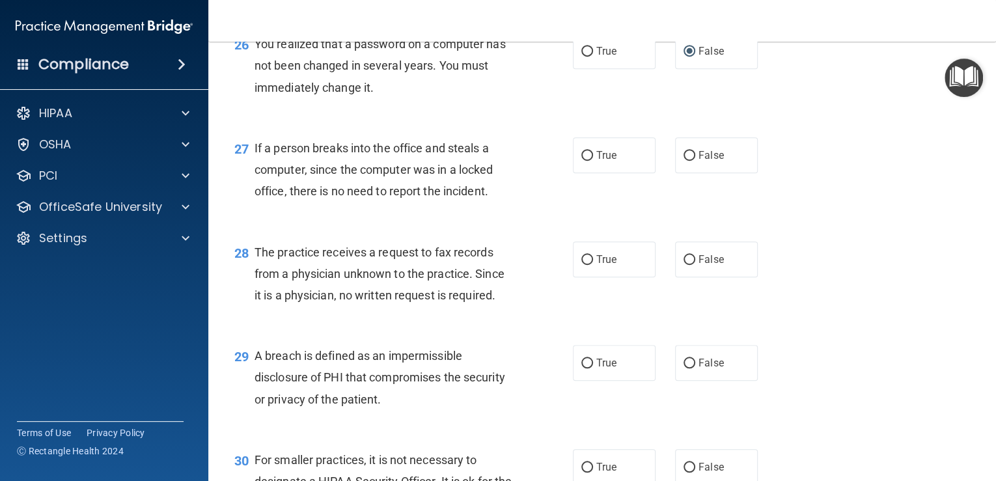
scroll to position [2916, 0]
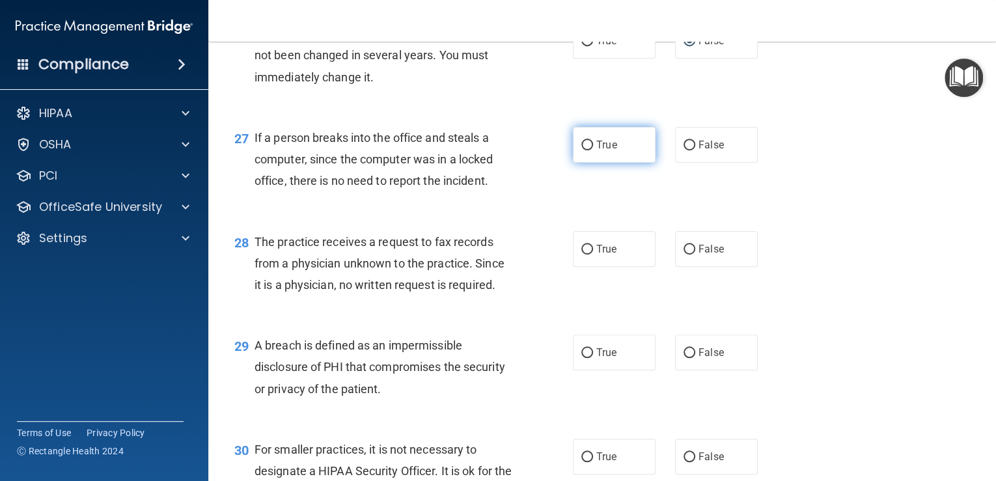
click at [615, 163] on label "True" at bounding box center [614, 145] width 83 height 36
click at [593, 150] on input "True" at bounding box center [587, 146] width 12 height 10
radio input "true"
click at [615, 163] on label "True" at bounding box center [614, 145] width 83 height 36
click at [593, 150] on input "True" at bounding box center [587, 146] width 12 height 10
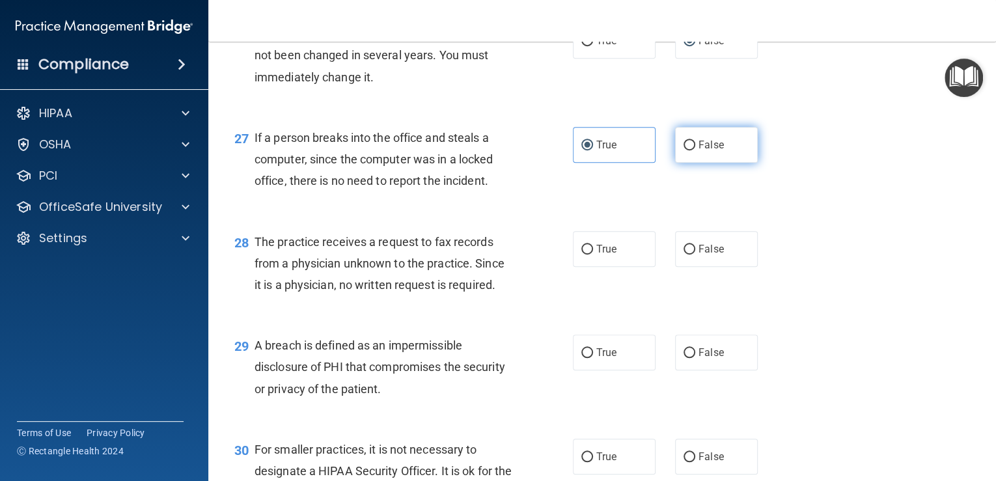
click at [704, 151] on span "False" at bounding box center [710, 145] width 25 height 12
click at [695, 150] on input "False" at bounding box center [689, 146] width 12 height 10
radio input "true"
radio input "false"
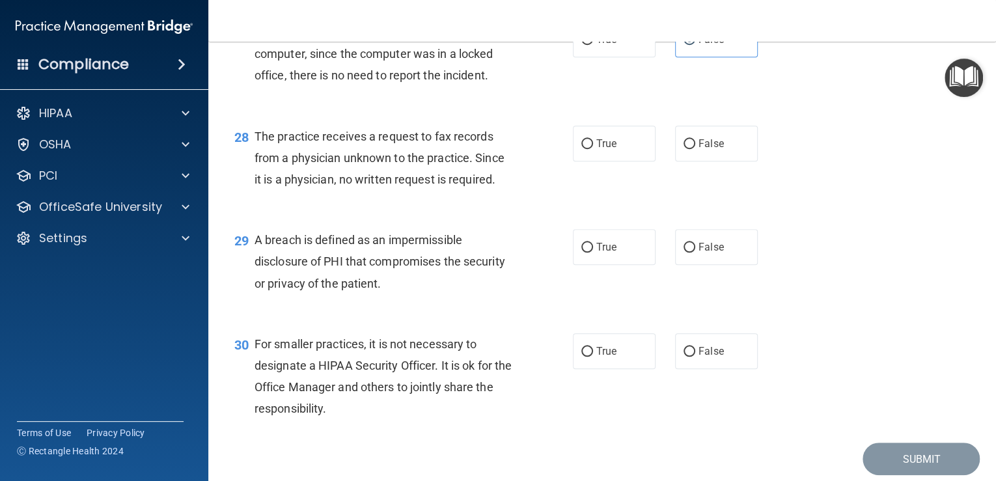
scroll to position [3037, 0]
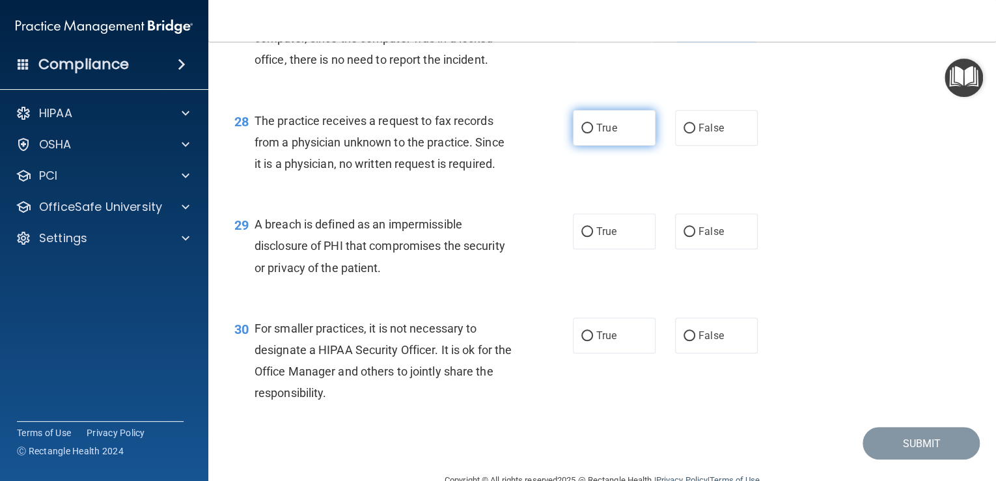
click at [573, 146] on label "True" at bounding box center [614, 128] width 83 height 36
click at [581, 133] on input "True" at bounding box center [587, 129] width 12 height 10
radio input "true"
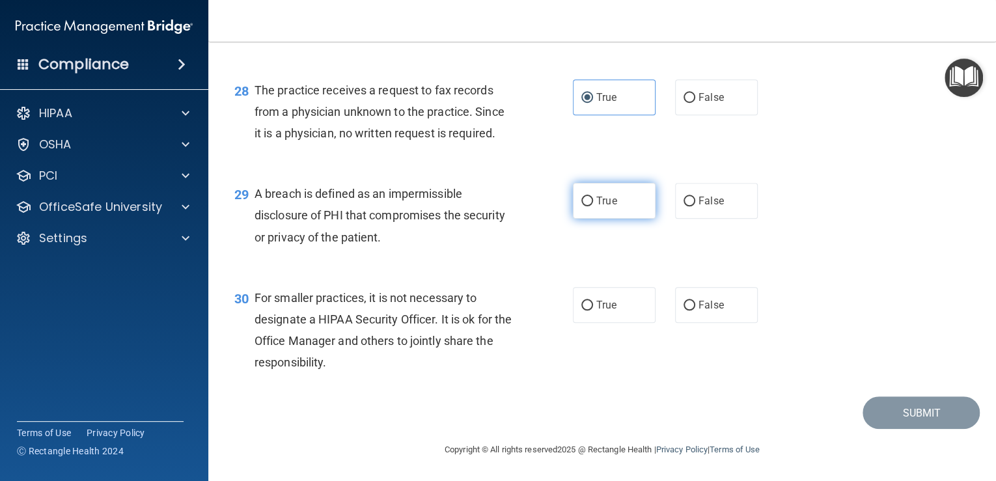
click at [573, 202] on label "True" at bounding box center [614, 201] width 83 height 36
click at [581, 202] on input "True" at bounding box center [587, 202] width 12 height 10
radio input "true"
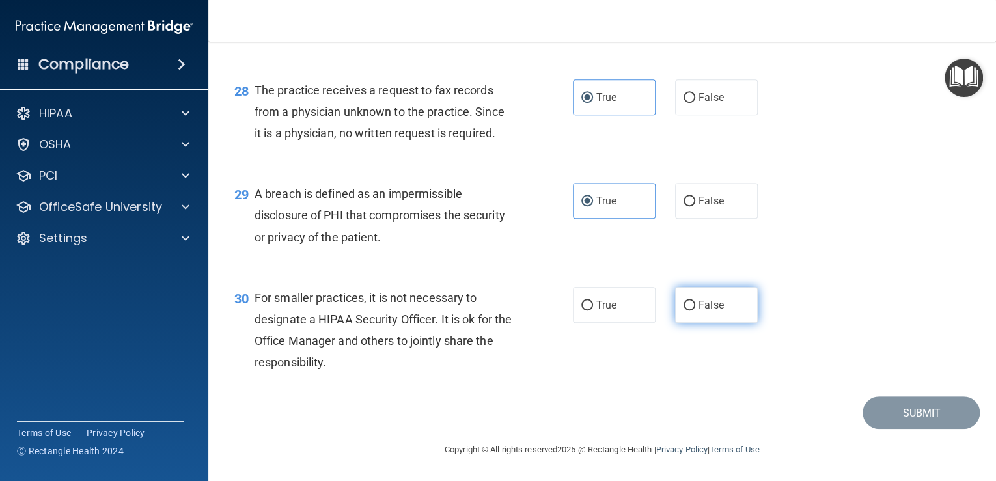
click at [698, 307] on span "False" at bounding box center [710, 305] width 25 height 12
click at [695, 307] on input "False" at bounding box center [689, 306] width 12 height 10
radio input "true"
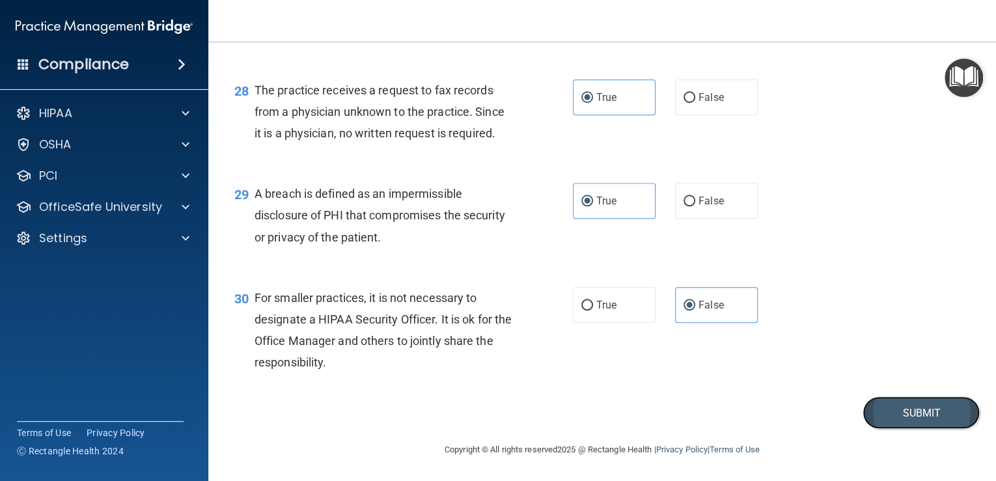
click at [925, 418] on button "Submit" at bounding box center [920, 412] width 117 height 33
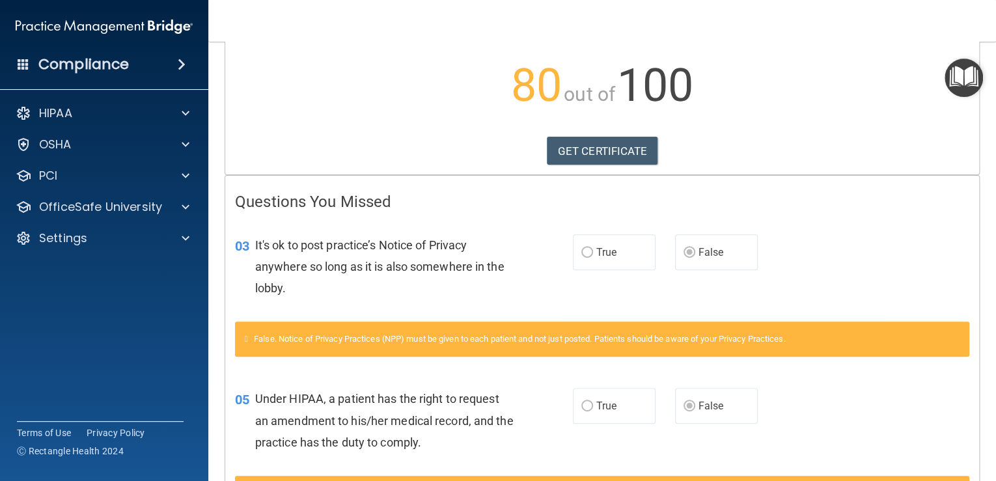
scroll to position [121, 0]
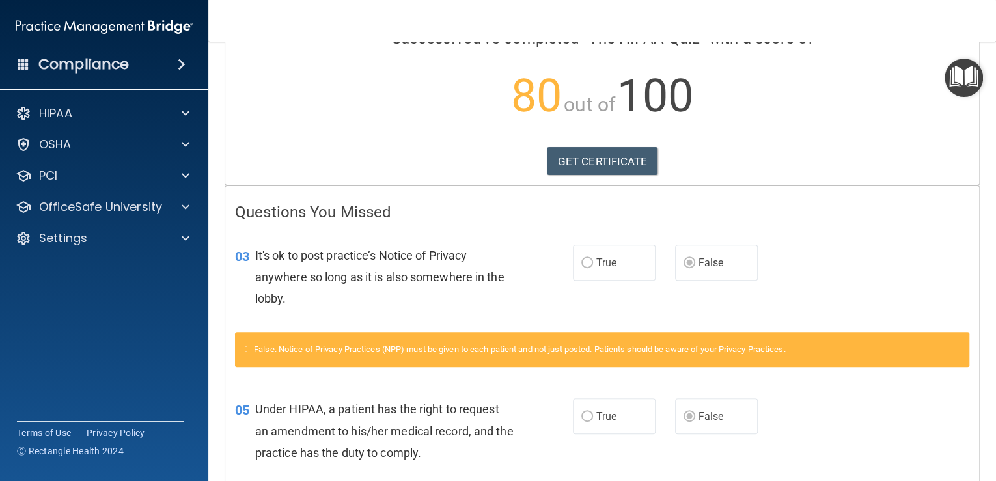
click at [584, 269] on label "True" at bounding box center [614, 263] width 83 height 36
click at [581, 253] on label "True" at bounding box center [614, 263] width 83 height 36
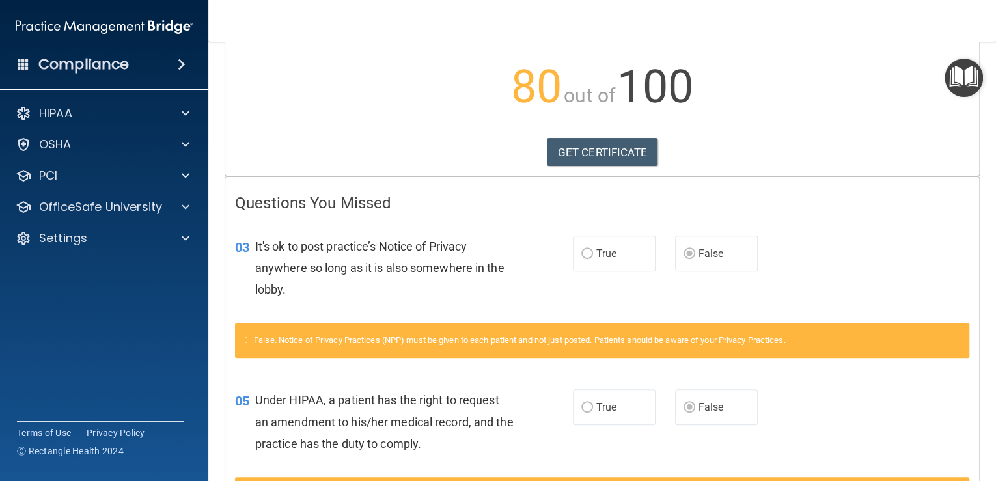
scroll to position [7, 0]
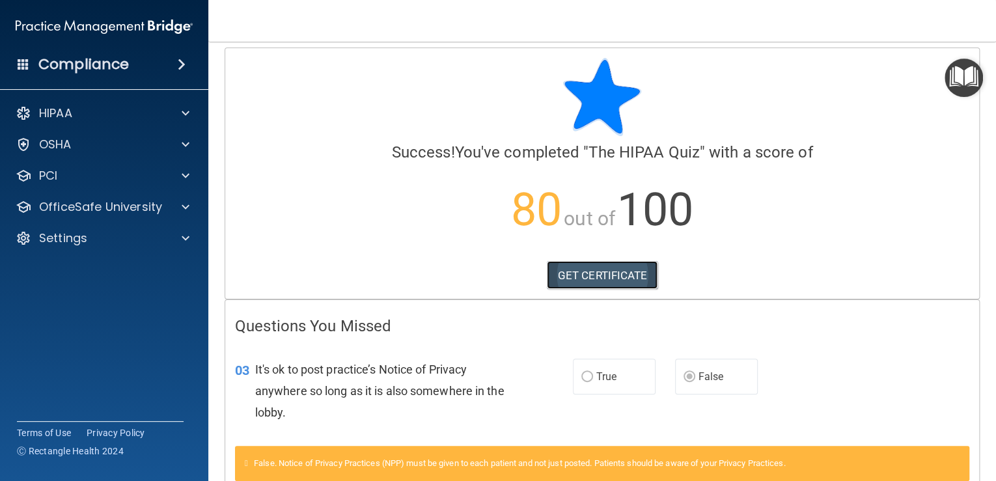
click at [603, 271] on link "GET CERTIFICATE" at bounding box center [602, 275] width 111 height 29
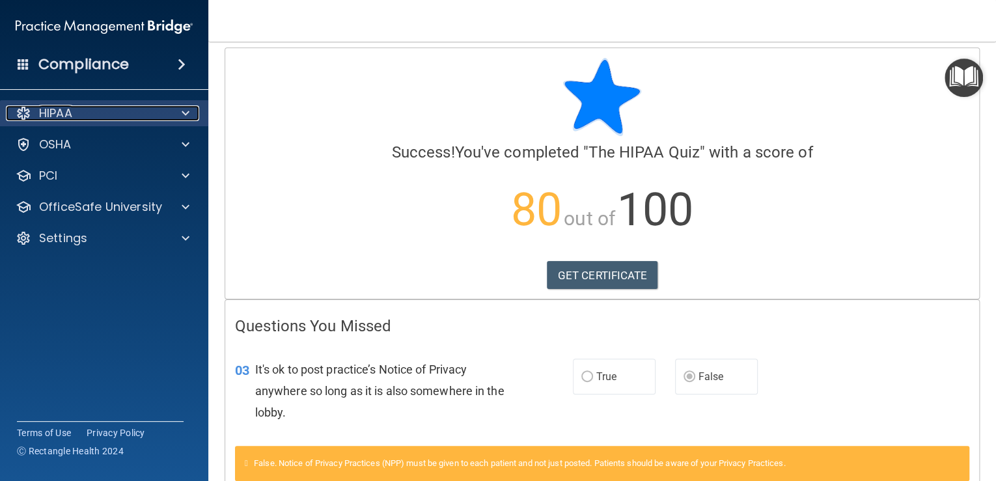
click at [119, 109] on div "HIPAA" at bounding box center [86, 113] width 161 height 16
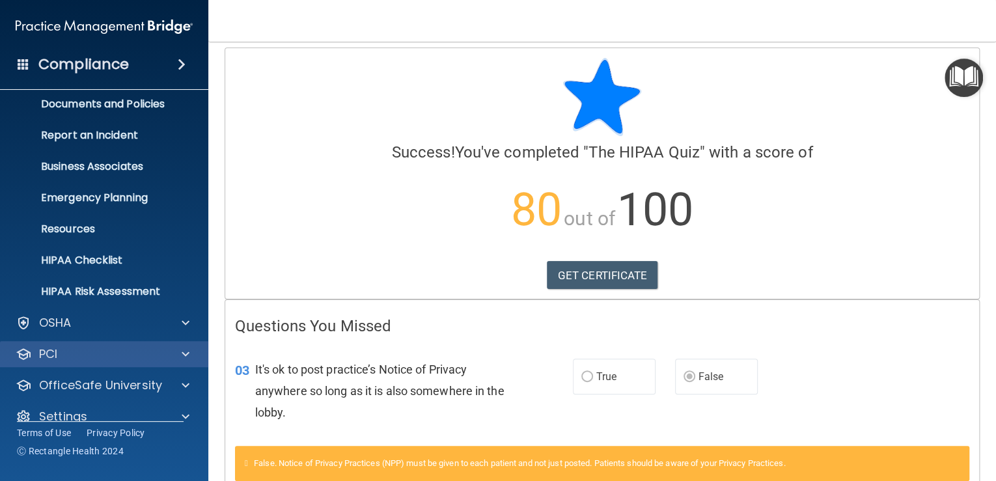
scroll to position [59, 0]
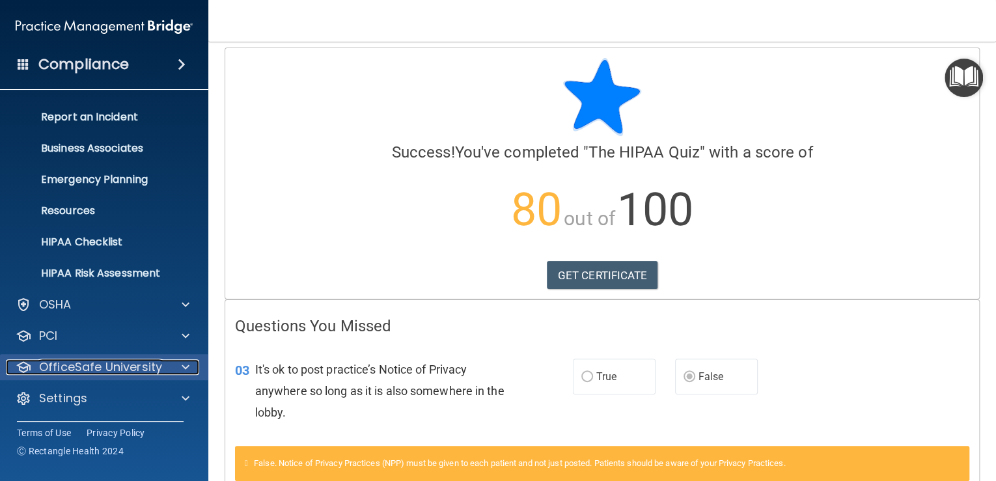
click at [105, 366] on p "OfficeSafe University" at bounding box center [100, 367] width 123 height 16
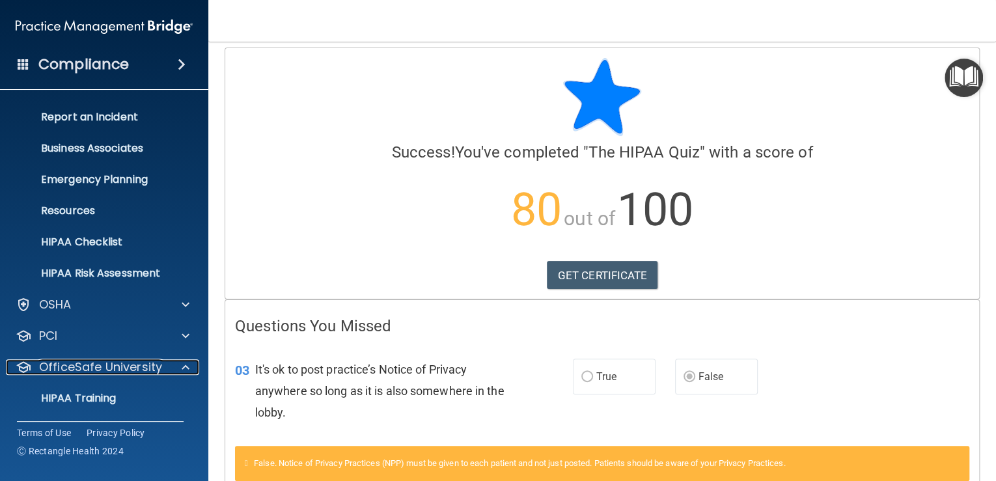
scroll to position [152, 0]
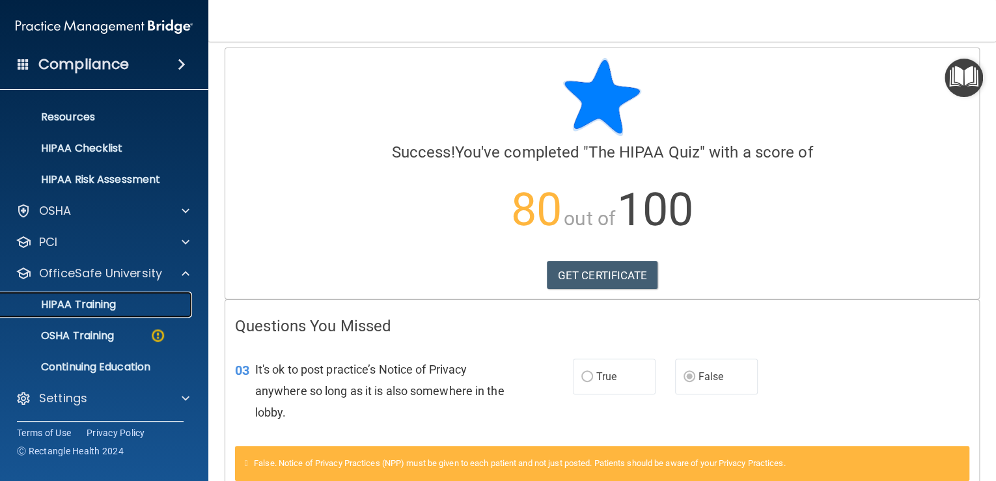
click at [111, 307] on p "HIPAA Training" at bounding box center [61, 304] width 107 height 13
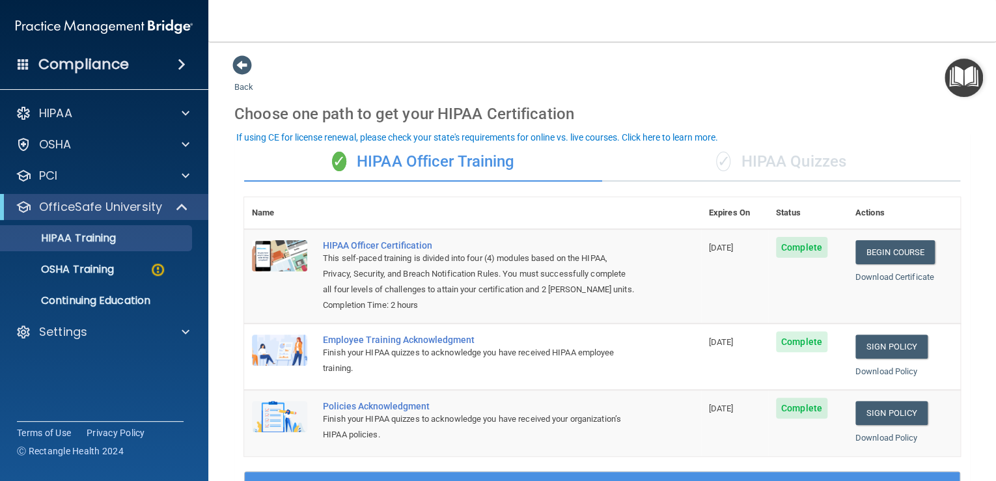
click at [755, 165] on div "✓ HIPAA Quizzes" at bounding box center [781, 162] width 358 height 39
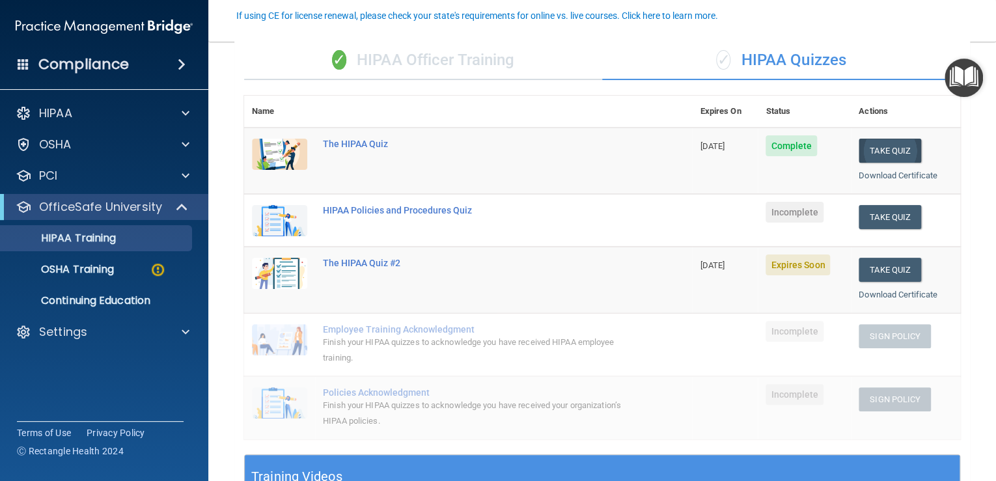
scroll to position [121, 0]
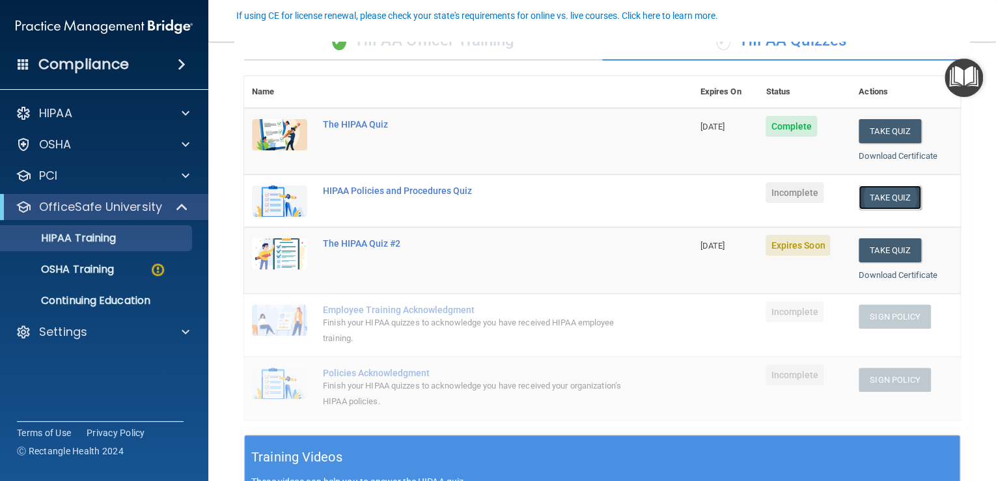
click at [890, 210] on button "Take Quiz" at bounding box center [889, 197] width 62 height 24
